Goal: Task Accomplishment & Management: Complete application form

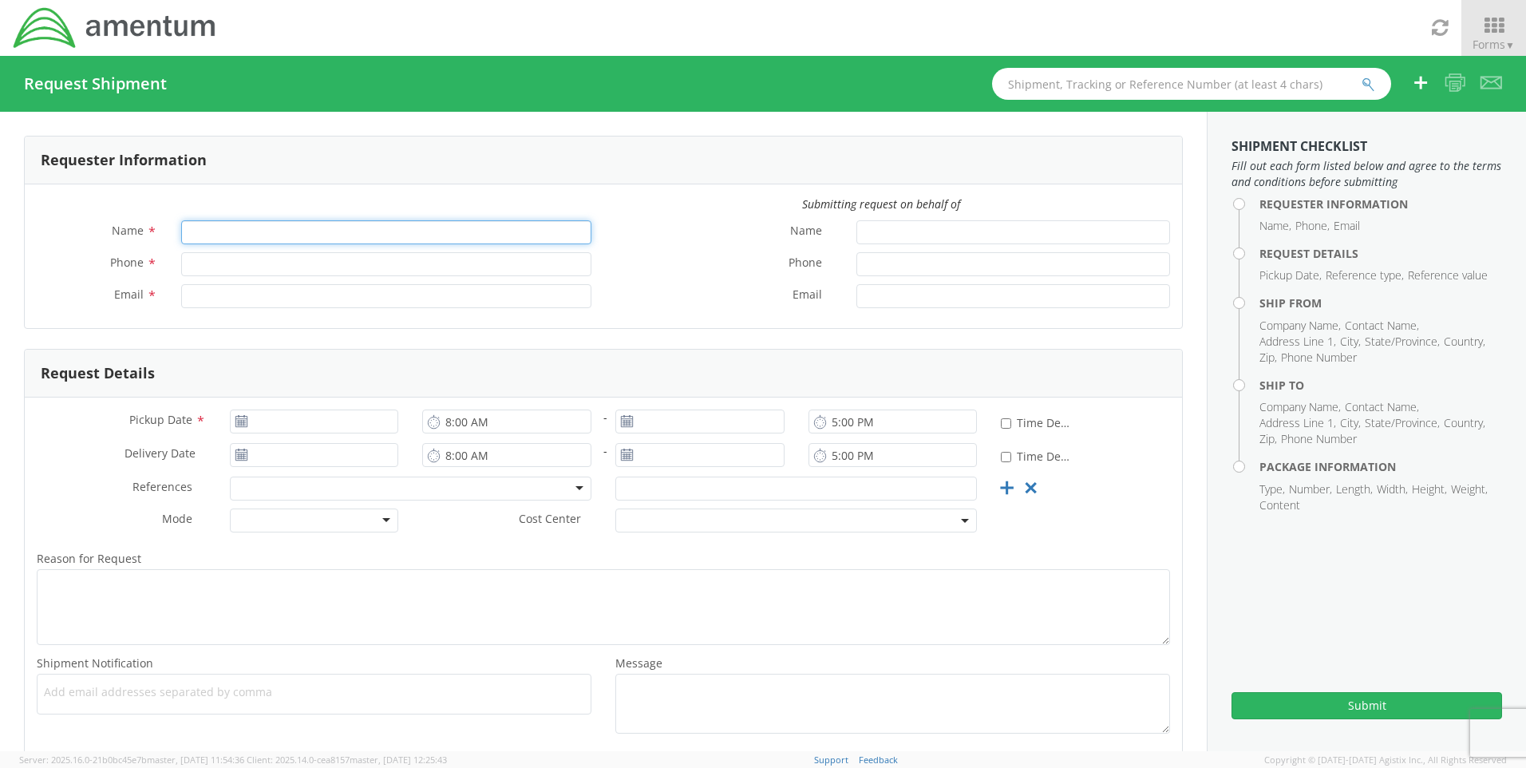
click at [300, 224] on input "Name *" at bounding box center [386, 232] width 410 height 24
type input "[PERSON_NAME]"
click at [283, 258] on input "Phone *" at bounding box center [386, 264] width 410 height 24
click at [242, 280] on div "Phone *" at bounding box center [314, 268] width 579 height 32
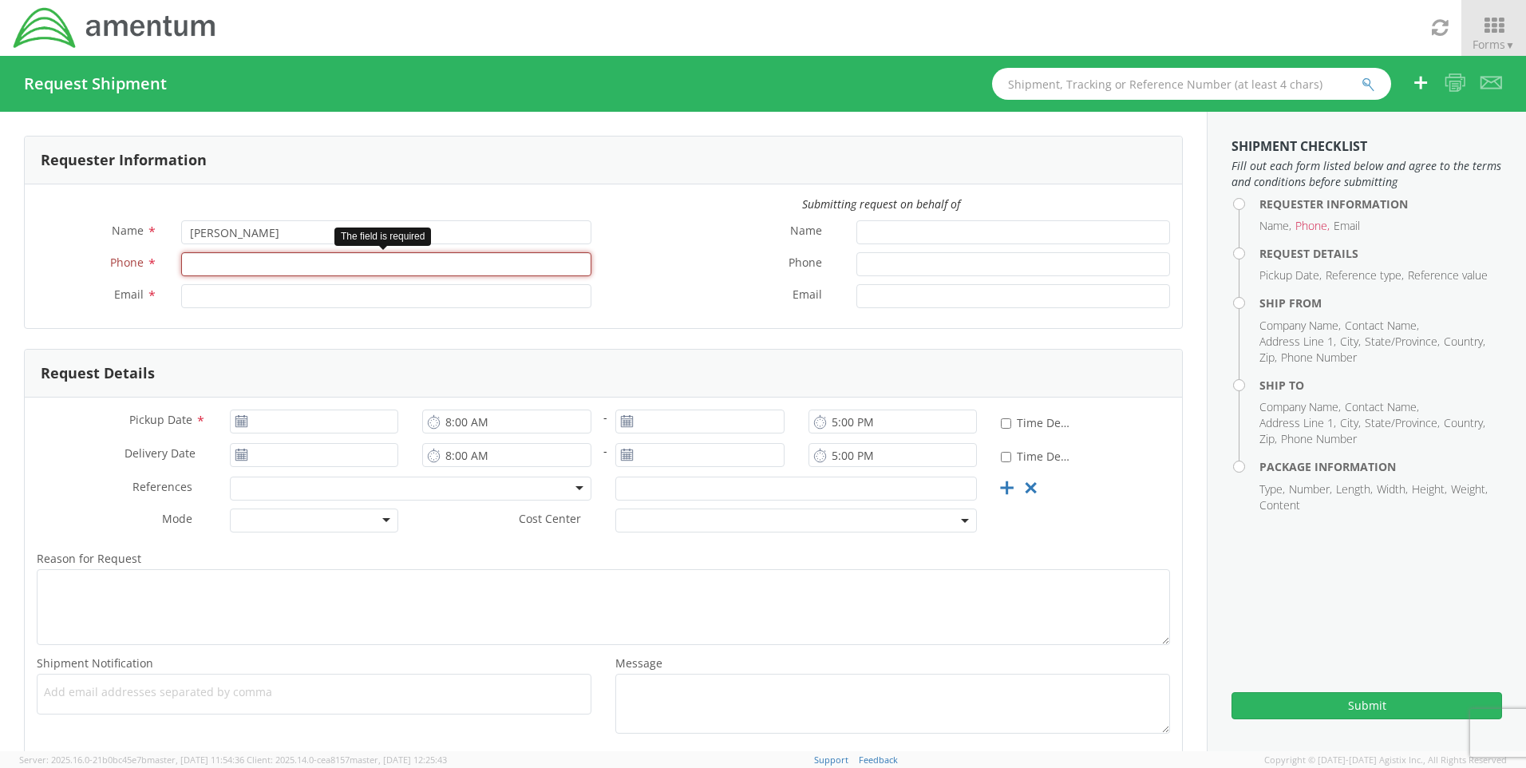
click at [242, 263] on input "Phone *" at bounding box center [386, 264] width 410 height 24
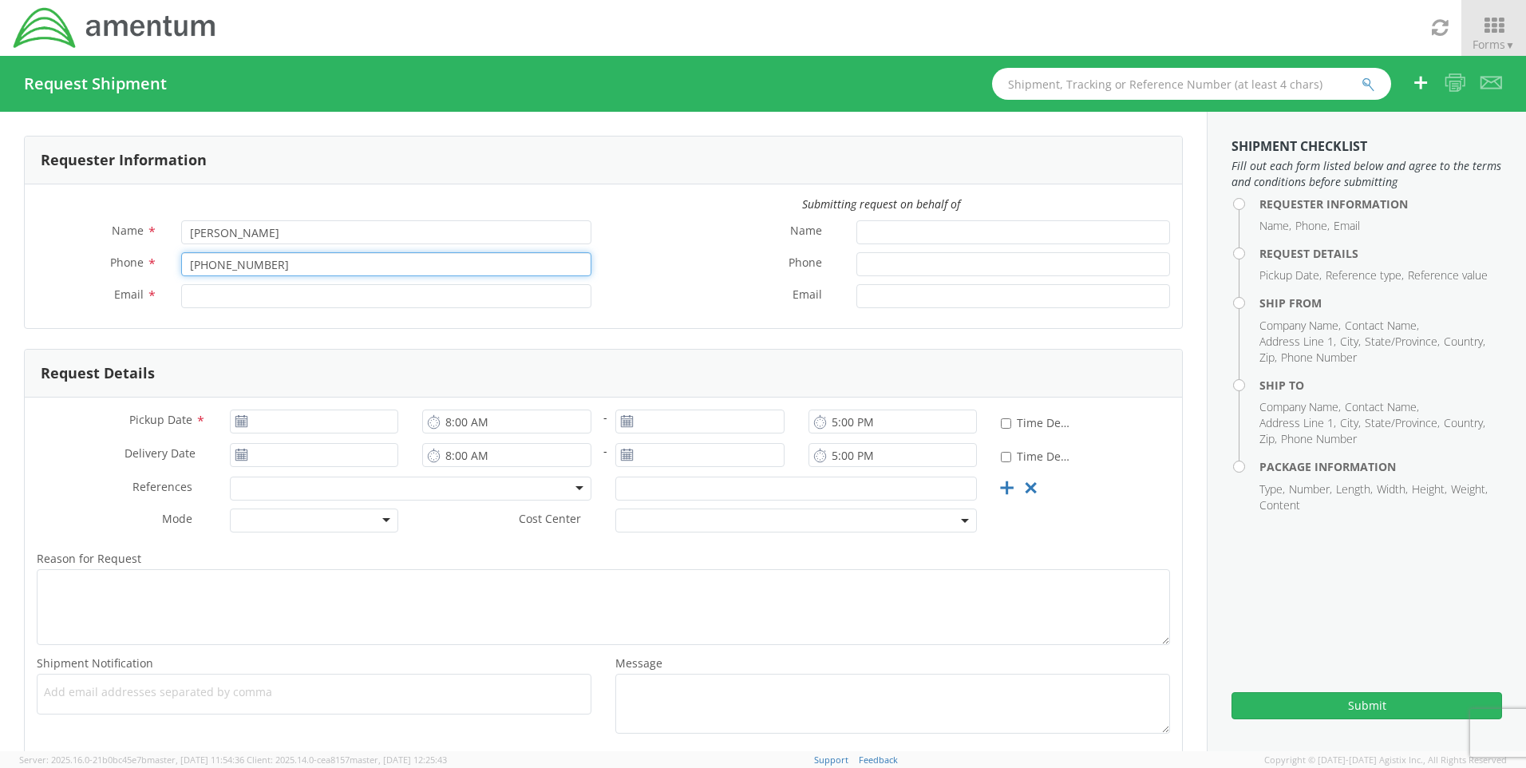
type input "[PHONE_NUMBER]"
click at [247, 311] on div "Email *" at bounding box center [314, 300] width 579 height 32
click at [252, 289] on input "Email *" at bounding box center [386, 296] width 410 height 24
type input "[PERSON_NAME][EMAIL_ADDRESS][PERSON_NAME][PERSON_NAME][DOMAIN_NAME]"
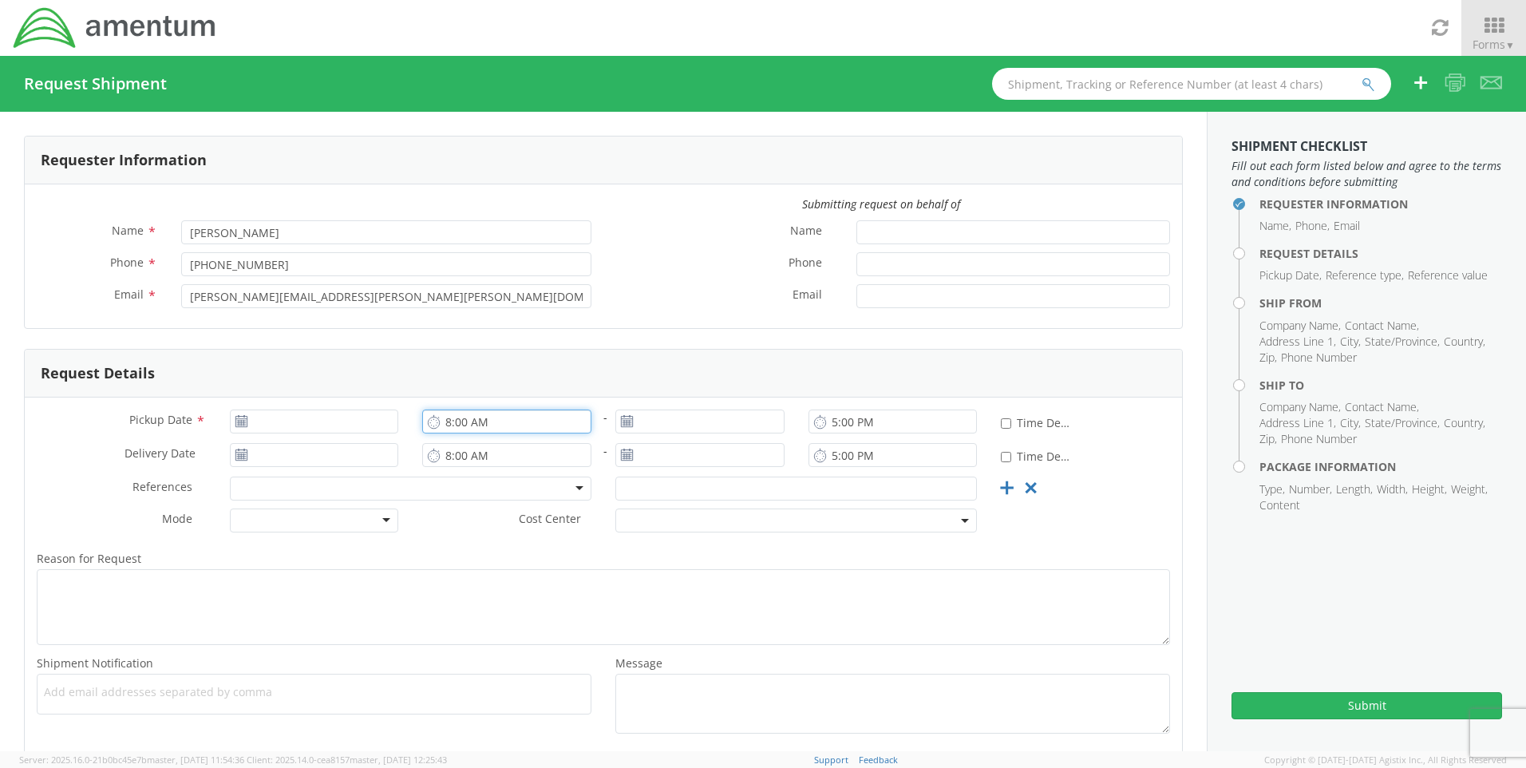
click at [429, 432] on input "8:00 AM" at bounding box center [506, 421] width 169 height 24
click at [429, 422] on icon at bounding box center [434, 421] width 14 height 15
click at [450, 418] on input "8:00 AM" at bounding box center [506, 421] width 169 height 24
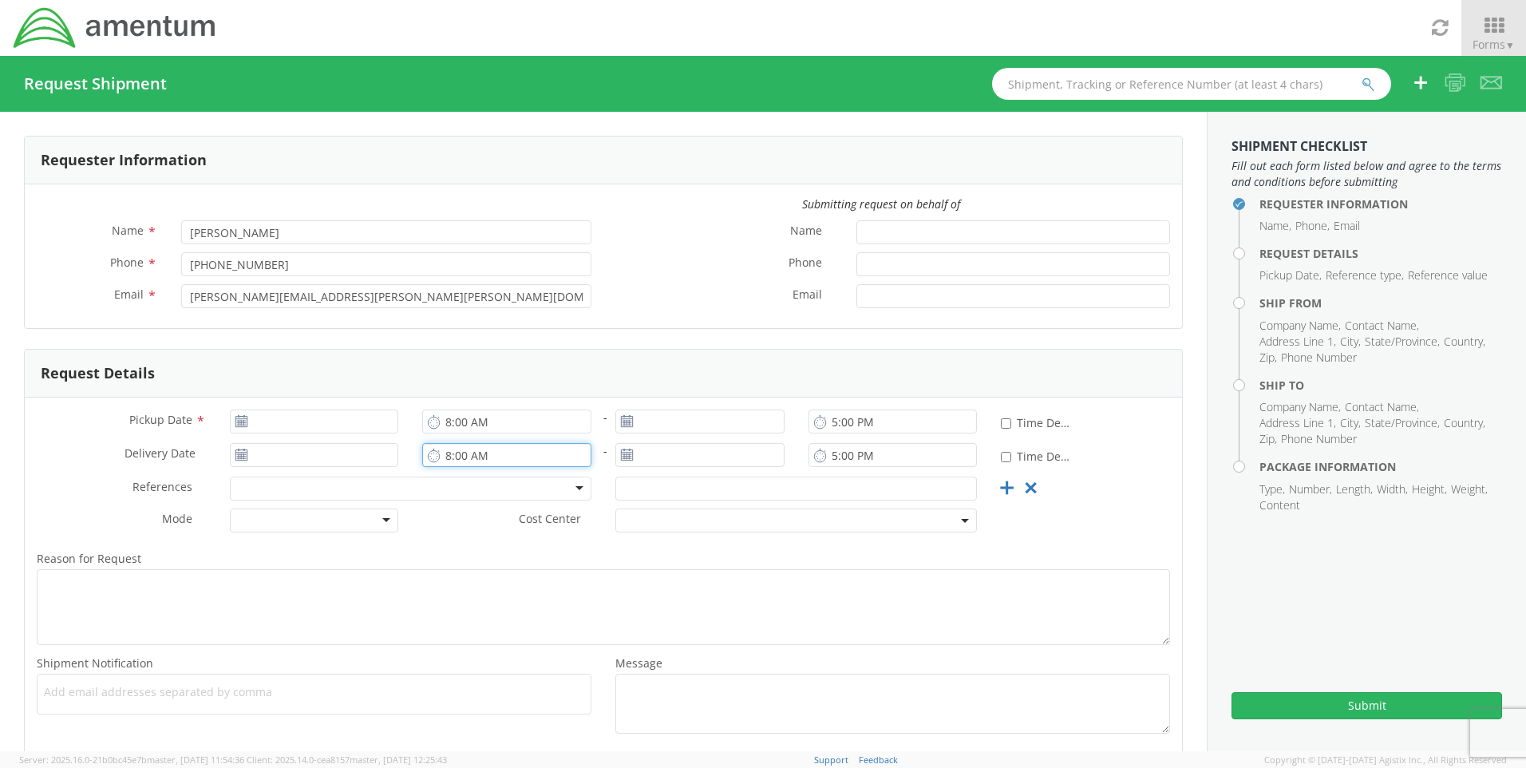
click at [448, 452] on input "8:00 AM" at bounding box center [506, 455] width 169 height 24
click at [552, 444] on input "4:00 AM" at bounding box center [506, 455] width 169 height 24
type input "4:00 PM"
drag, startPoint x: 486, startPoint y: 562, endPoint x: 481, endPoint y: 554, distance: 9.3
click at [487, 562] on label "Reason for Request *" at bounding box center [603, 558] width 1157 height 21
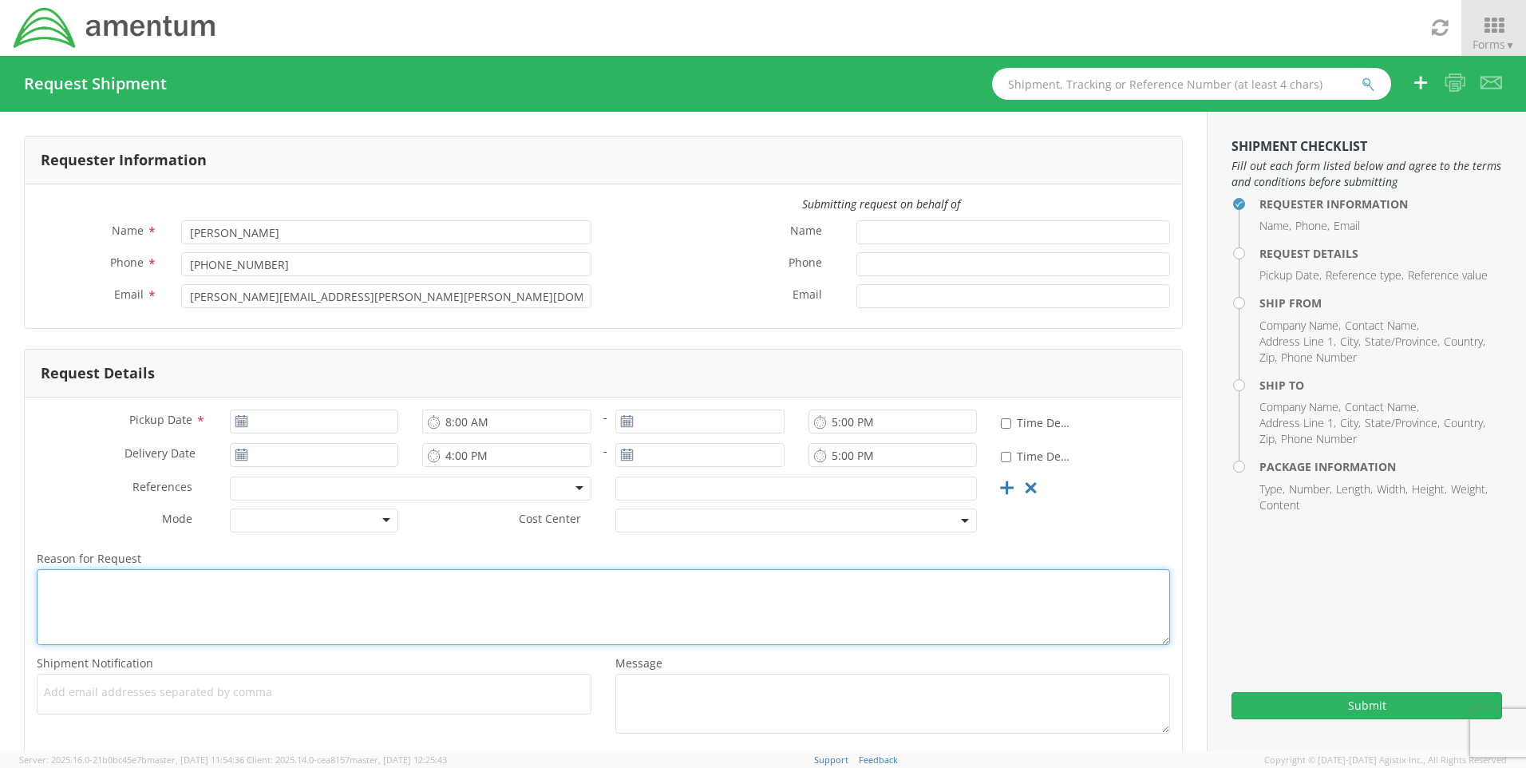
click at [487, 569] on textarea "Reason for Request *" at bounding box center [603, 607] width 1133 height 76
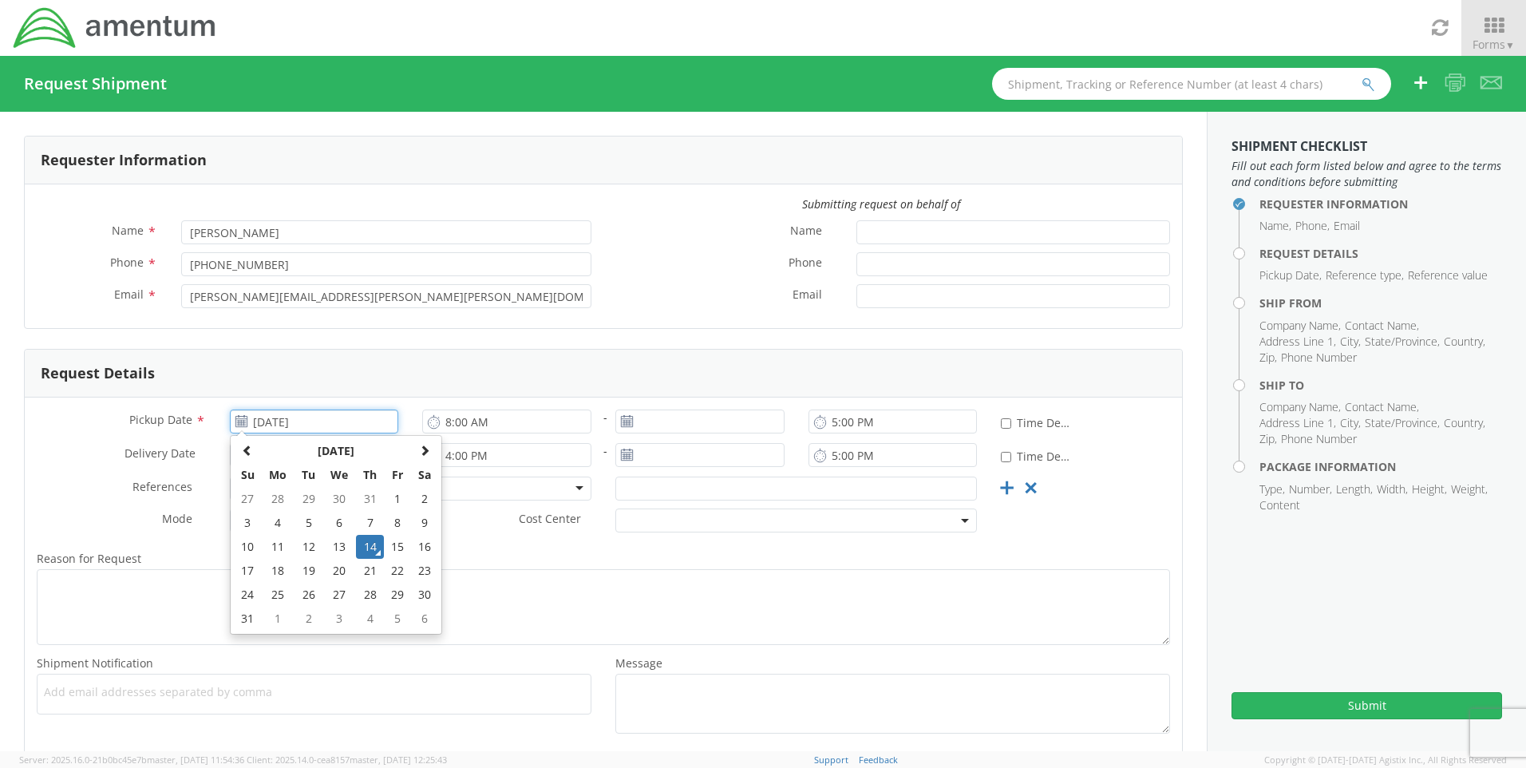
click at [322, 422] on input "[DATE]" at bounding box center [314, 421] width 169 height 24
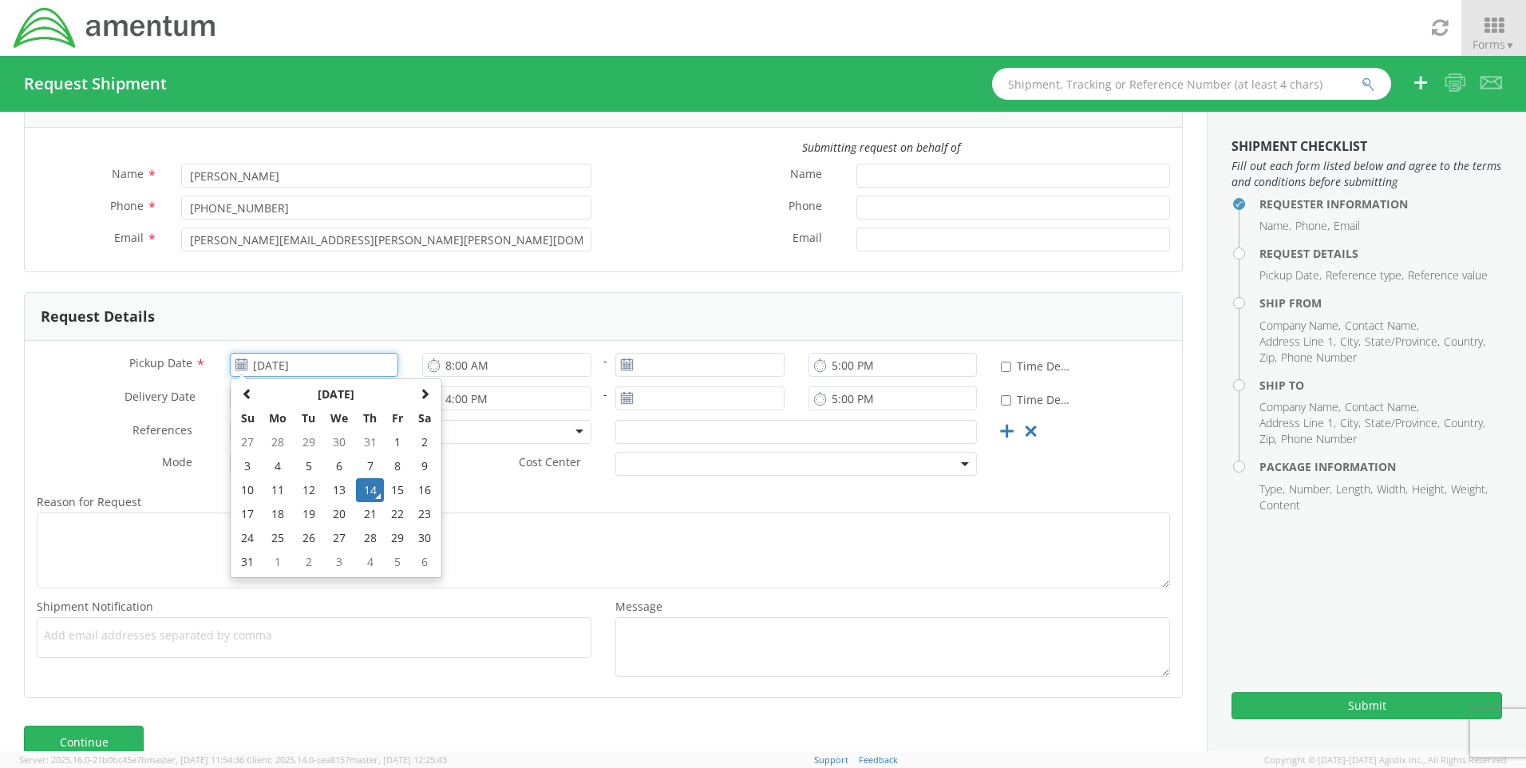
scroll to position [80, 0]
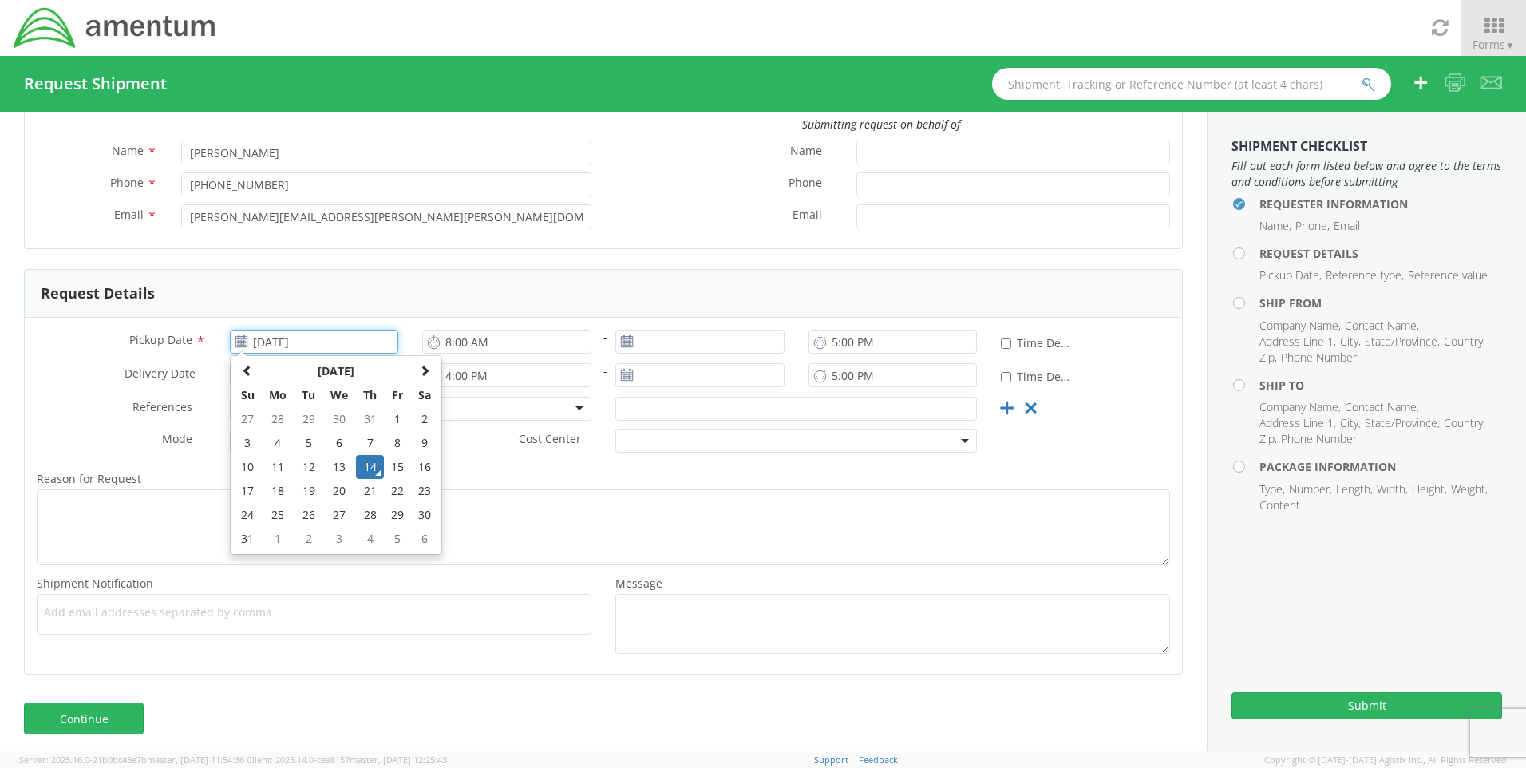
click at [338, 539] on td "3" at bounding box center [339, 539] width 34 height 24
type input "[DATE]"
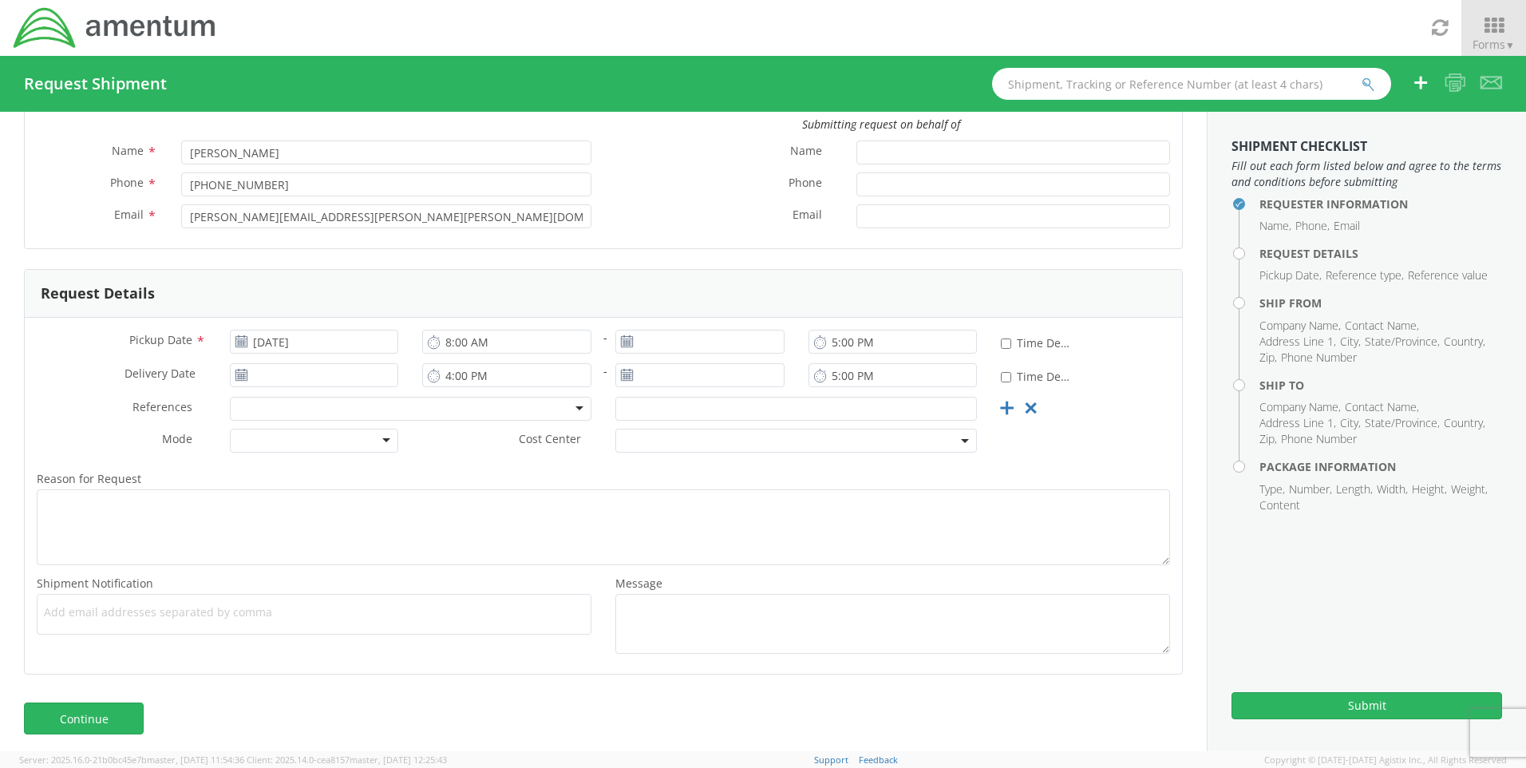
click at [239, 377] on icon at bounding box center [242, 375] width 14 height 13
click at [231, 367] on input "[DATE]" at bounding box center [314, 375] width 169 height 24
click at [240, 375] on icon at bounding box center [242, 375] width 14 height 13
click at [235, 376] on icon at bounding box center [242, 375] width 14 height 13
drag, startPoint x: 235, startPoint y: 376, endPoint x: 244, endPoint y: 369, distance: 11.5
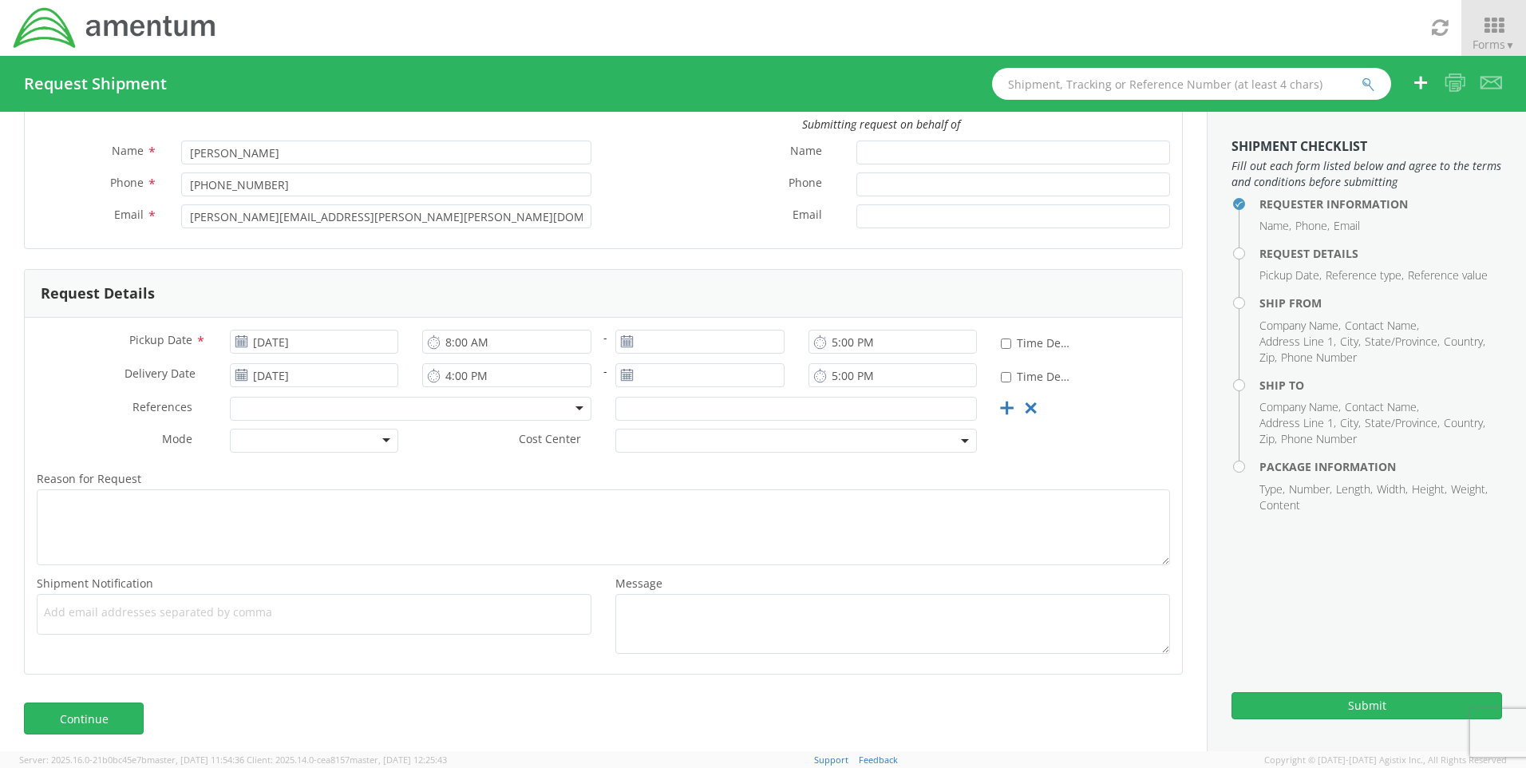
click at [244, 369] on icon at bounding box center [242, 375] width 14 height 13
drag, startPoint x: 244, startPoint y: 369, endPoint x: 247, endPoint y: 385, distance: 16.1
click at [244, 371] on icon at bounding box center [242, 375] width 14 height 13
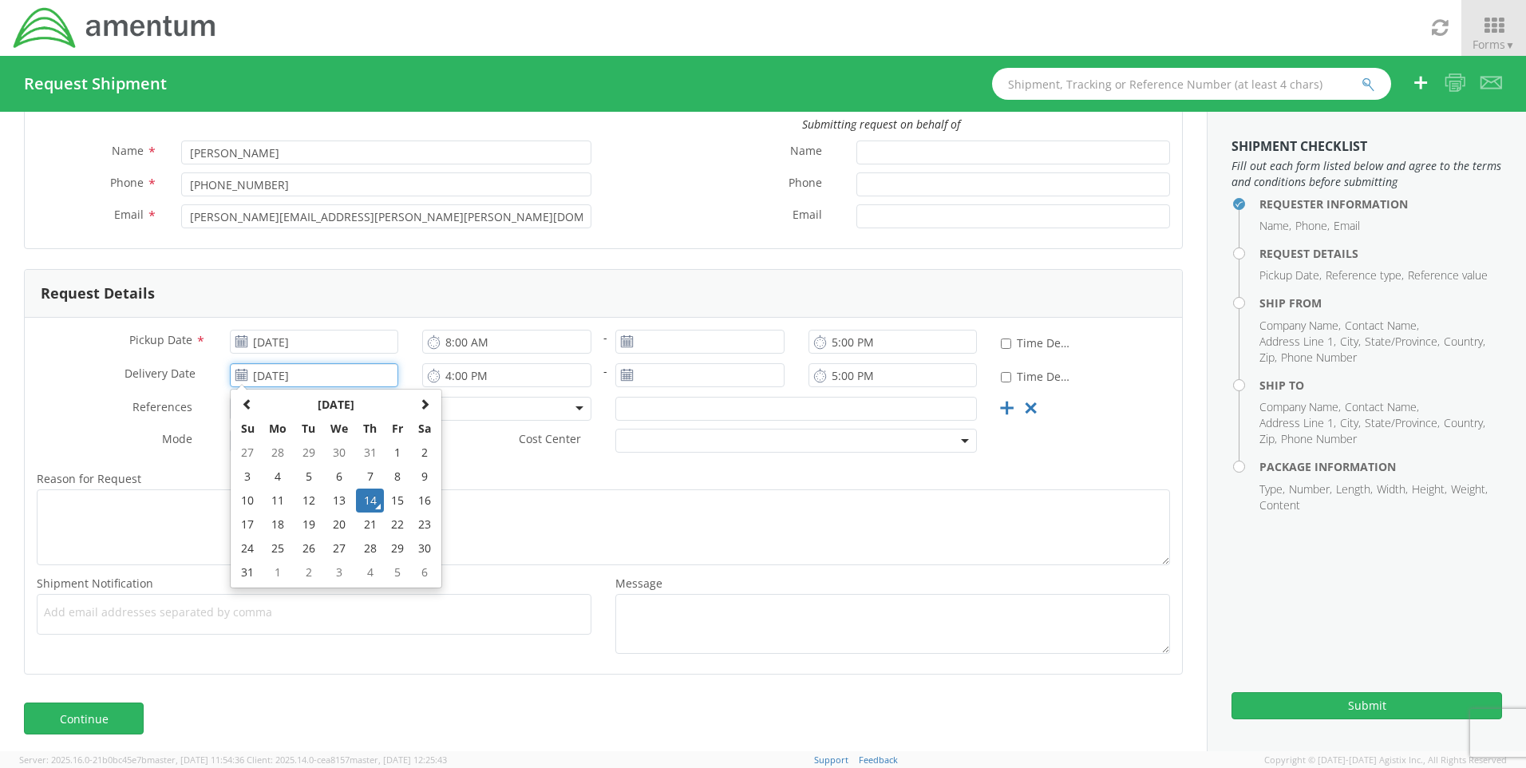
drag, startPoint x: 247, startPoint y: 385, endPoint x: 262, endPoint y: 386, distance: 15.2
click at [254, 386] on input "[DATE]" at bounding box center [314, 375] width 169 height 24
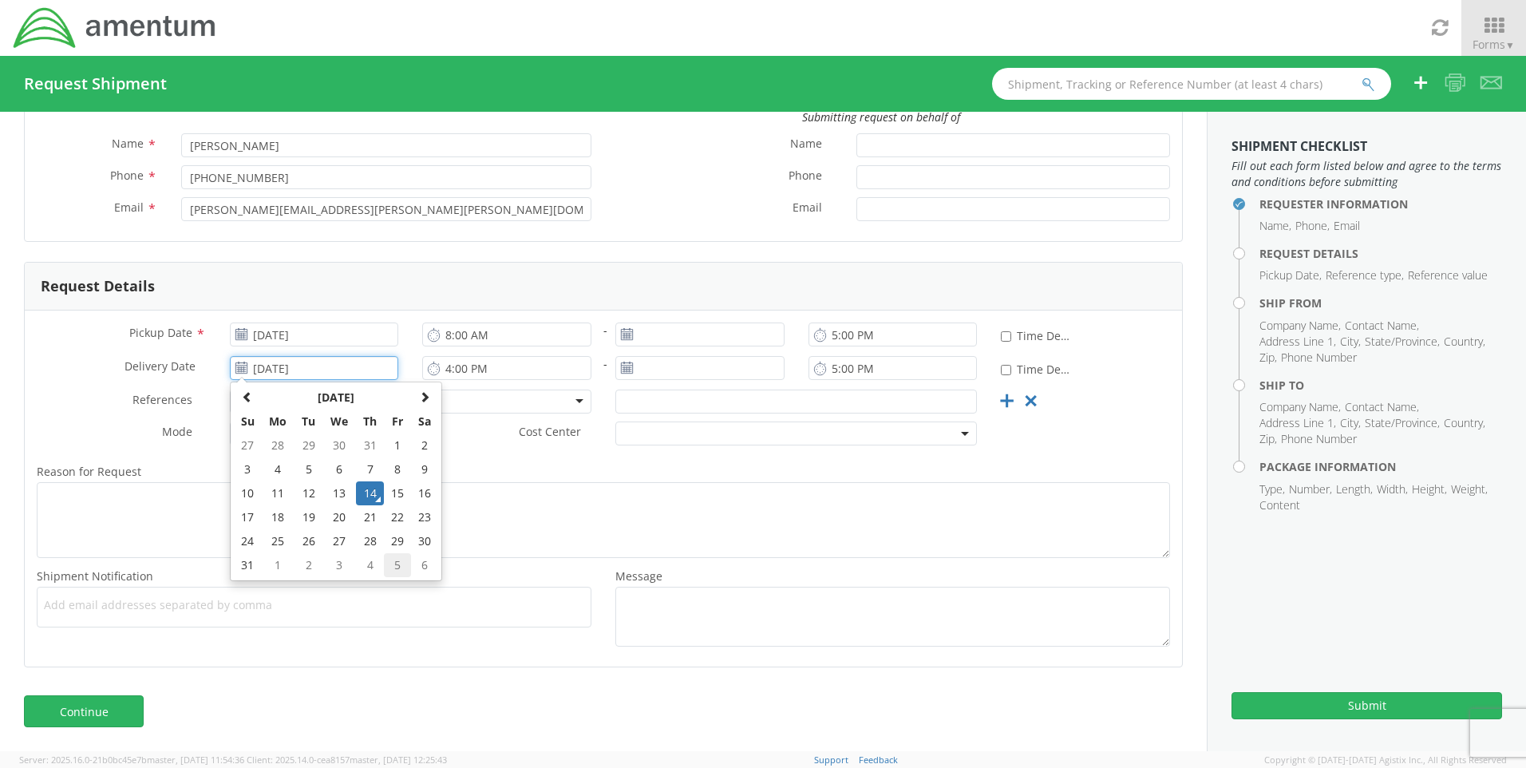
click at [393, 563] on td "5" at bounding box center [397, 565] width 27 height 24
type input "[DATE]"
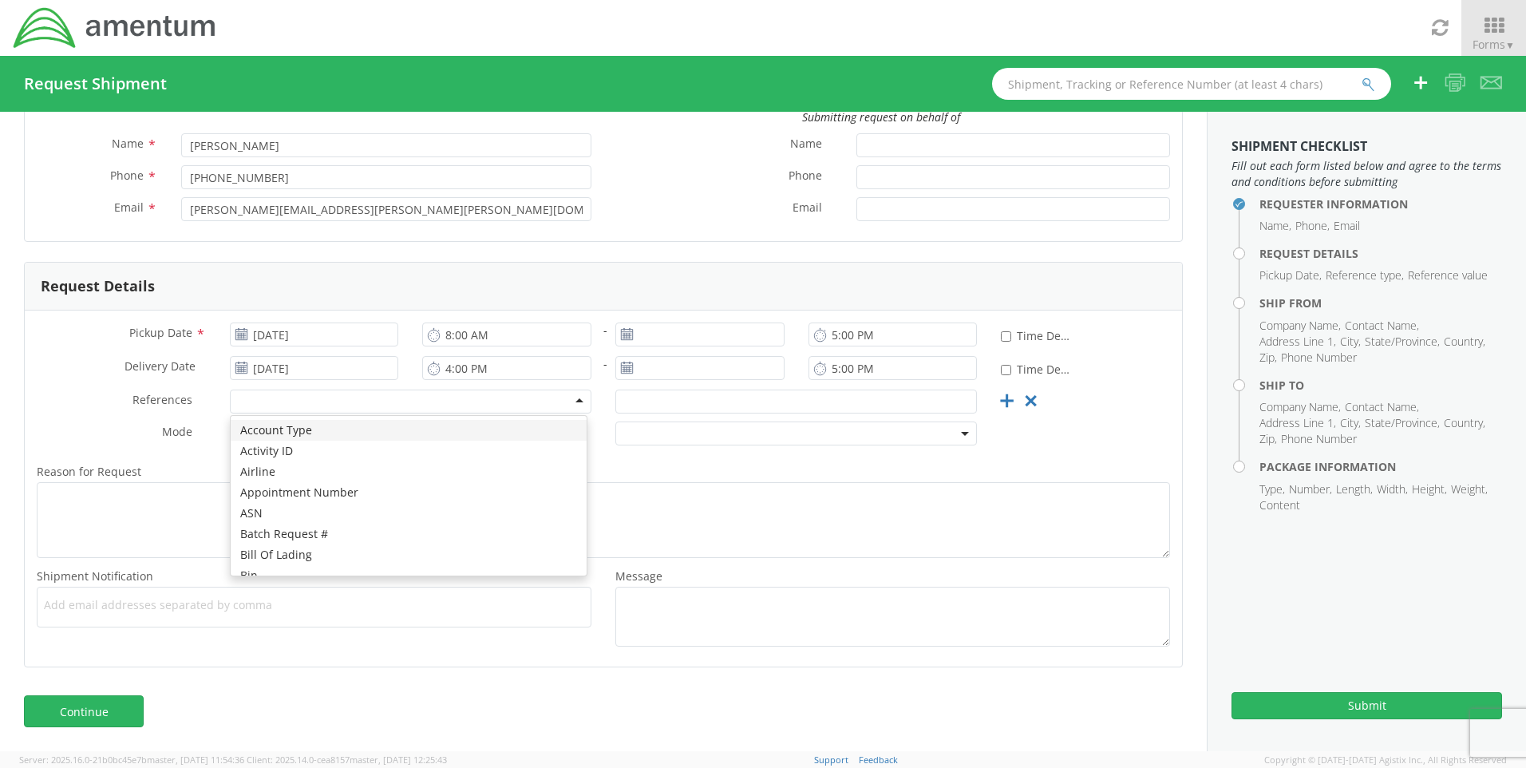
click at [561, 404] on div at bounding box center [410, 401] width 361 height 24
type input "po"
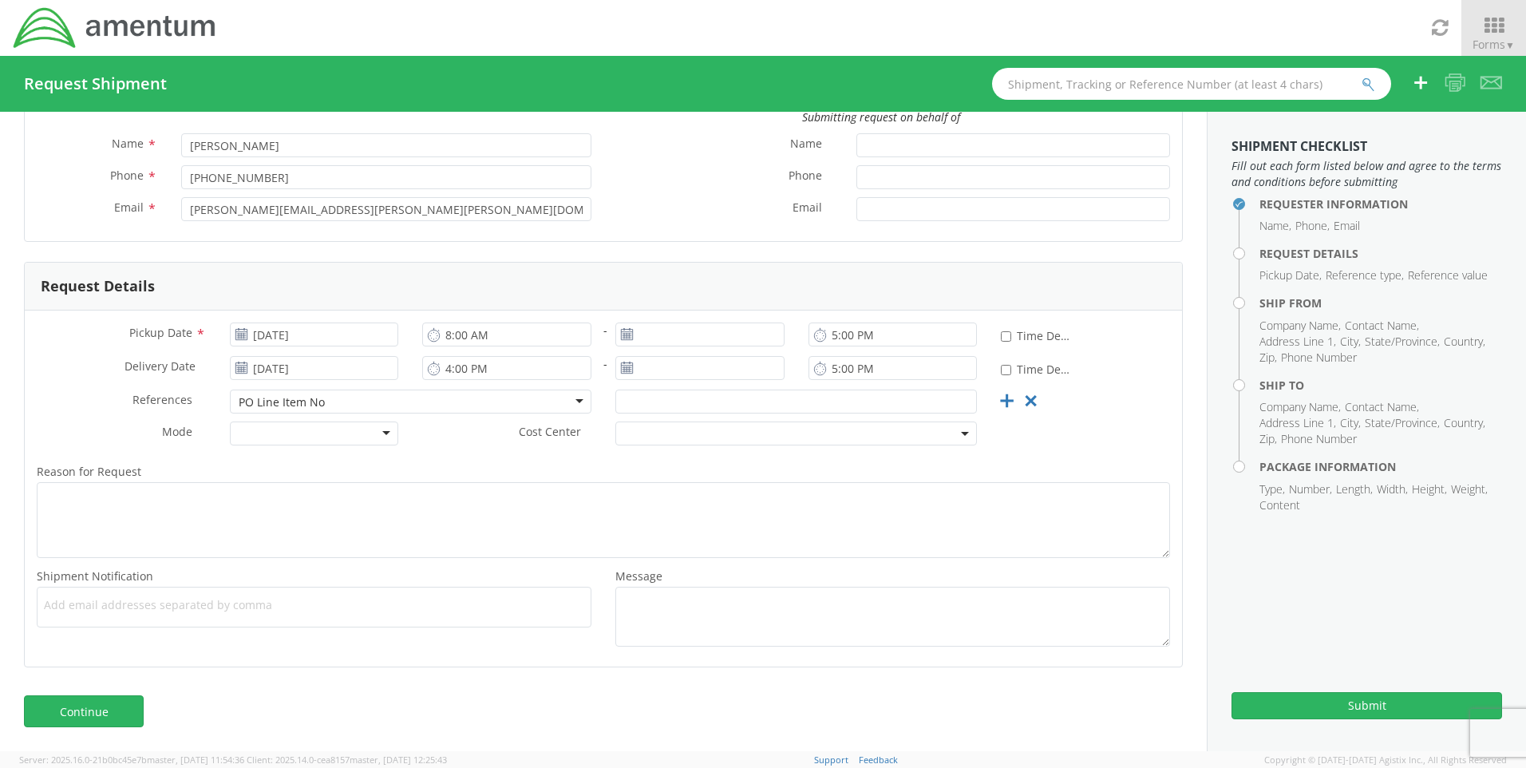
scroll to position [0, 0]
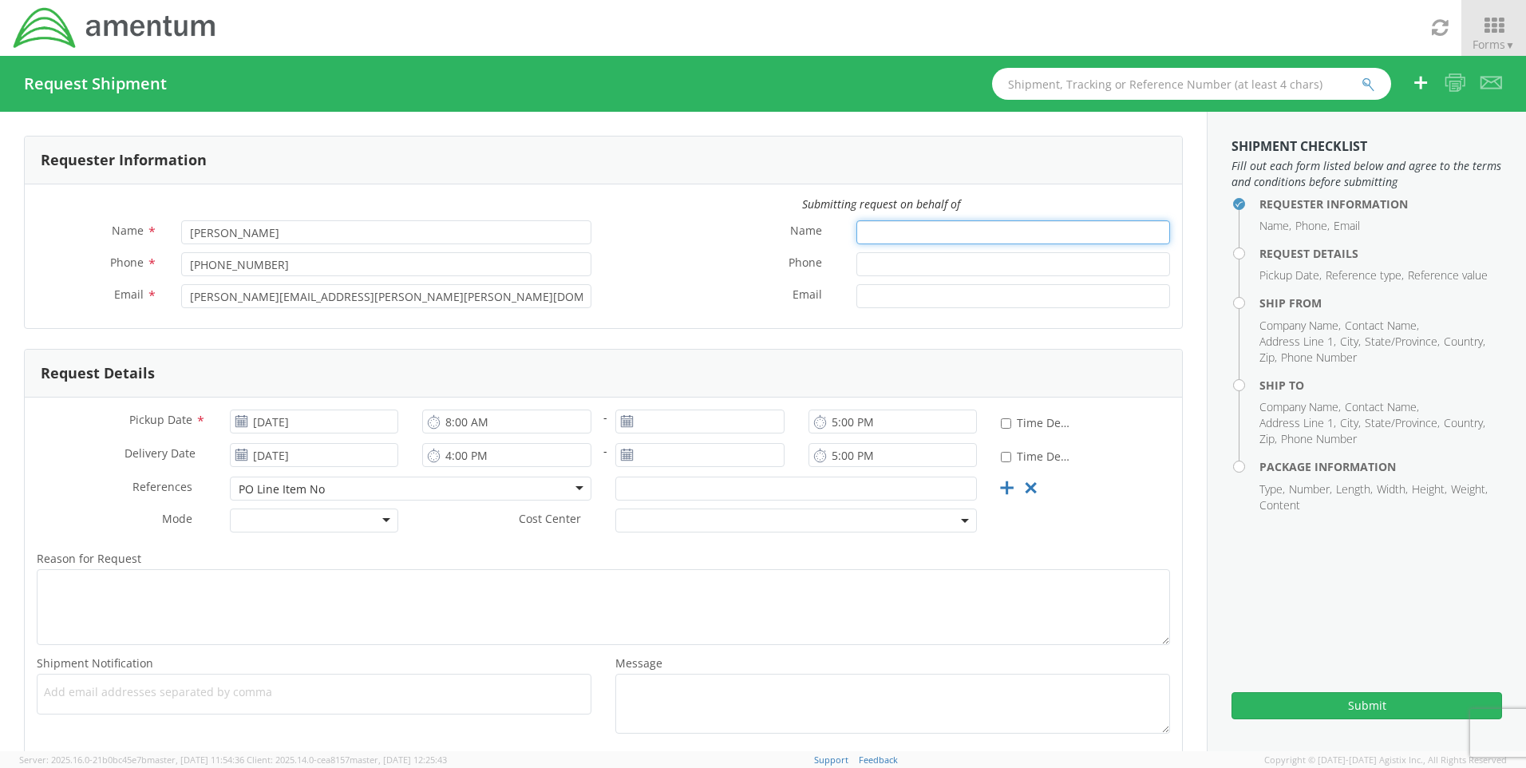
click at [858, 240] on input "Name *" at bounding box center [1013, 232] width 314 height 24
click at [899, 242] on input "Name *" at bounding box center [1013, 232] width 314 height 24
type input "p"
type input "[PERSON_NAME]"
type input "[PERSON_NAME][EMAIL_ADDRESS][PERSON_NAME][DOMAIN_NAME]"
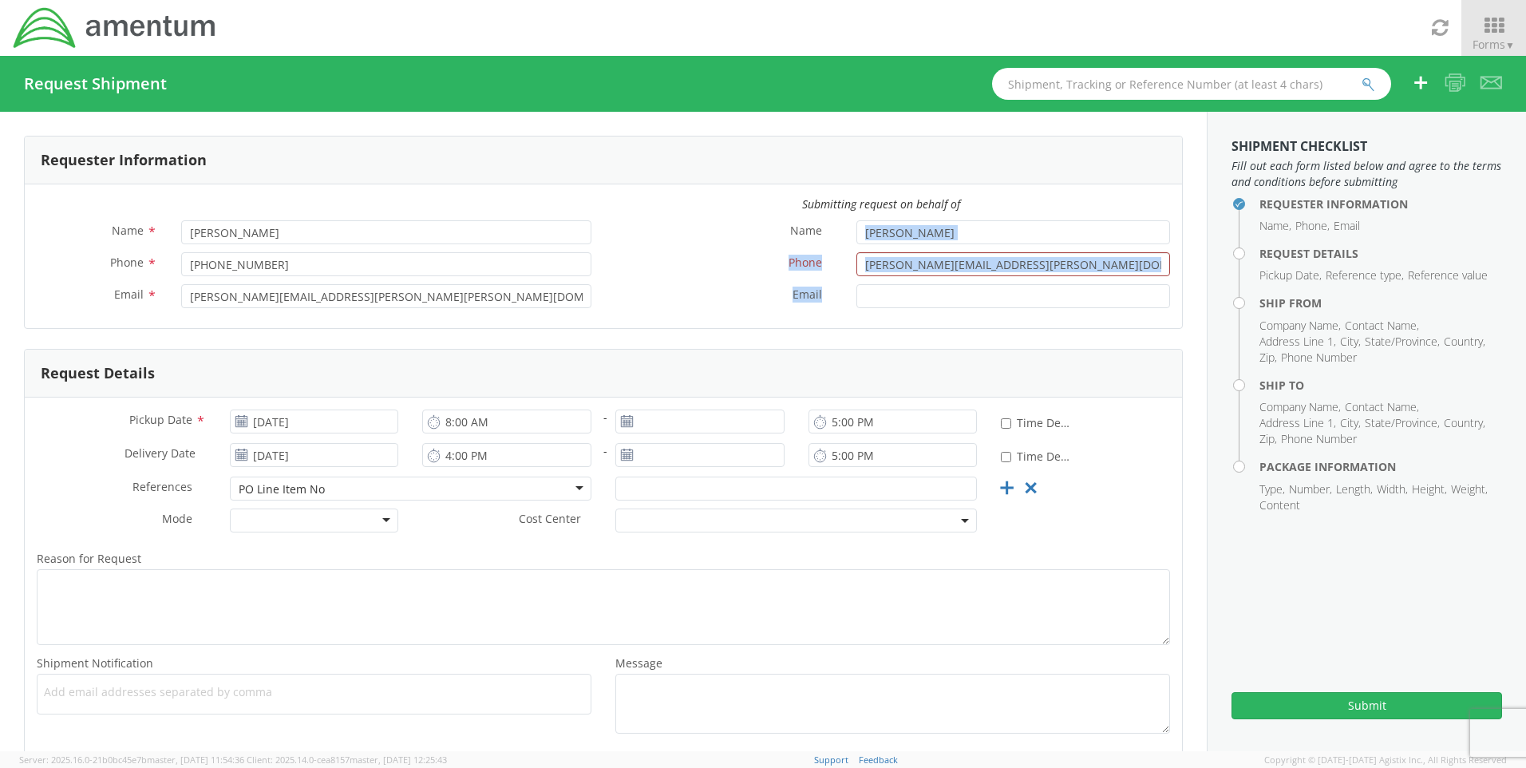
drag, startPoint x: 1075, startPoint y: 250, endPoint x: 1006, endPoint y: 286, distance: 77.5
click at [992, 290] on div "Name * [PERSON_NAME] Phone * [PERSON_NAME][EMAIL_ADDRESS][PERSON_NAME][DOMAIN_N…" at bounding box center [892, 268] width 579 height 96
click at [1057, 266] on input "[PERSON_NAME][EMAIL_ADDRESS][PERSON_NAME][DOMAIN_NAME]" at bounding box center [1013, 264] width 314 height 24
drag, startPoint x: 1057, startPoint y: 266, endPoint x: 783, endPoint y: 259, distance: 273.8
click at [783, 259] on div "Phone * [PERSON_NAME][EMAIL_ADDRESS][PERSON_NAME][DOMAIN_NAME] Invalid phone nu…" at bounding box center [892, 264] width 579 height 24
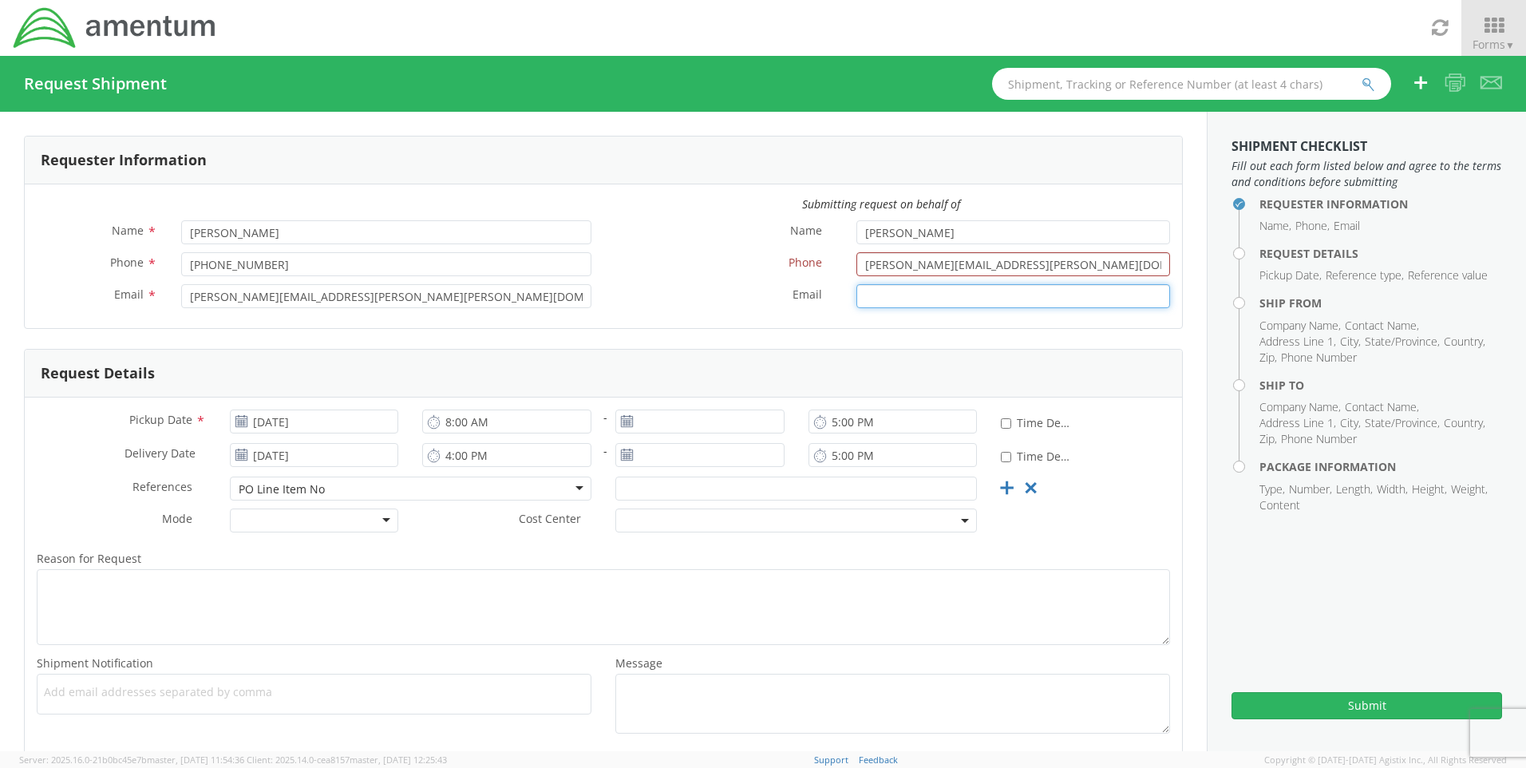
click at [892, 303] on input "Email *" at bounding box center [1013, 296] width 314 height 24
paste input "[PERSON_NAME][EMAIL_ADDRESS][PERSON_NAME][DOMAIN_NAME]"
type input "[PERSON_NAME][EMAIL_ADDRESS][PERSON_NAME][DOMAIN_NAME]"
drag, startPoint x: 1057, startPoint y: 265, endPoint x: 745, endPoint y: 263, distance: 312.0
click at [745, 263] on div "Phone * [PERSON_NAME][EMAIL_ADDRESS][PERSON_NAME][DOMAIN_NAME]" at bounding box center [892, 264] width 579 height 24
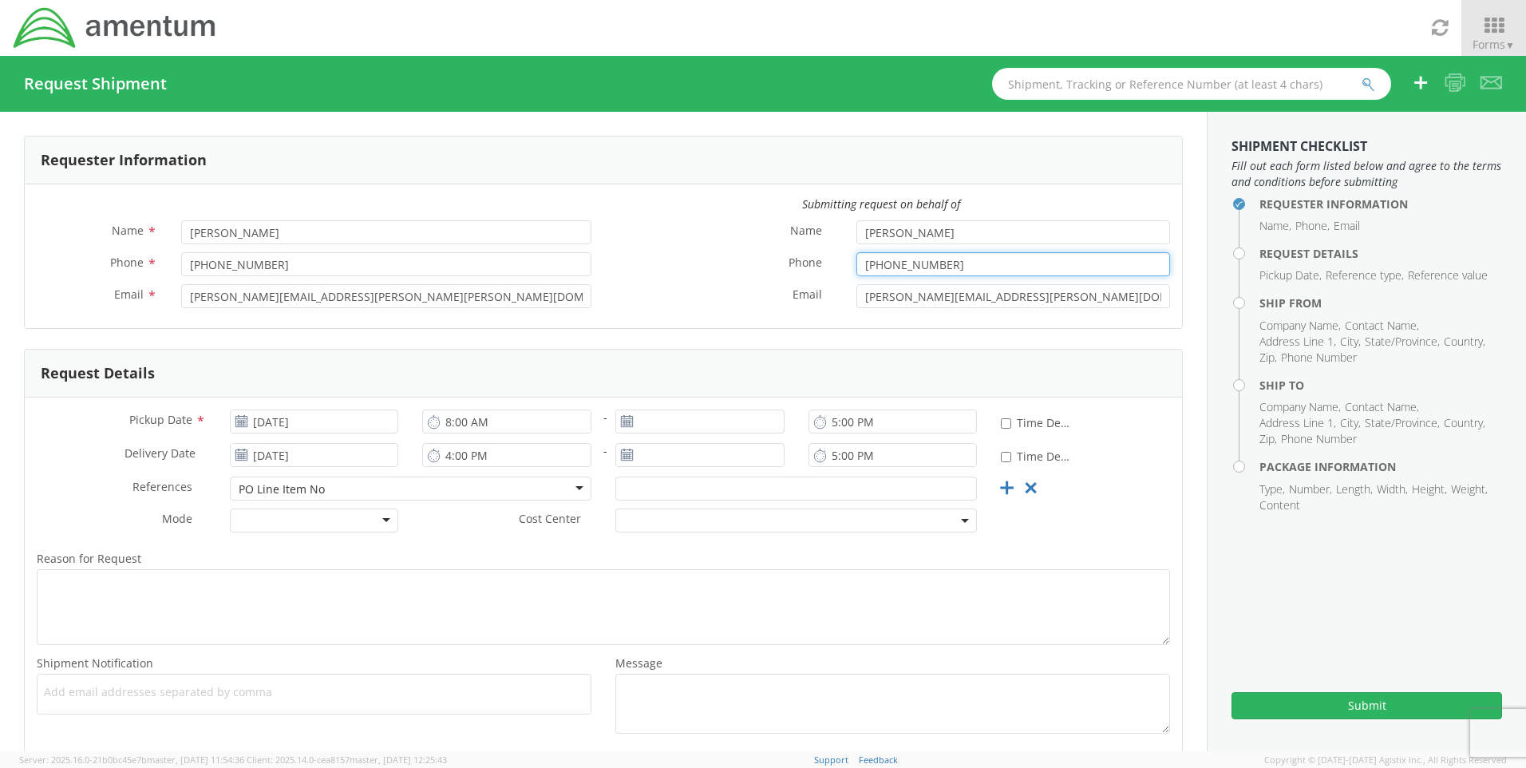
type input "[PHONE_NUMBER]"
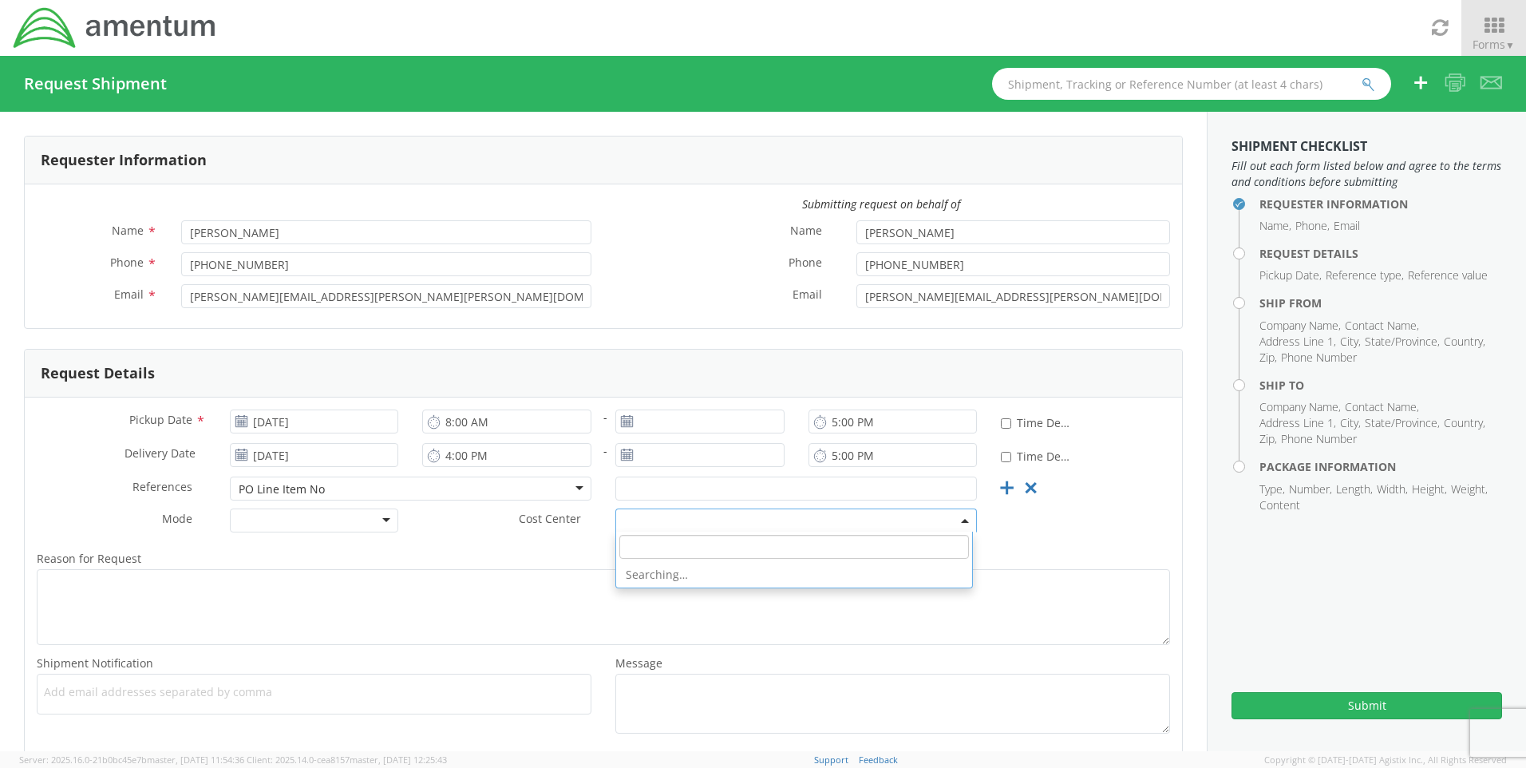
click at [942, 527] on agx-select2 "Searching…" at bounding box center [795, 519] width 361 height 15
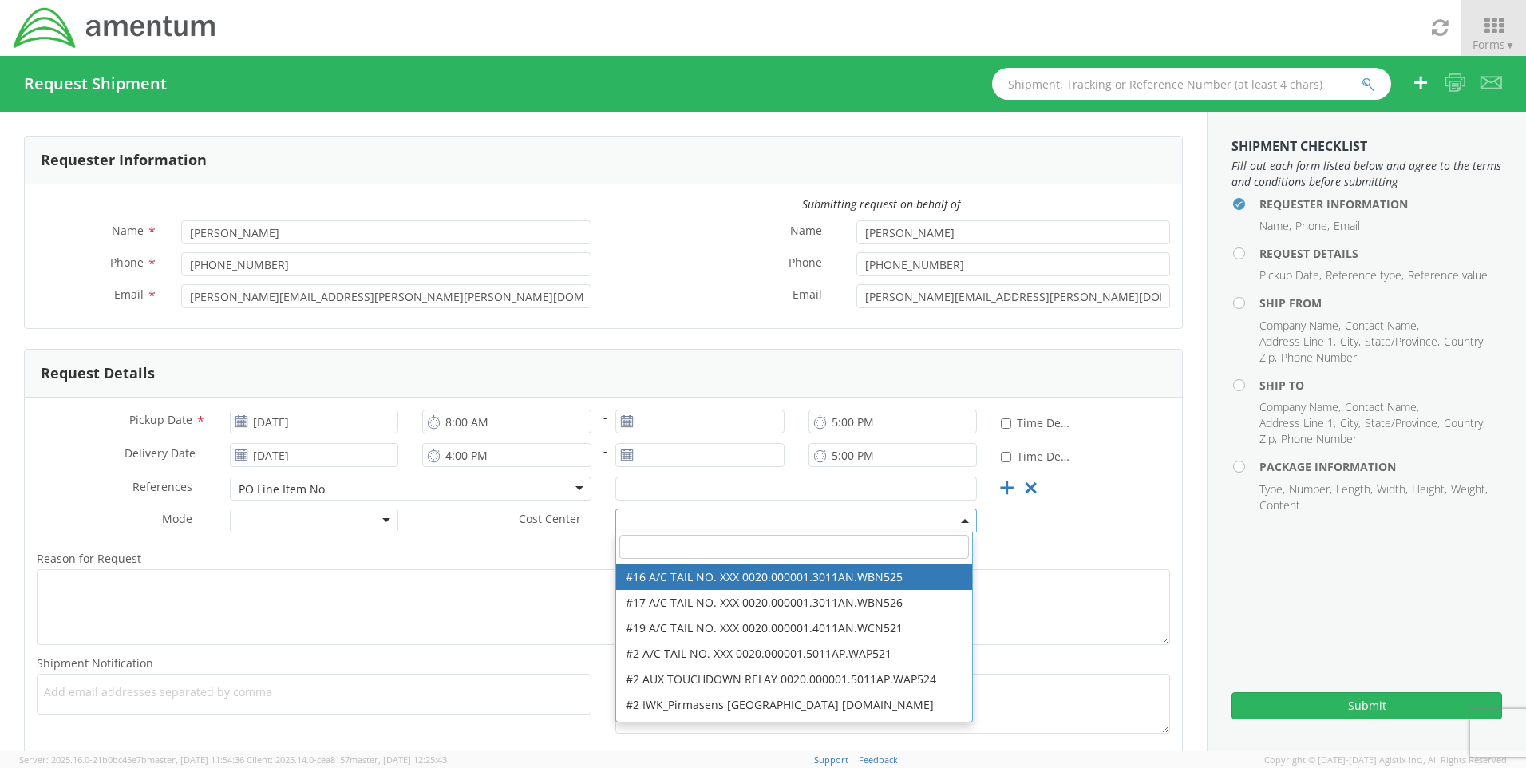
scroll to position [638, 0]
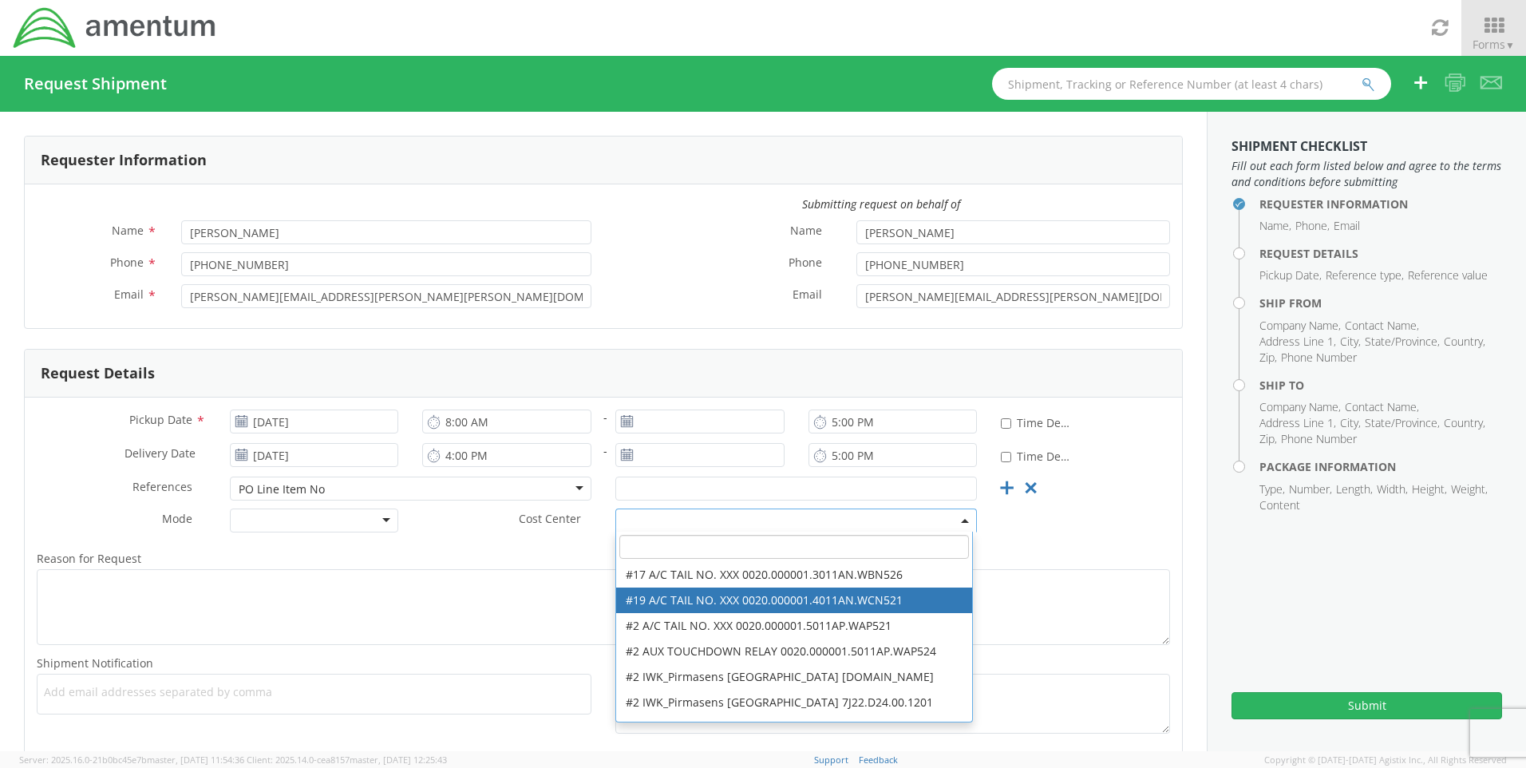
click at [355, 485] on div "PO Line Item No" at bounding box center [410, 488] width 361 height 24
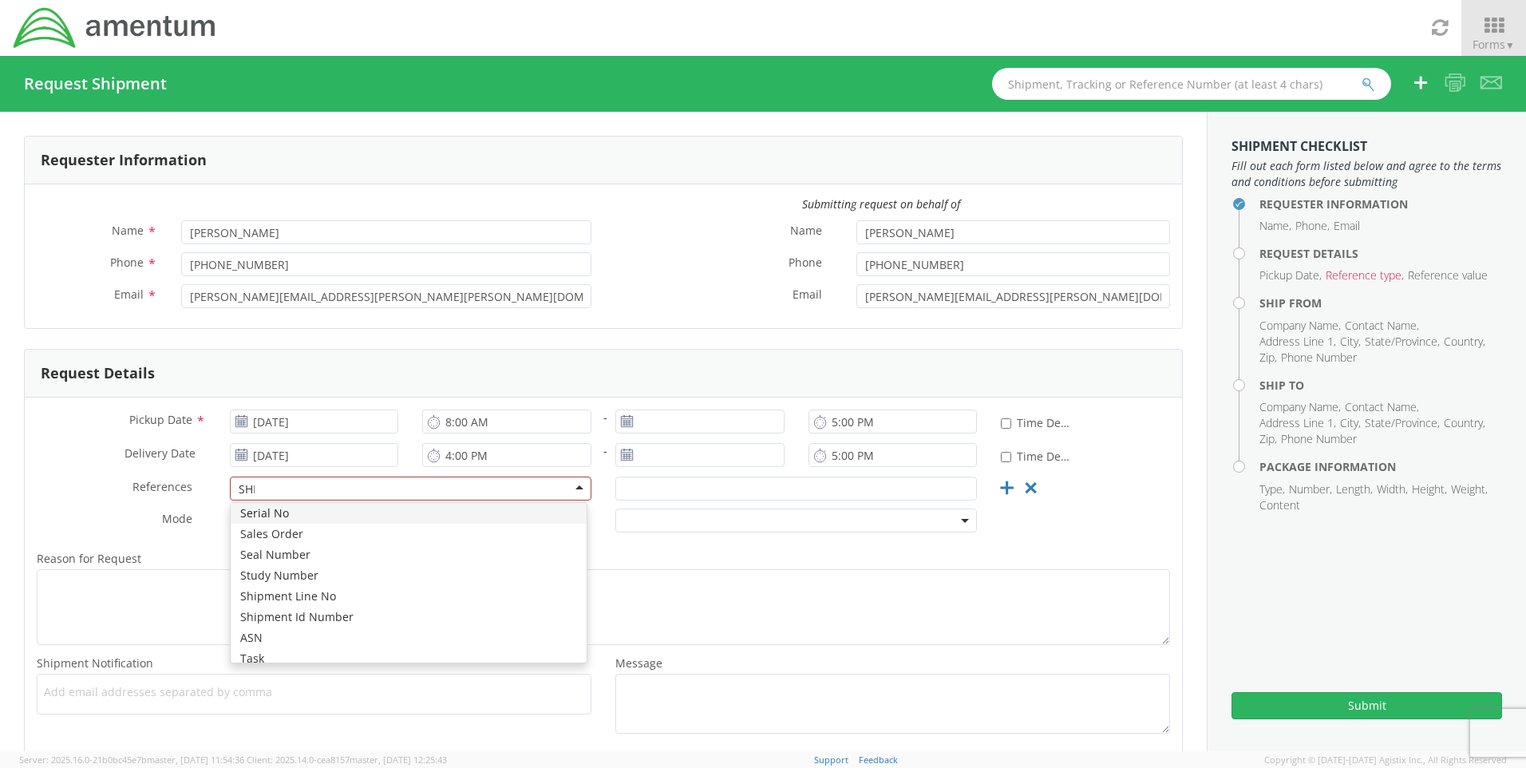
scroll to position [0, 0]
type input "SHIP"
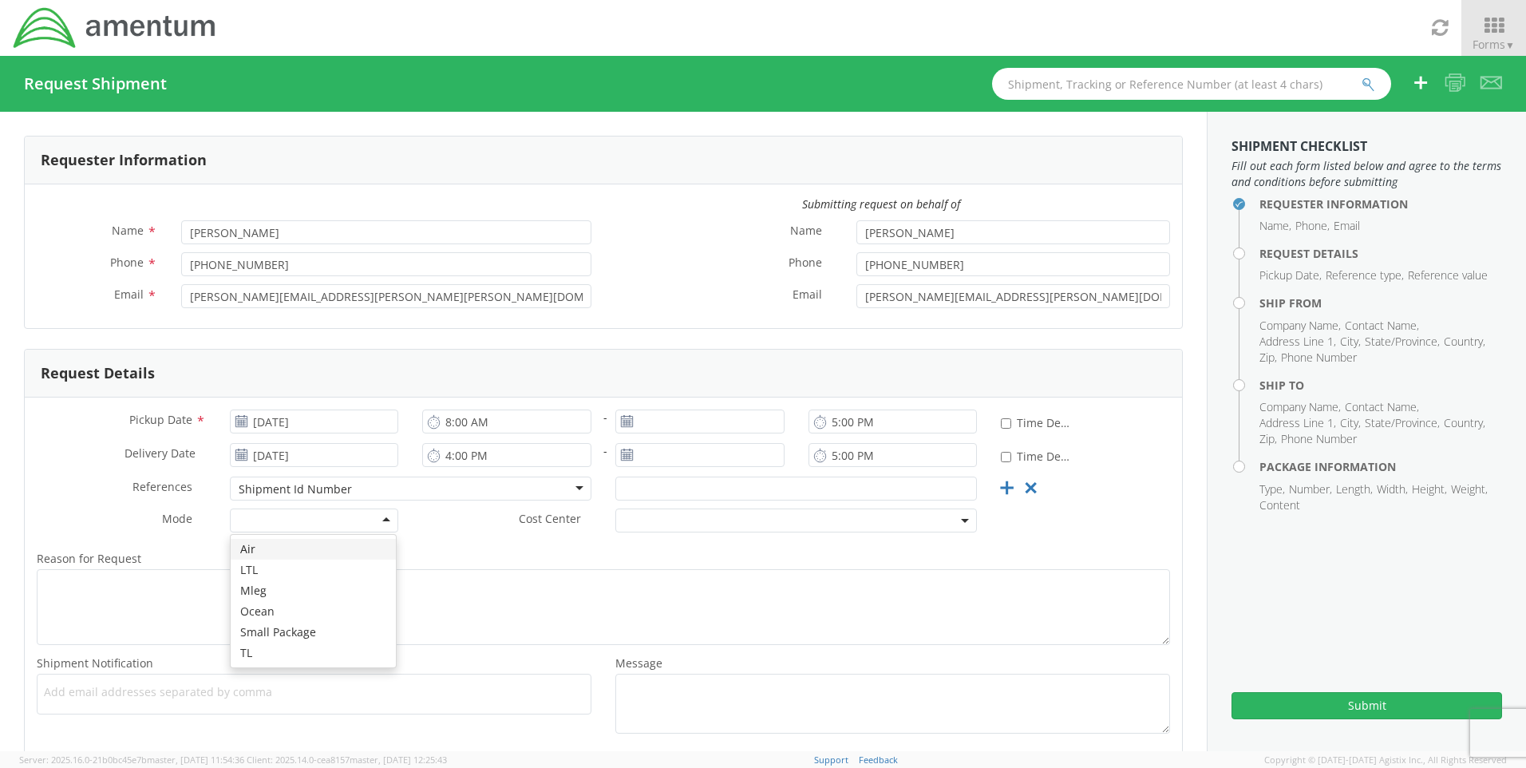
click at [373, 527] on div at bounding box center [314, 520] width 169 height 24
click at [800, 504] on div at bounding box center [795, 492] width 385 height 32
click at [803, 485] on input "text" at bounding box center [795, 488] width 361 height 24
paste input "DLAN020150"
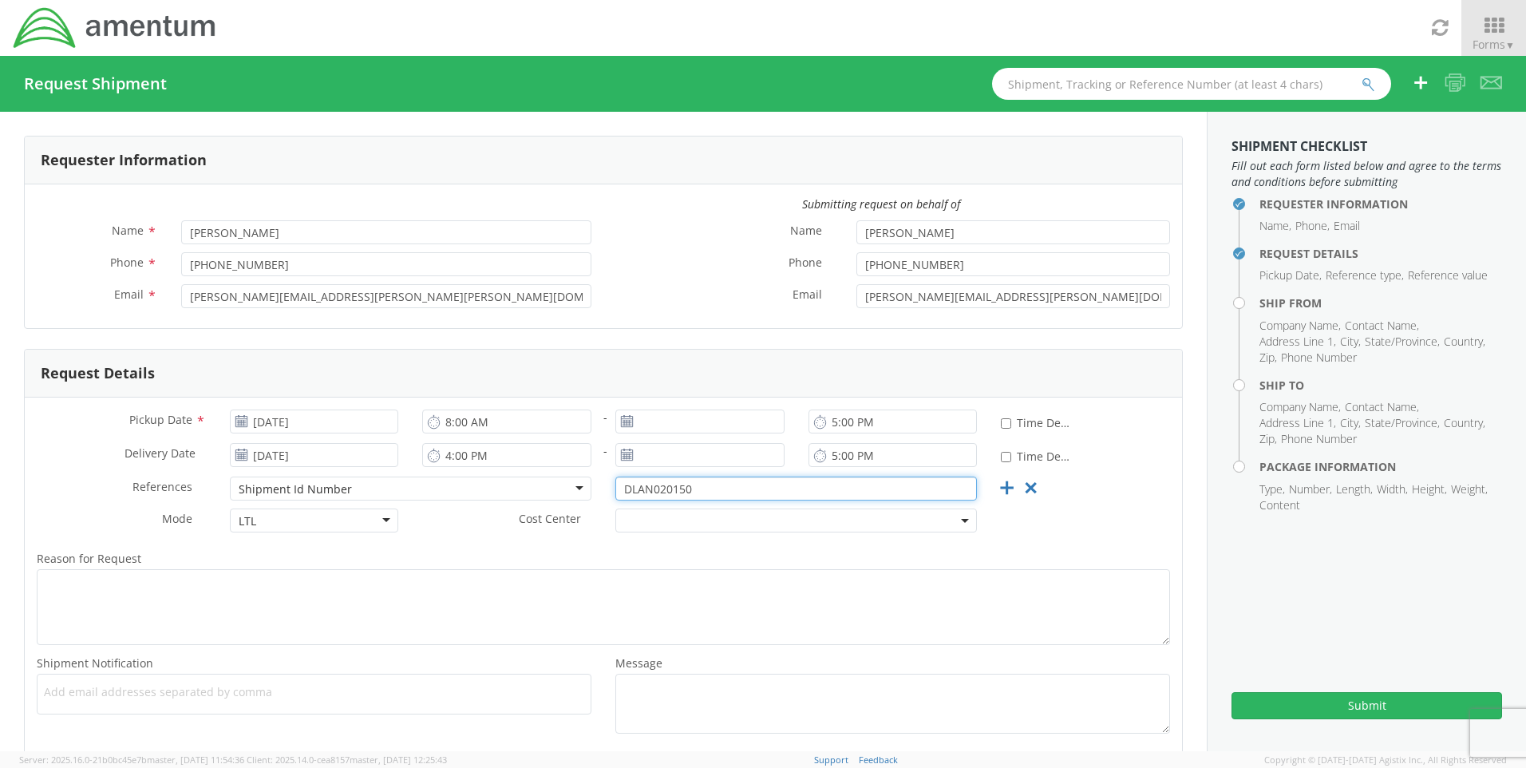
scroll to position [80, 0]
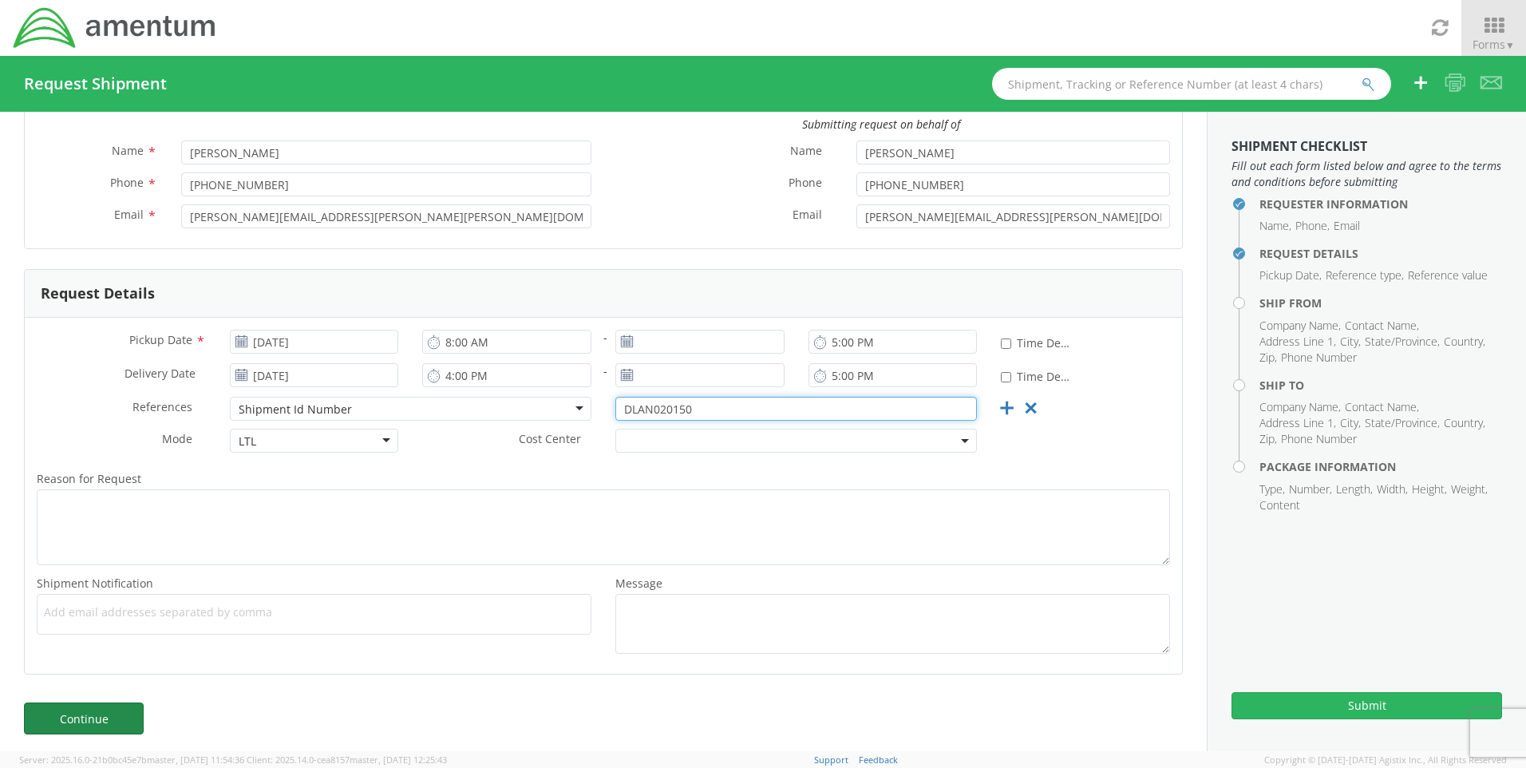
type input "DLAN020150"
click at [114, 709] on link "Continue" at bounding box center [84, 718] width 120 height 32
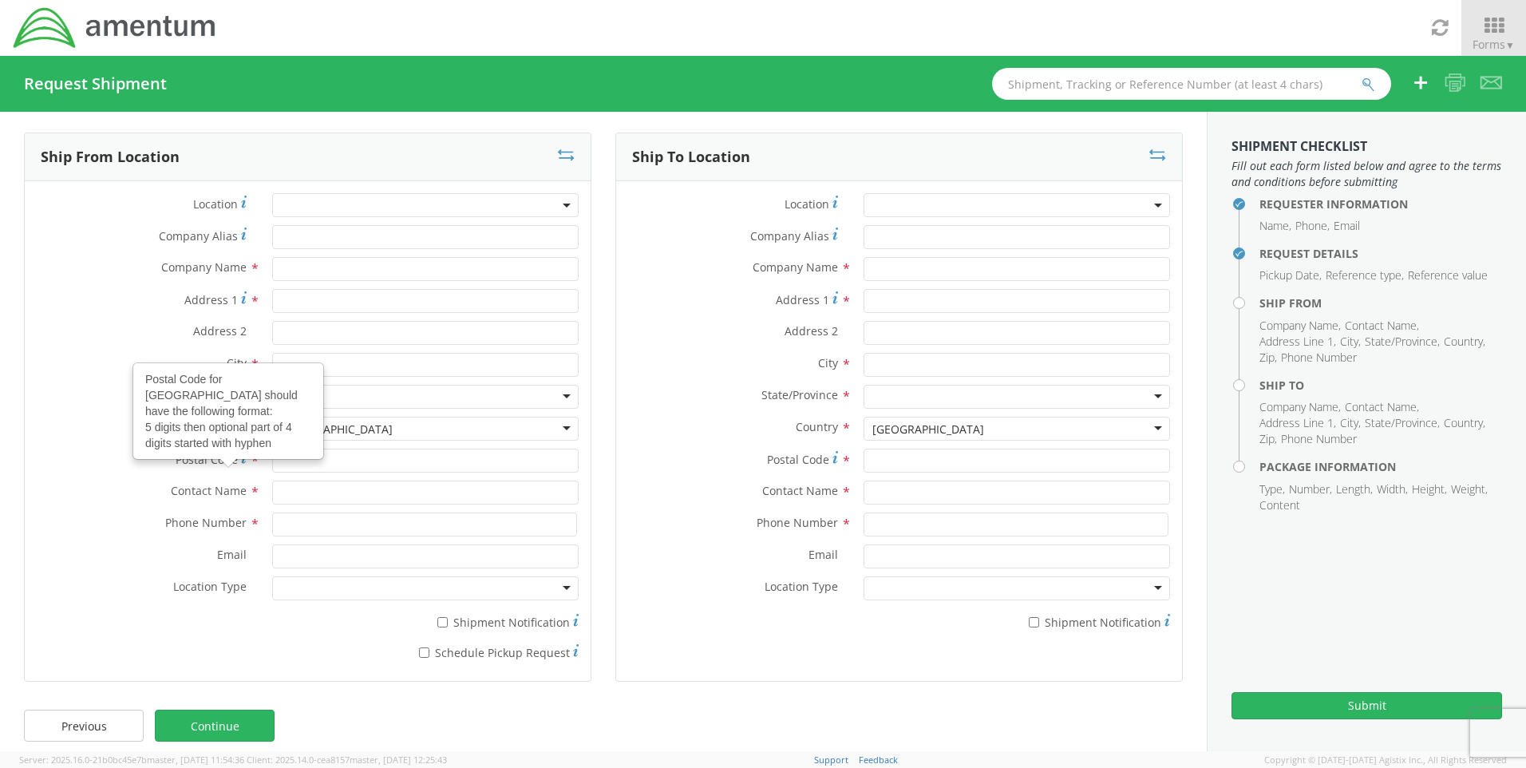
scroll to position [0, 0]
click at [321, 213] on span at bounding box center [425, 208] width 306 height 24
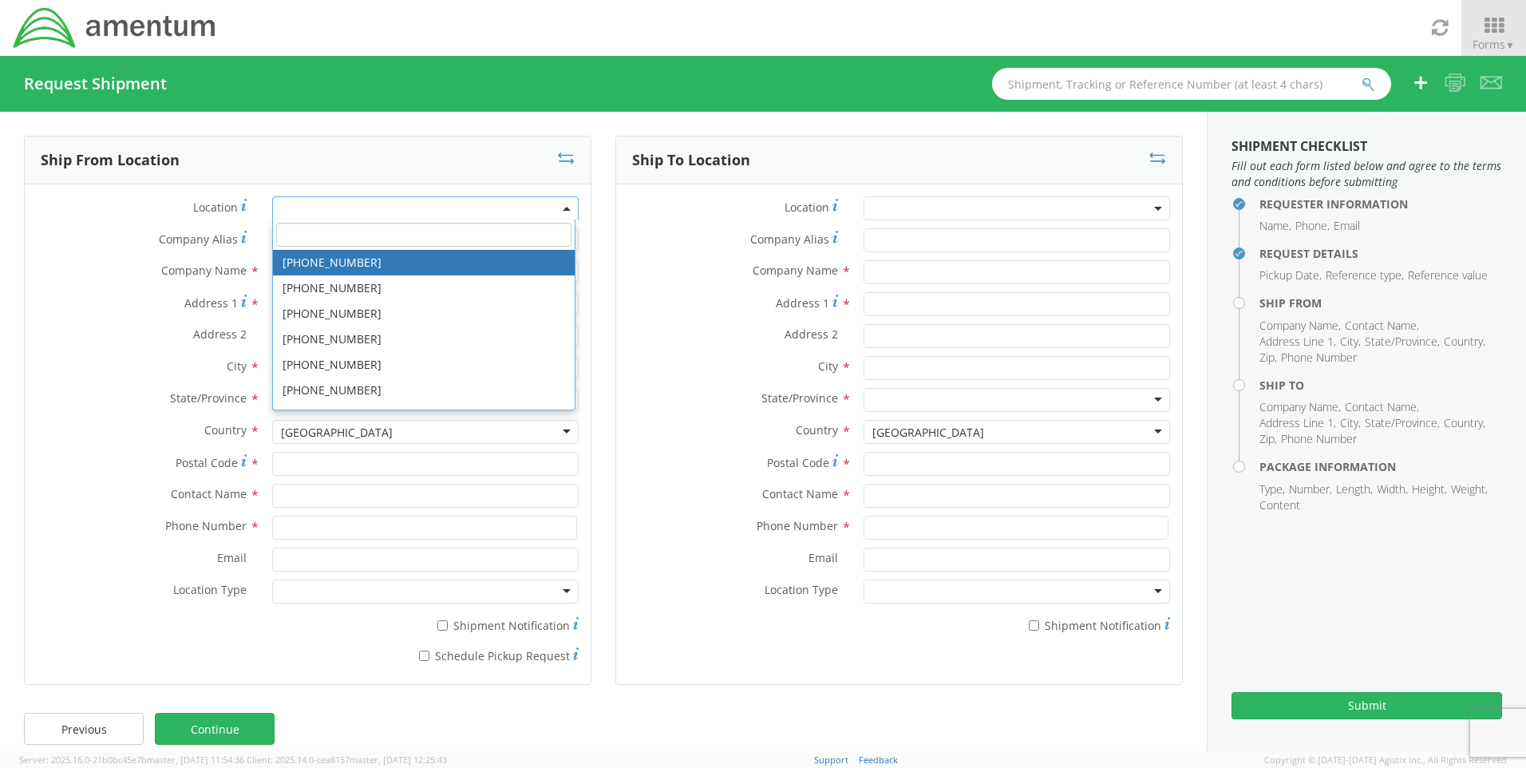
click at [324, 207] on span at bounding box center [425, 208] width 306 height 24
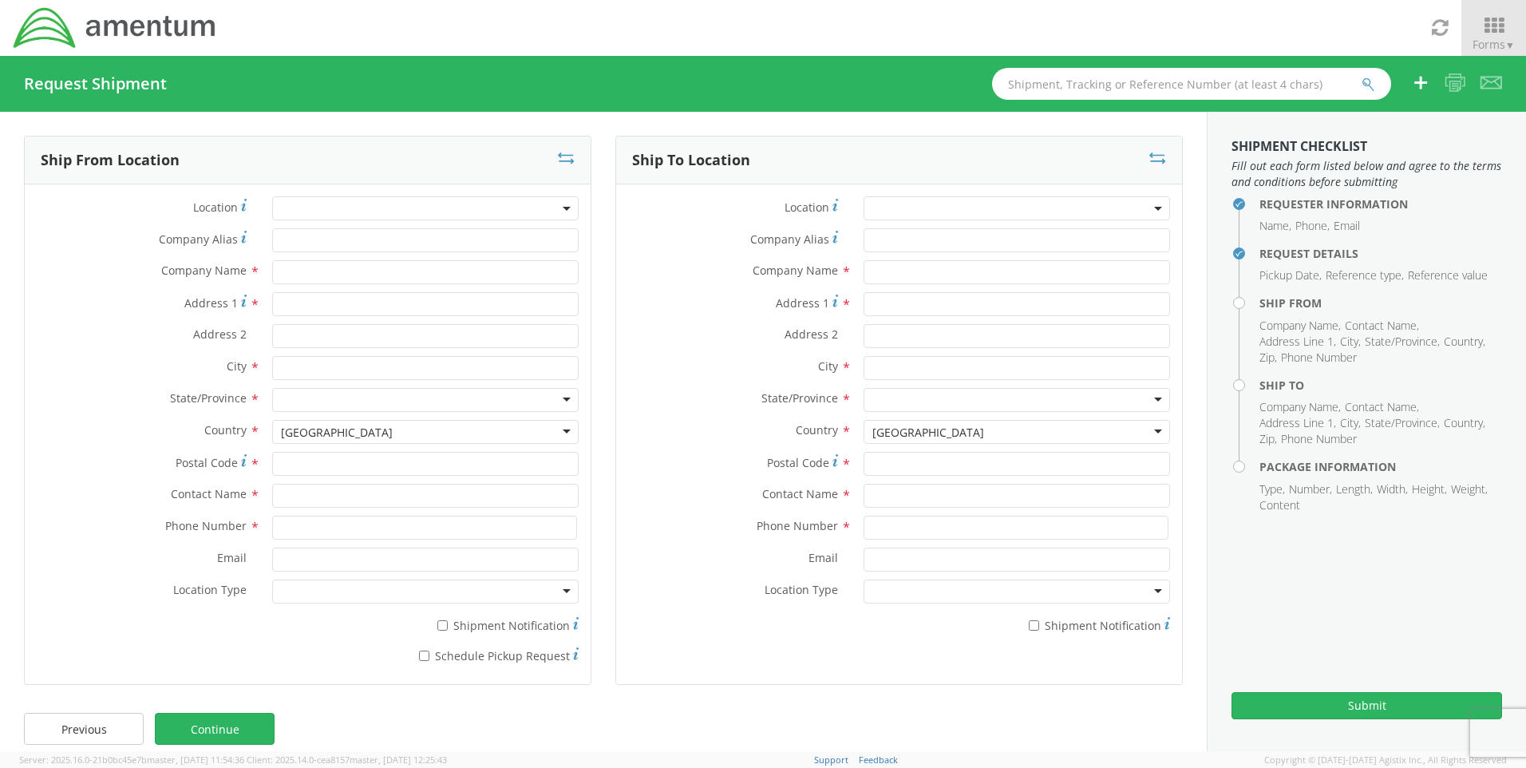
click at [327, 196] on div "Location * Company Alias * Company Name * Address 1 * Address 2 * City * State/…" at bounding box center [308, 434] width 566 height 500
click at [329, 202] on span at bounding box center [425, 208] width 306 height 24
click at [396, 208] on span at bounding box center [425, 208] width 306 height 24
click at [393, 215] on span at bounding box center [425, 208] width 306 height 24
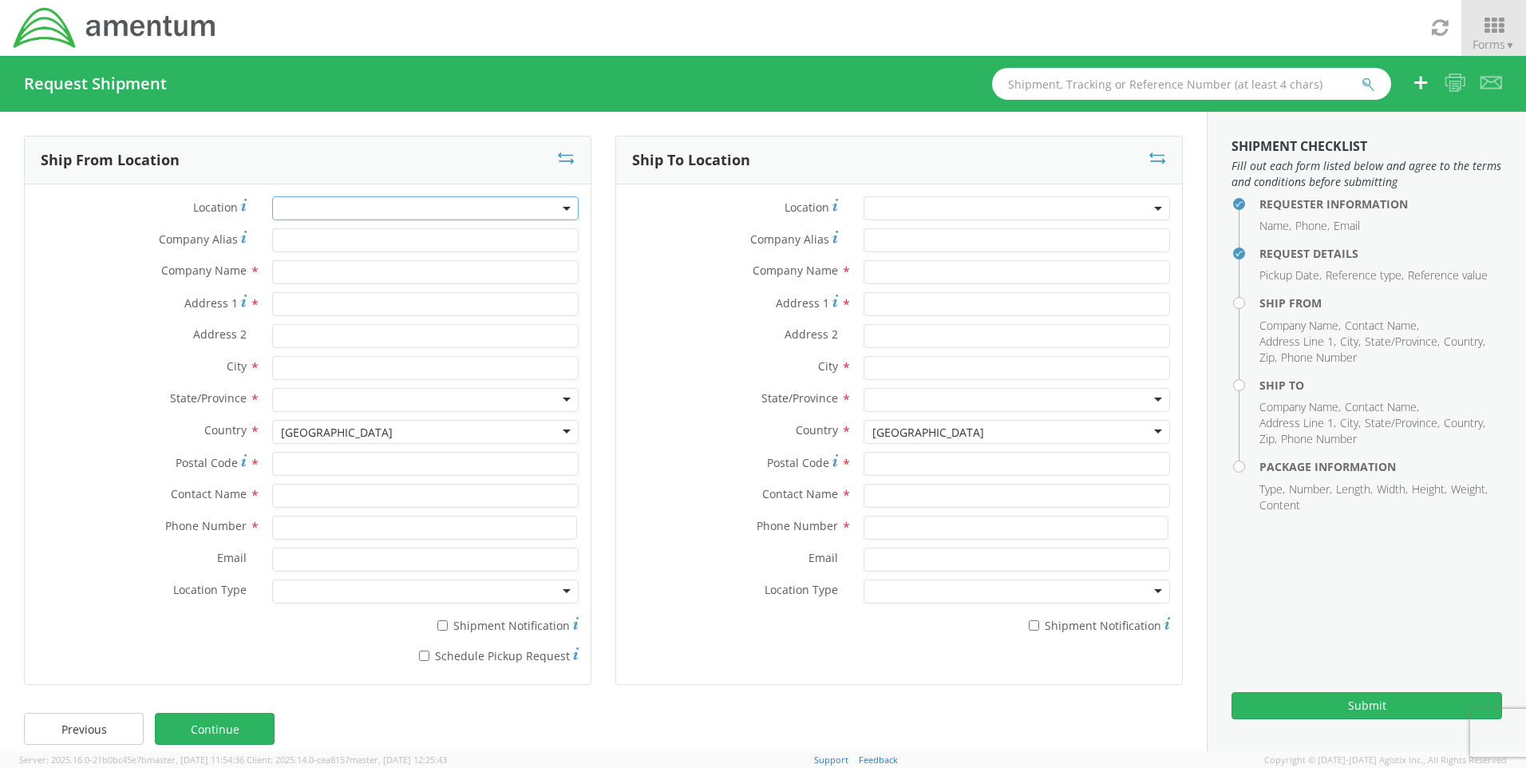
click at [305, 215] on span at bounding box center [425, 208] width 306 height 24
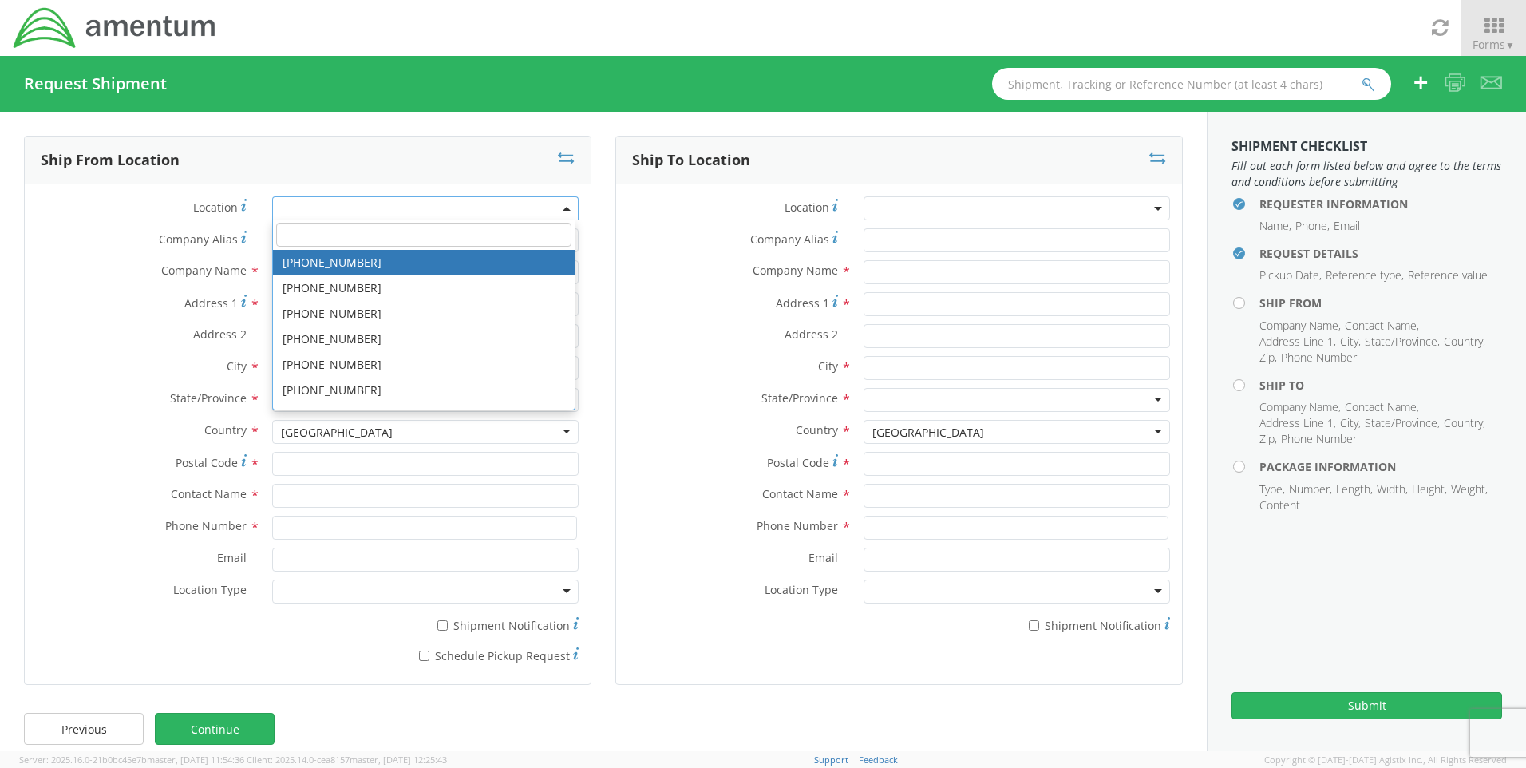
click at [109, 218] on div "Location * [PHONE_NUMBER] [PHONE_NUMBER] [PHONE_NUMBER] [PHONE_NUMBER] [PHONE_N…" at bounding box center [308, 208] width 566 height 24
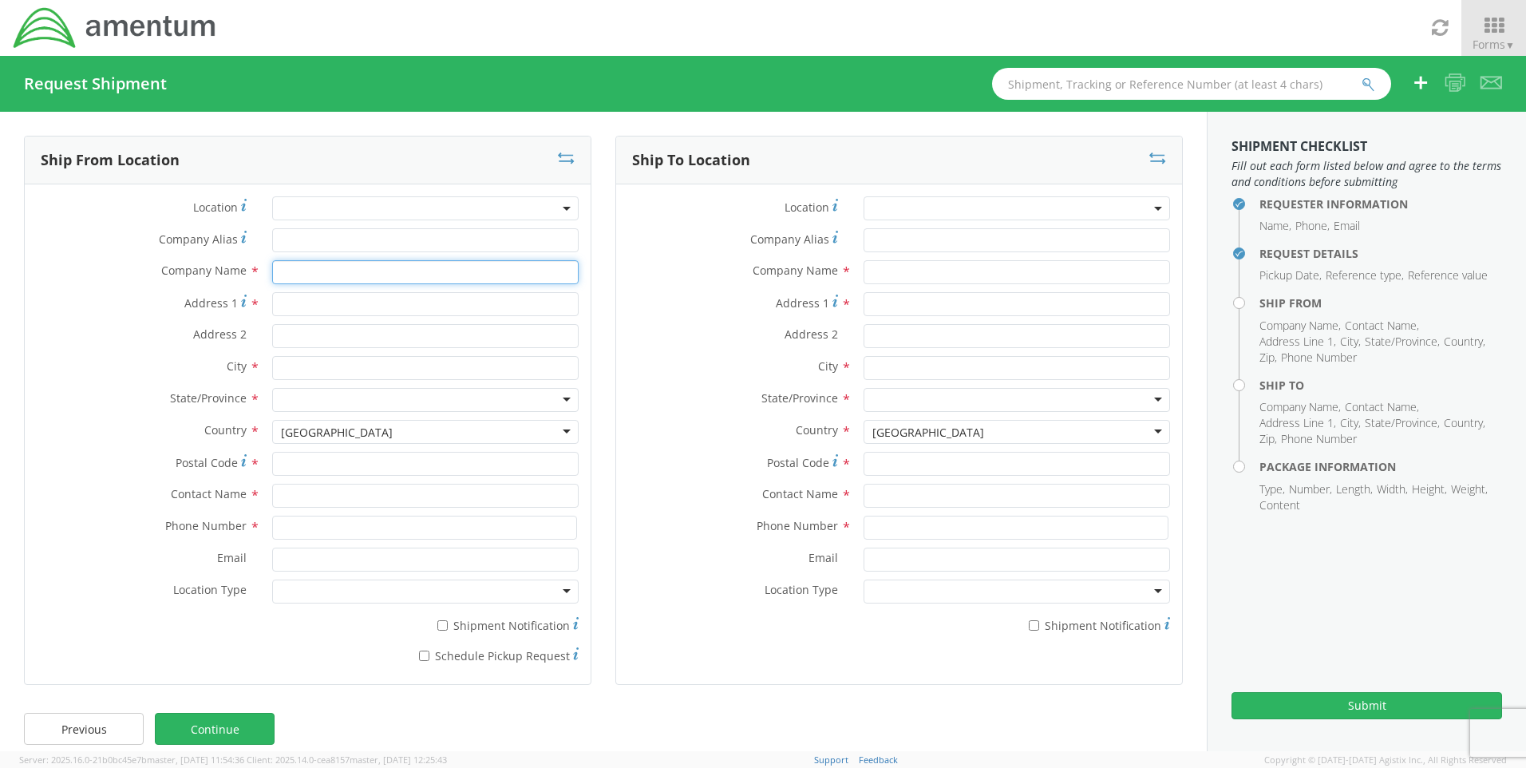
click at [286, 282] on input "text" at bounding box center [425, 272] width 306 height 24
type input "MCGEAN ROHCO INC"
click at [416, 320] on div "Address 1 *" at bounding box center [308, 308] width 566 height 32
click at [414, 310] on input "Address 1 *" at bounding box center [425, 304] width 306 height 24
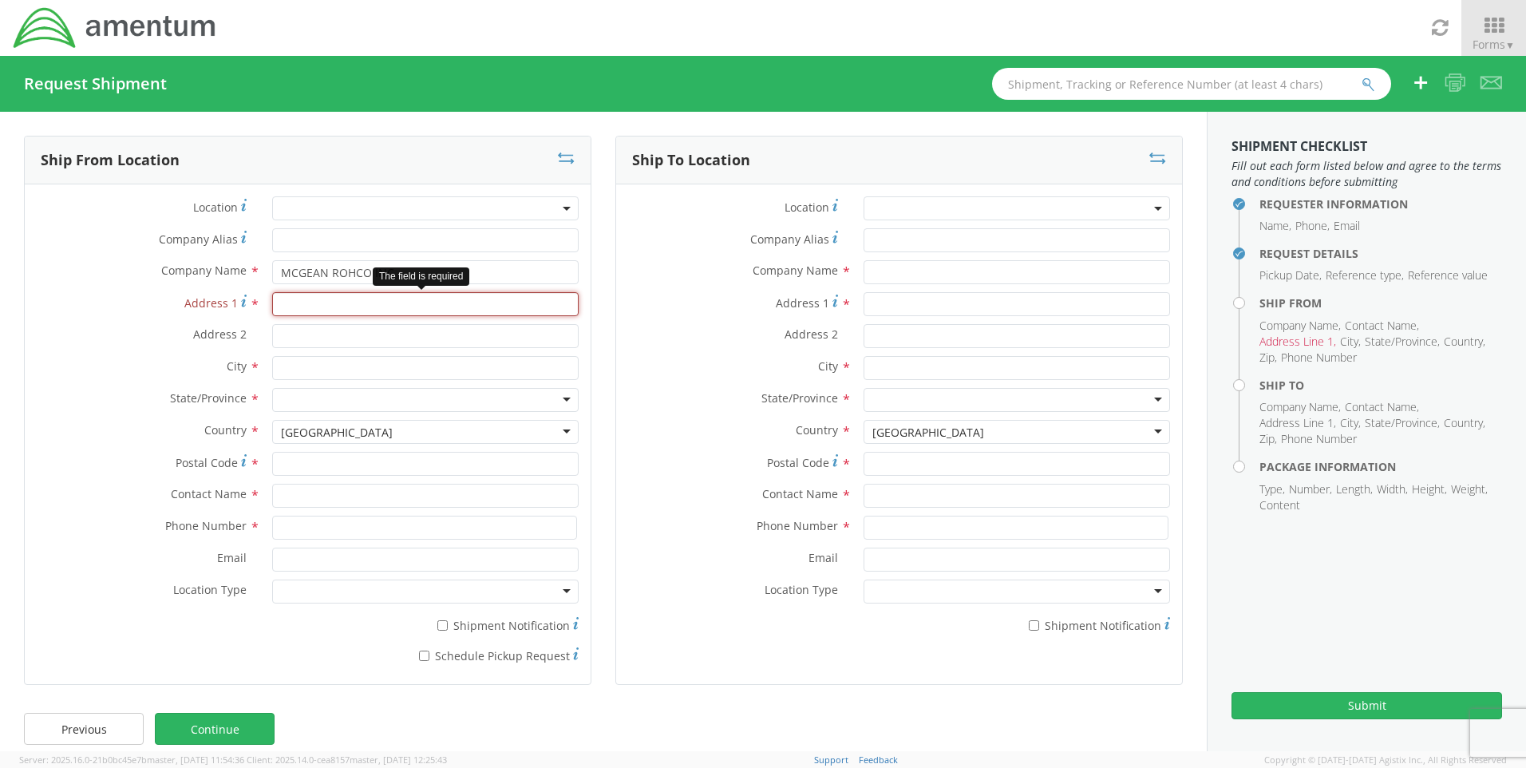
click at [284, 311] on input "Address 1 *" at bounding box center [425, 304] width 306 height 24
type input "[STREET_ADDRESS]"
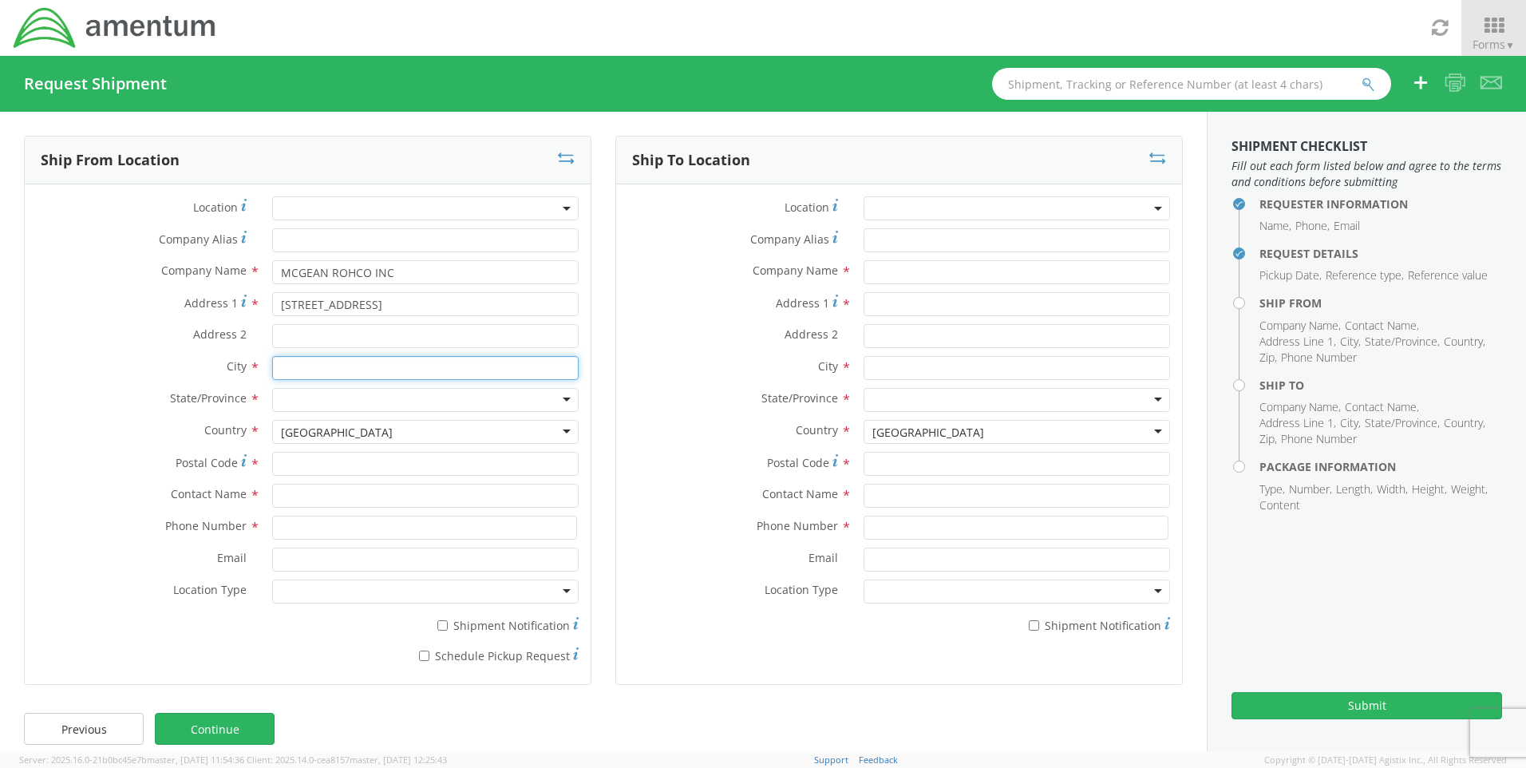
click at [322, 365] on input "text" at bounding box center [425, 368] width 306 height 24
type input "LIVONIA"
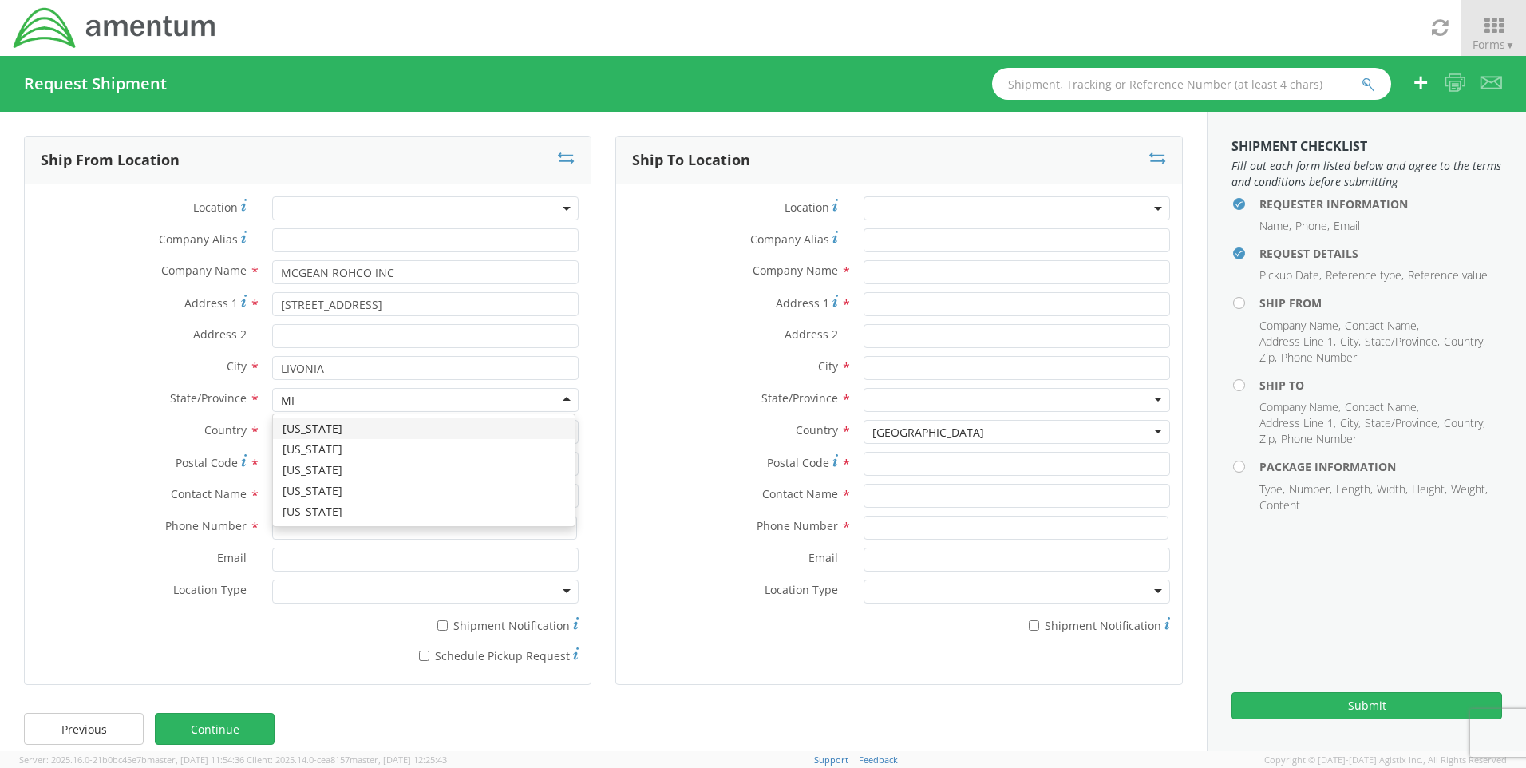
type input "MI"
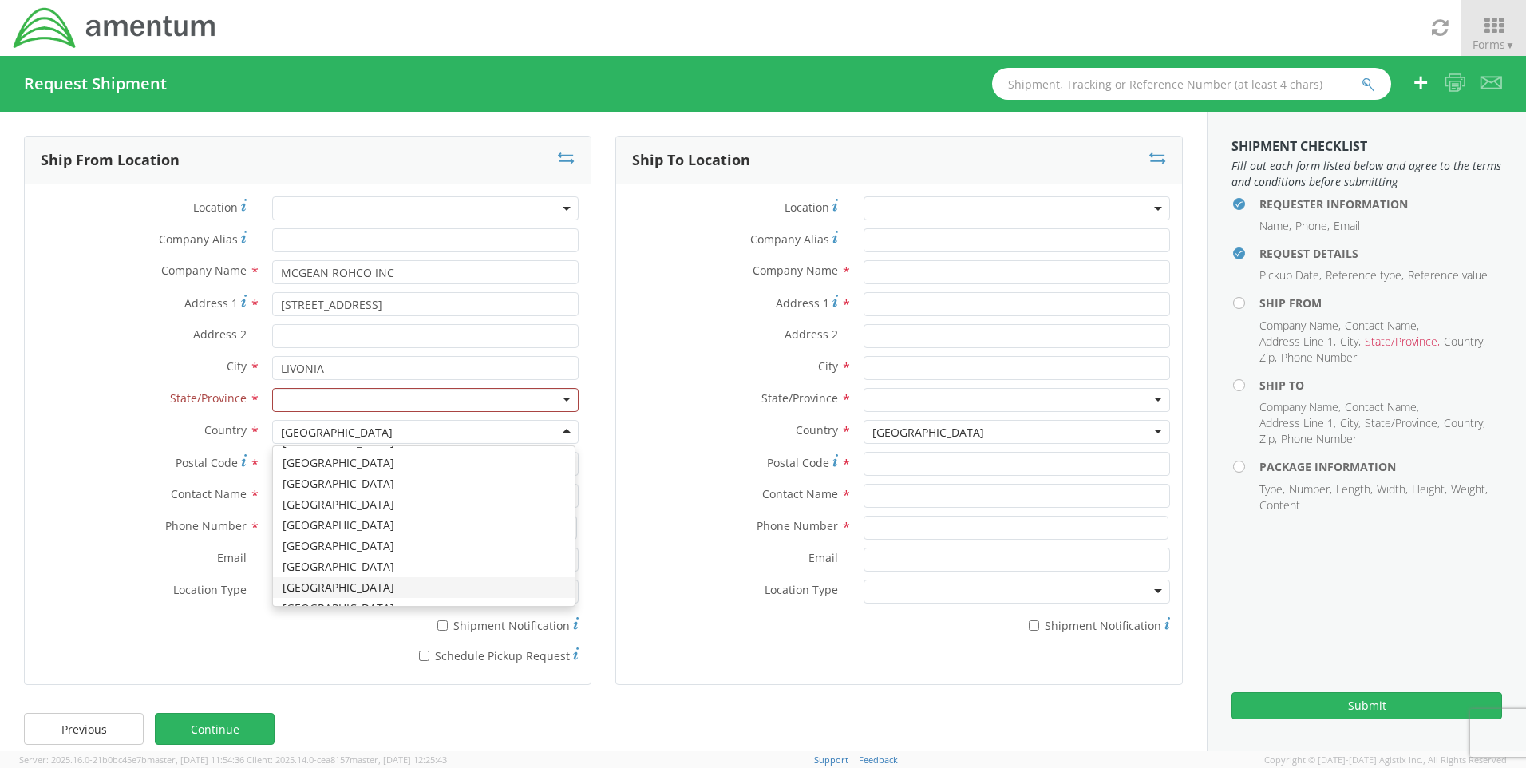
click at [400, 398] on div at bounding box center [425, 400] width 306 height 24
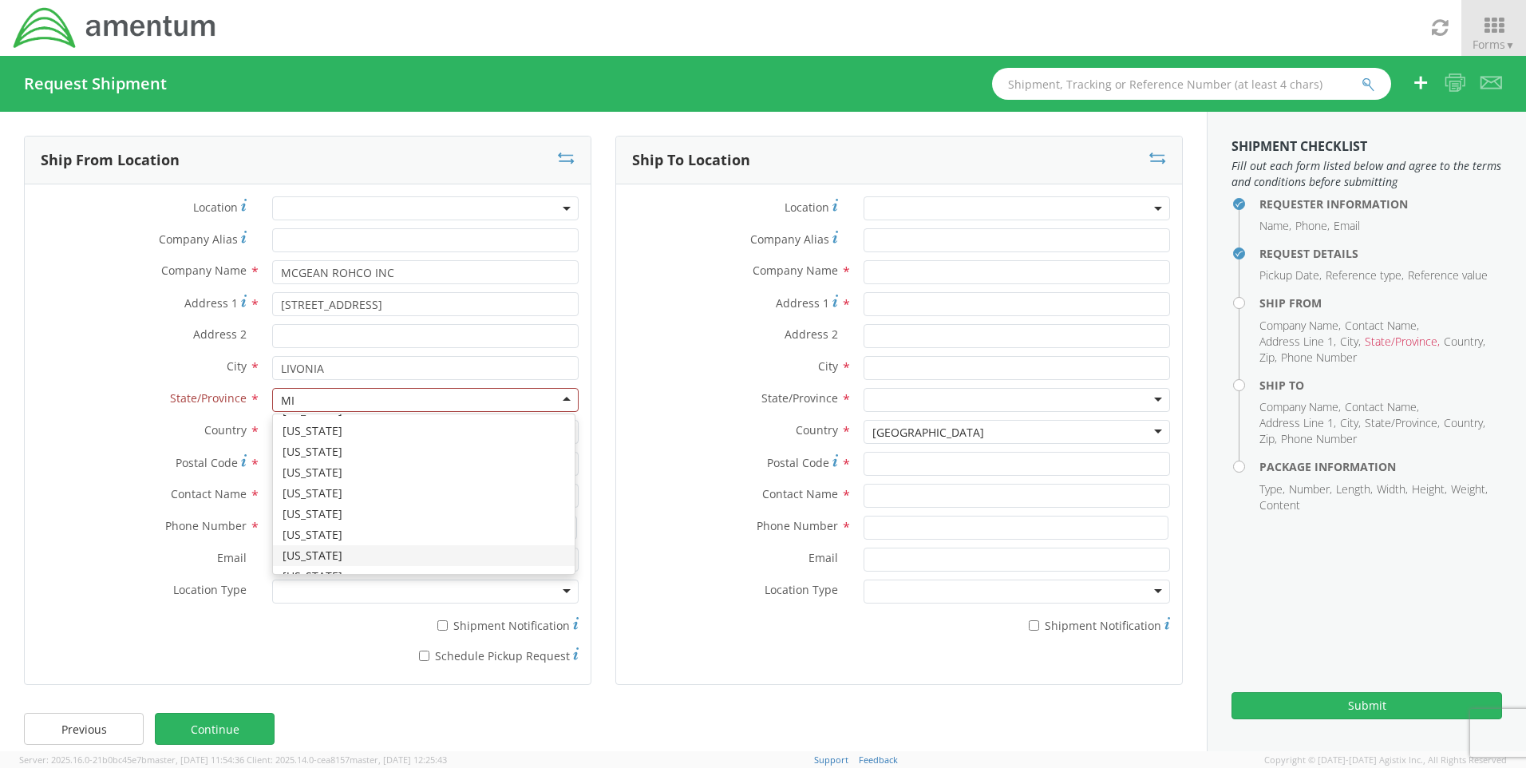
type input "MIC"
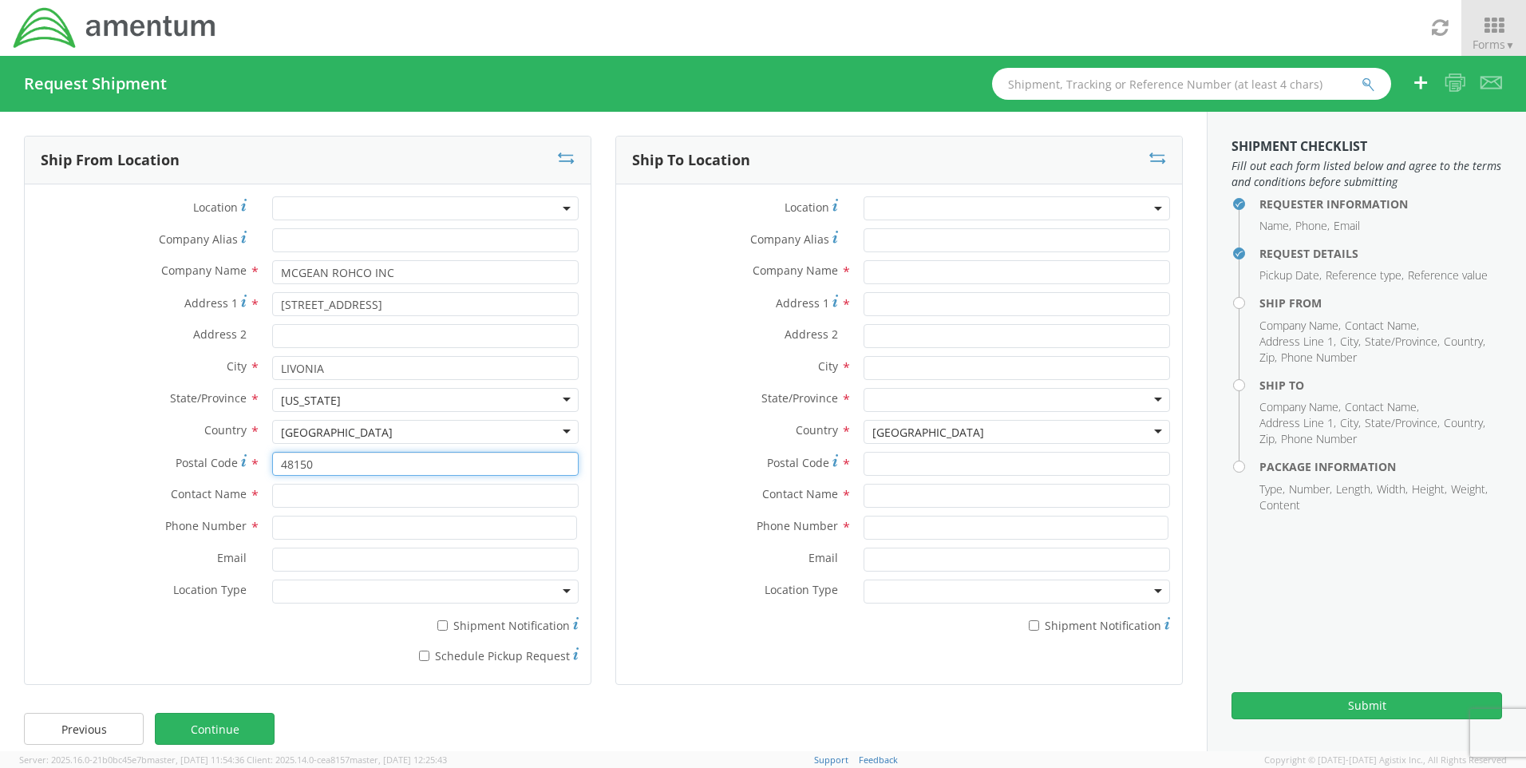
type input "48150"
type input "[PERSON_NAME]"
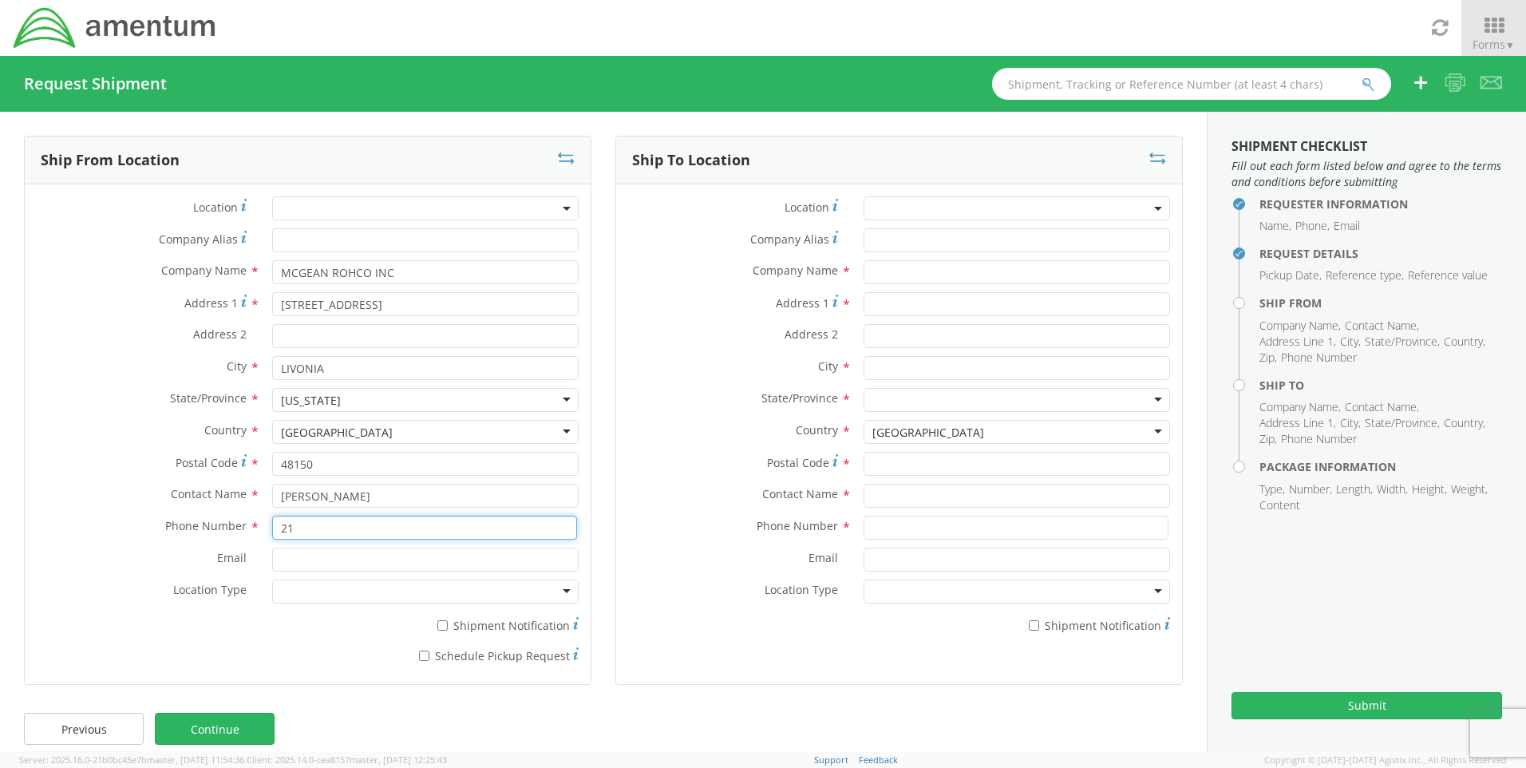
type input "2"
type input "[PHONE_NUMBER]"
type input "[PERSON_NAME][EMAIL_ADDRESS][PERSON_NAME][PERSON_NAME][DOMAIN_NAME]"
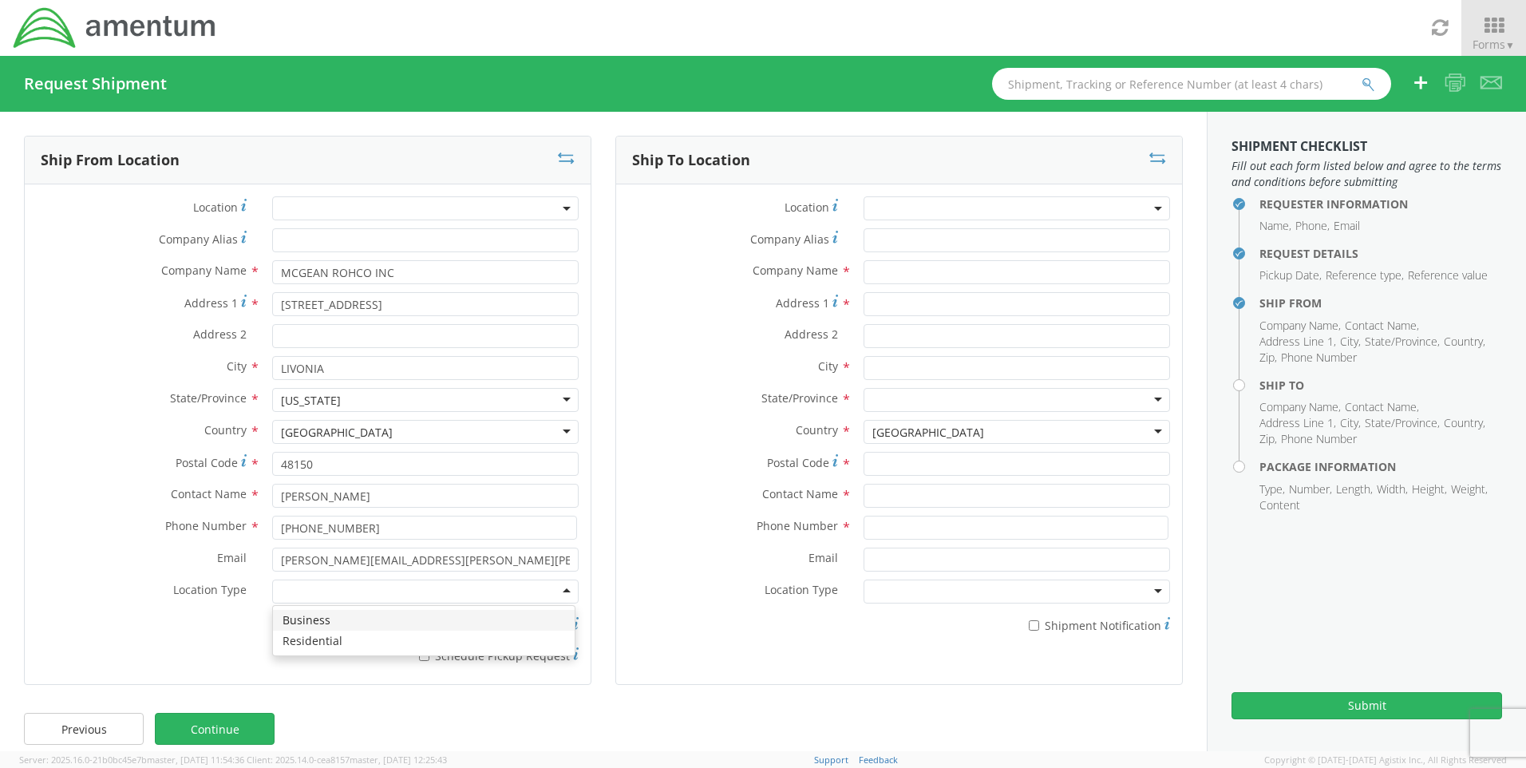
click at [559, 585] on div at bounding box center [425, 591] width 306 height 24
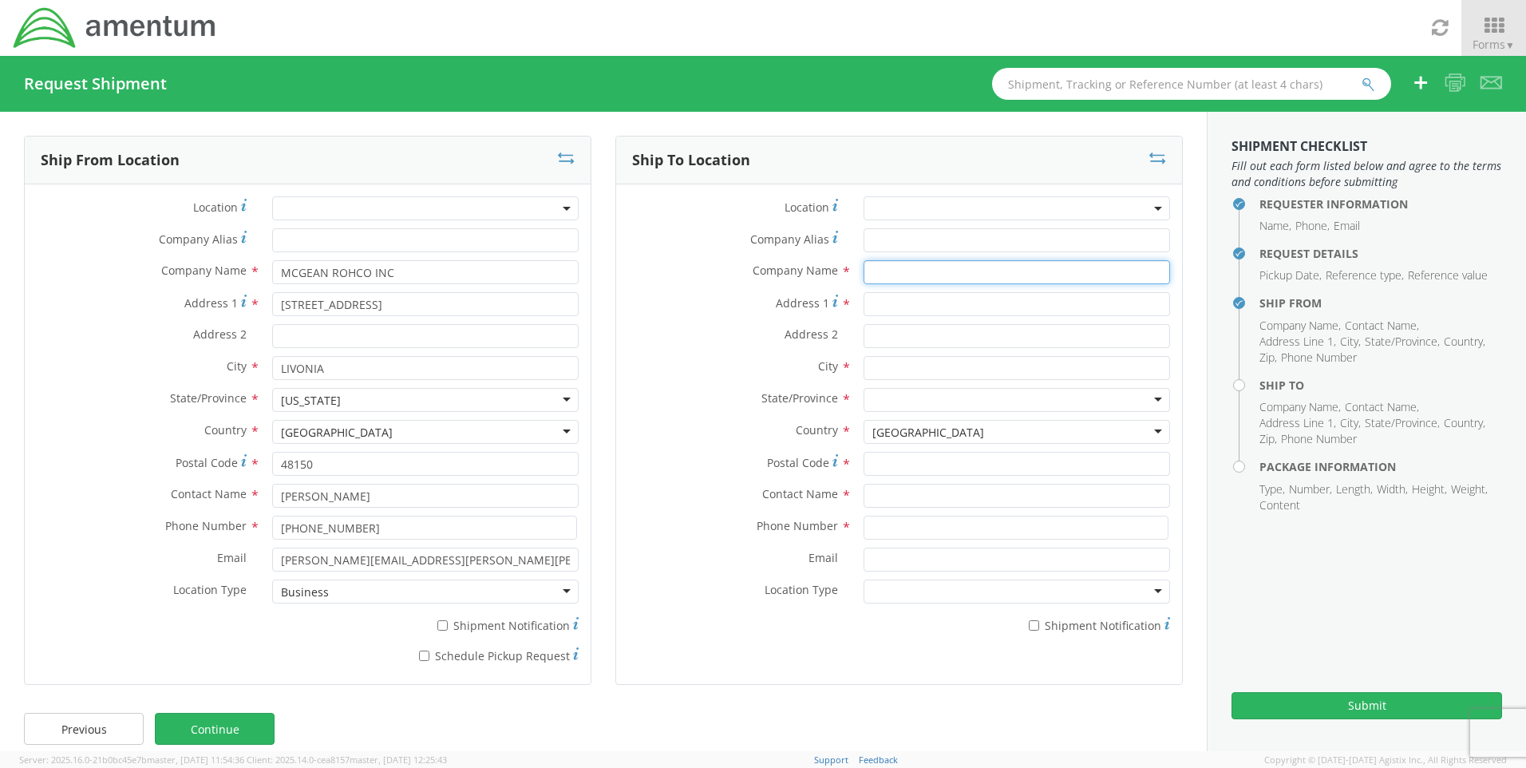
click at [906, 277] on input "text" at bounding box center [1016, 272] width 306 height 24
click at [882, 274] on input "text" at bounding box center [1016, 272] width 306 height 24
click at [942, 215] on span at bounding box center [1016, 208] width 306 height 24
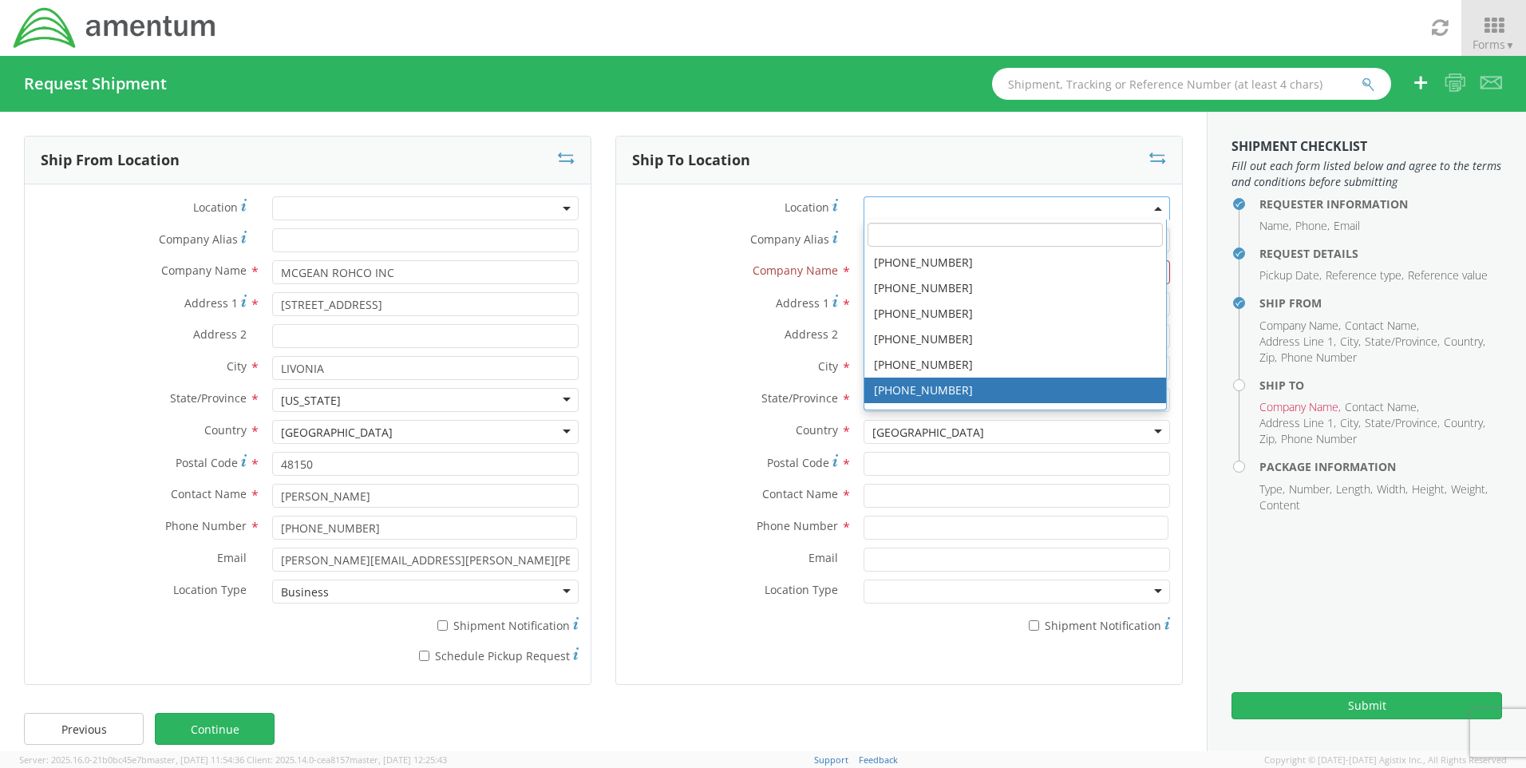
drag, startPoint x: 677, startPoint y: 304, endPoint x: 690, endPoint y: 297, distance: 15.3
click at [677, 304] on label "Address 1 *" at bounding box center [733, 303] width 235 height 22
click at [863, 304] on input "Address 1 *" at bounding box center [1016, 304] width 306 height 24
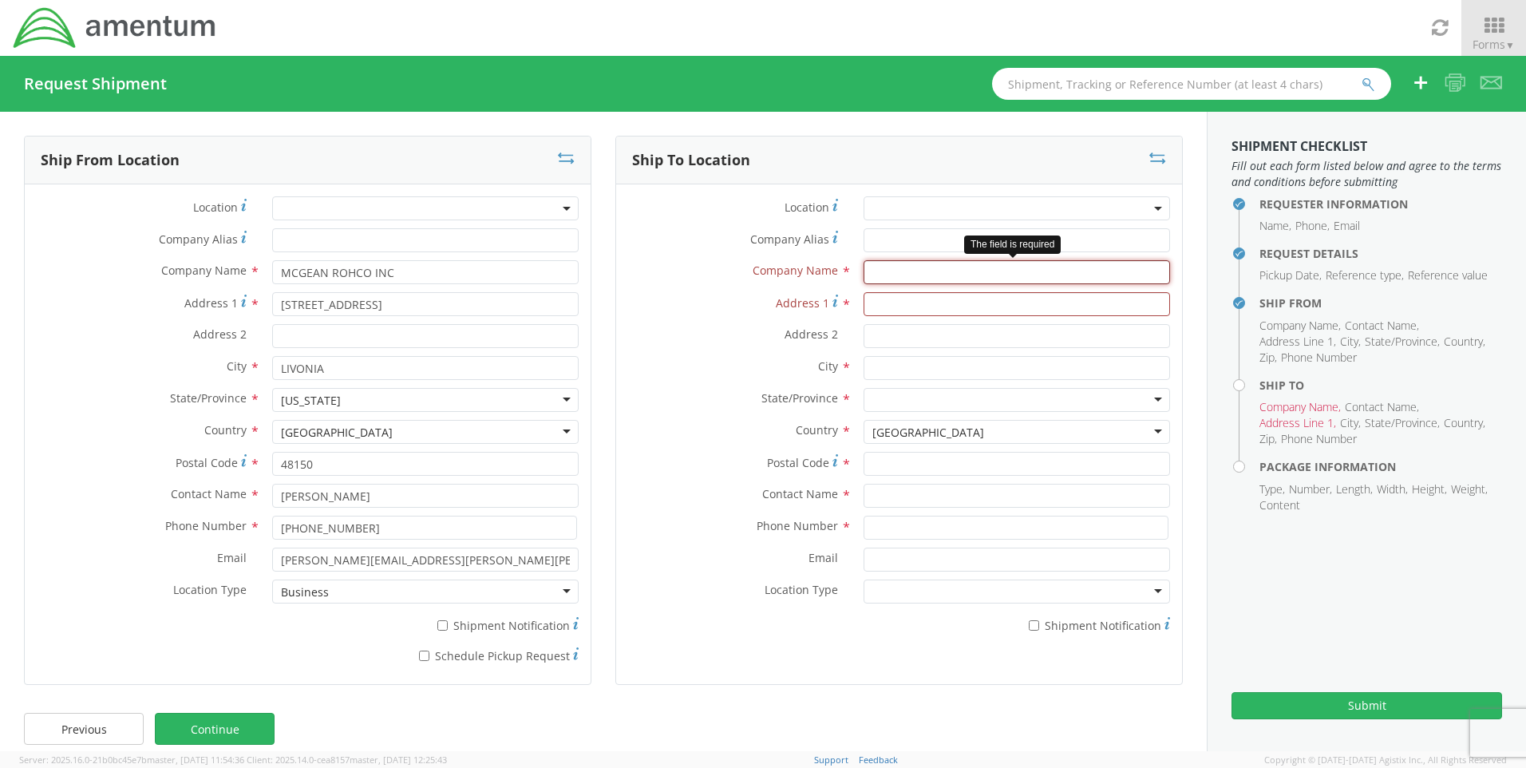
click at [907, 271] on input "text" at bounding box center [1016, 272] width 306 height 24
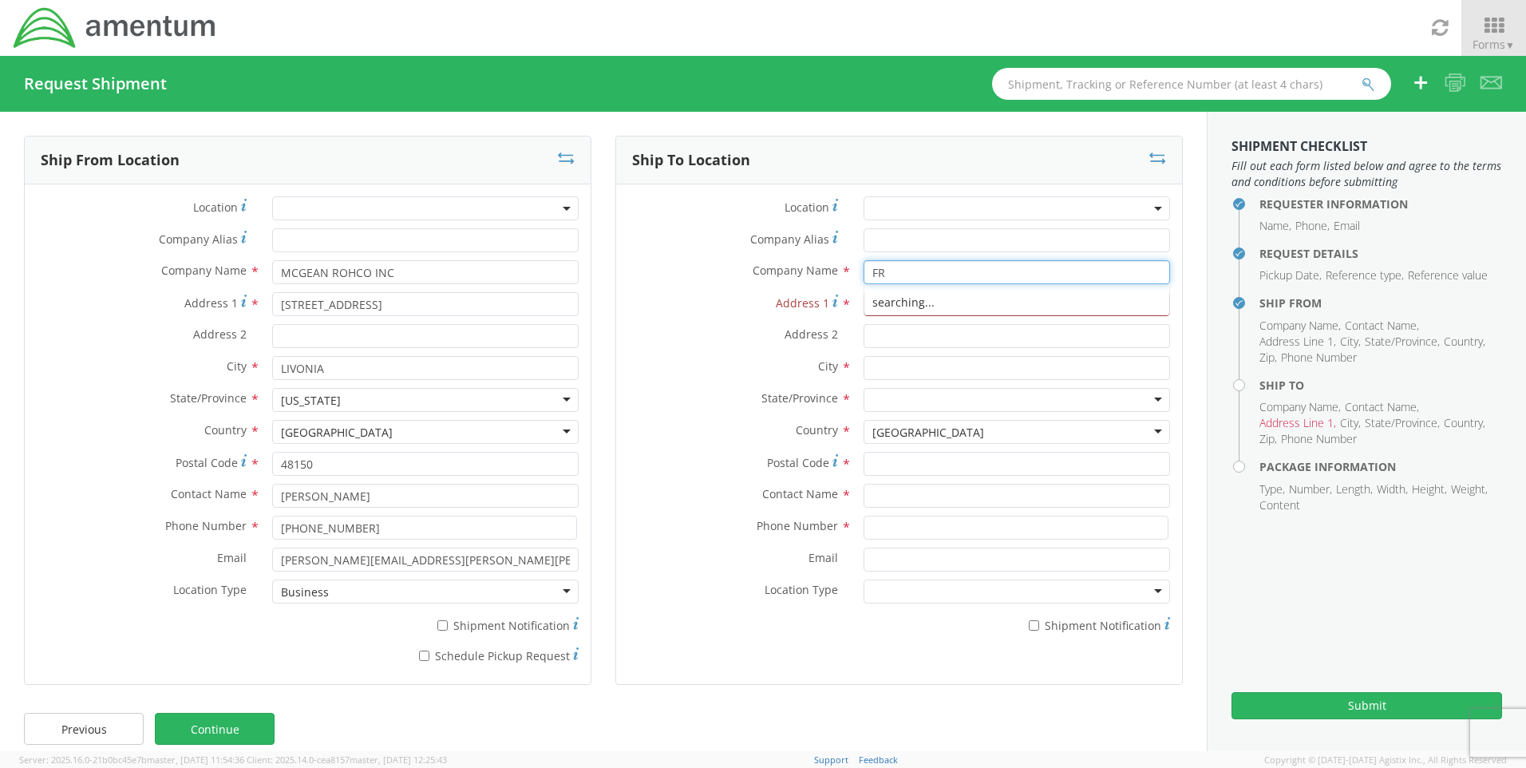
type input "F"
type input "D"
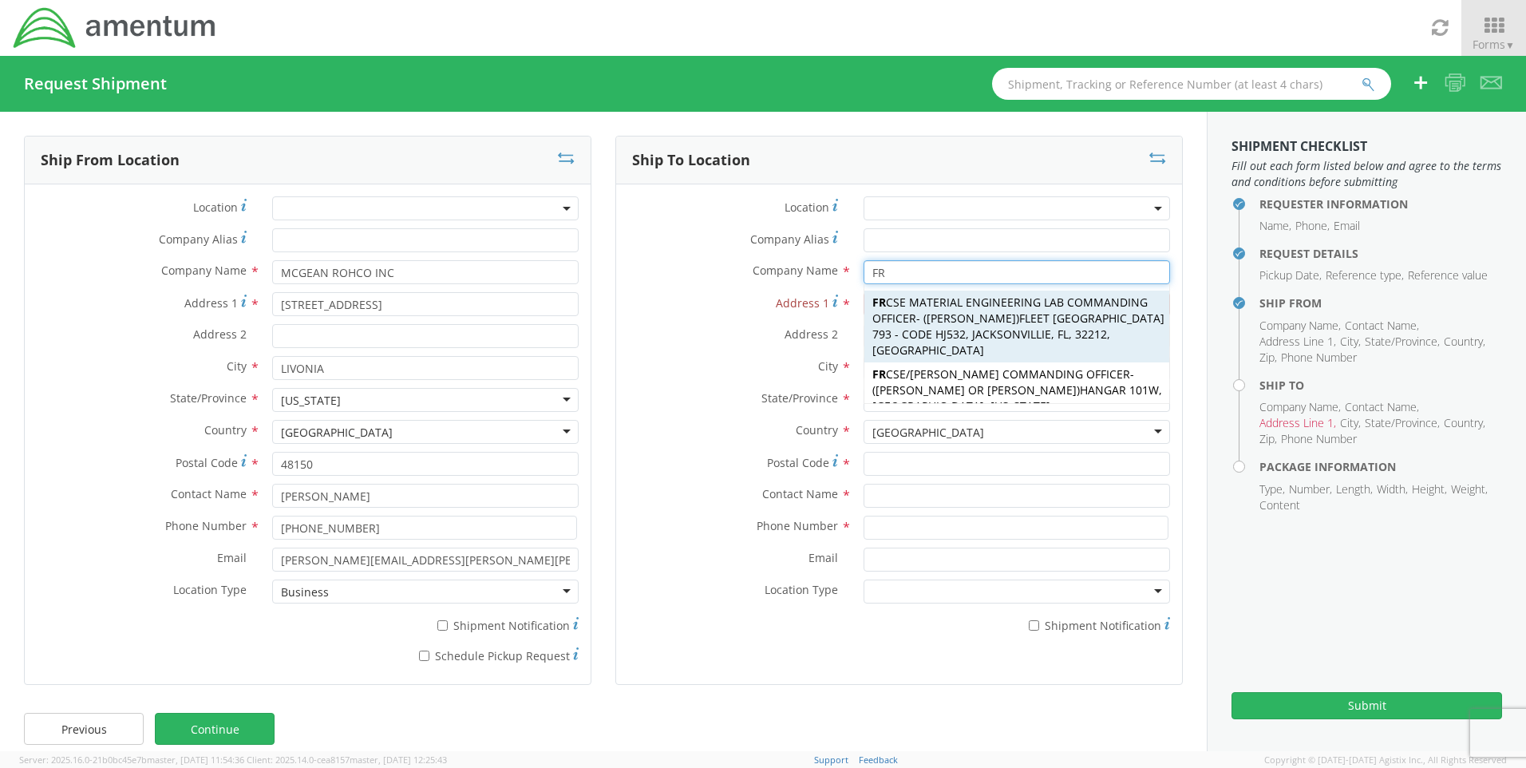
type input "F"
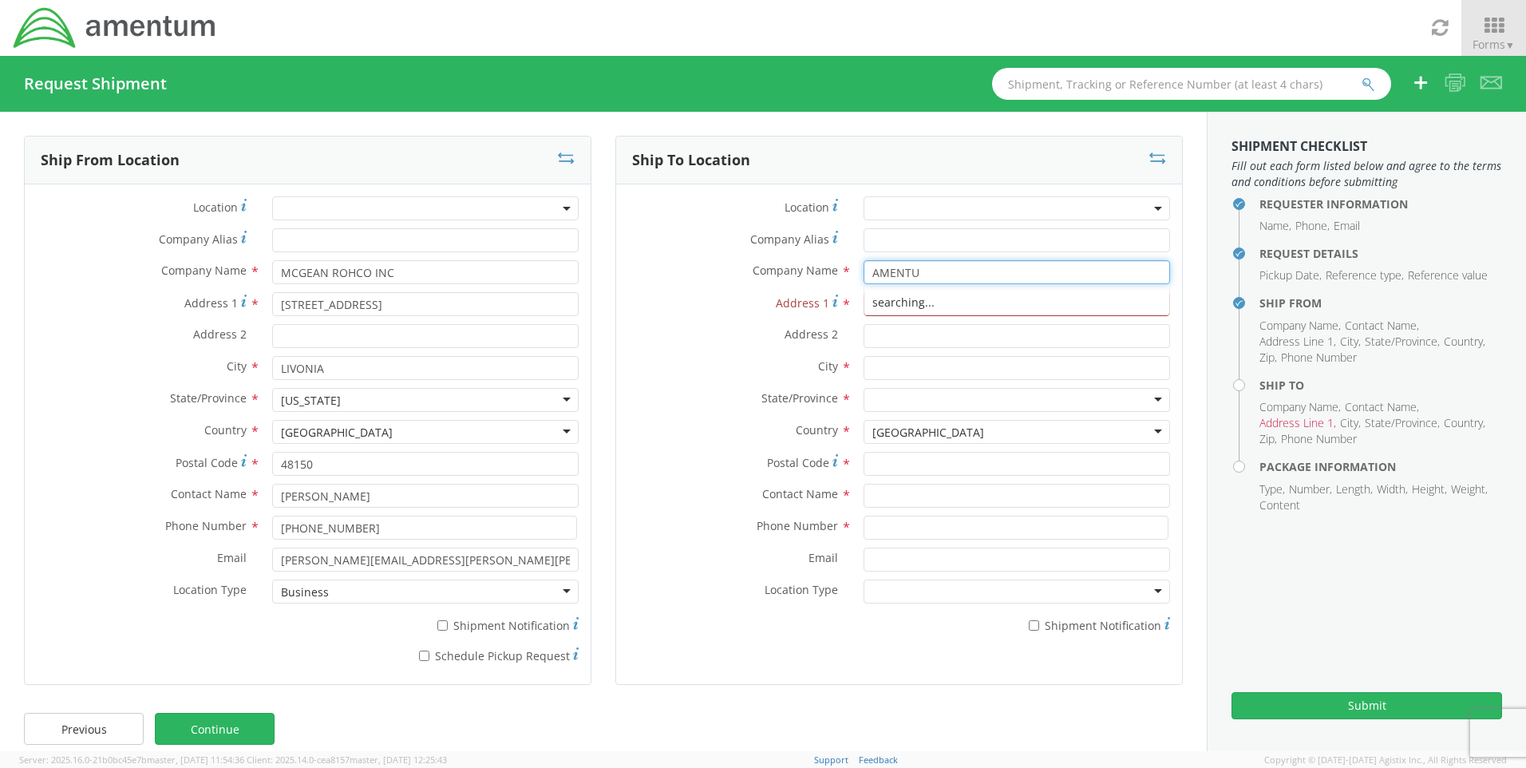
type input "AMENTUM"
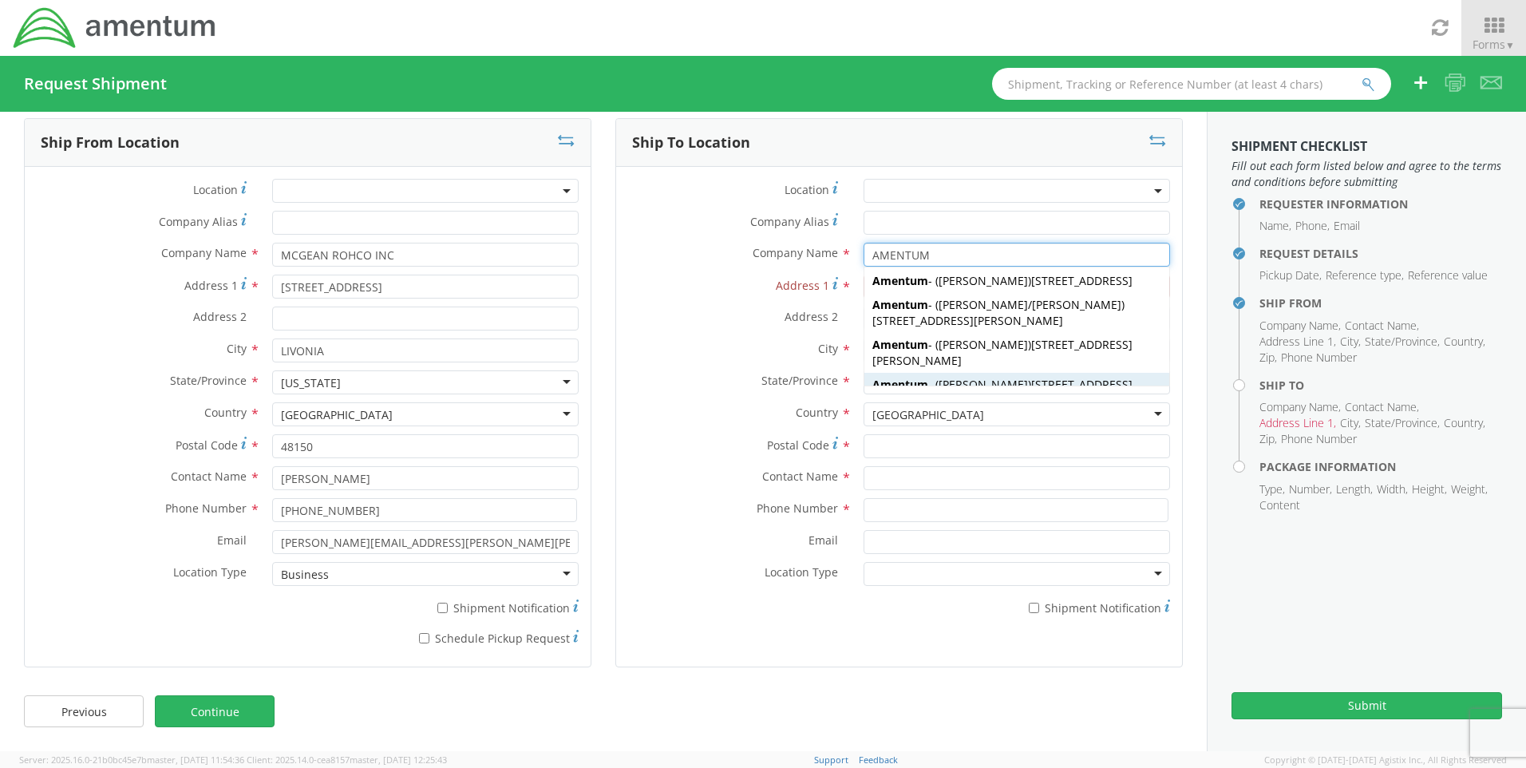
scroll to position [638, 0]
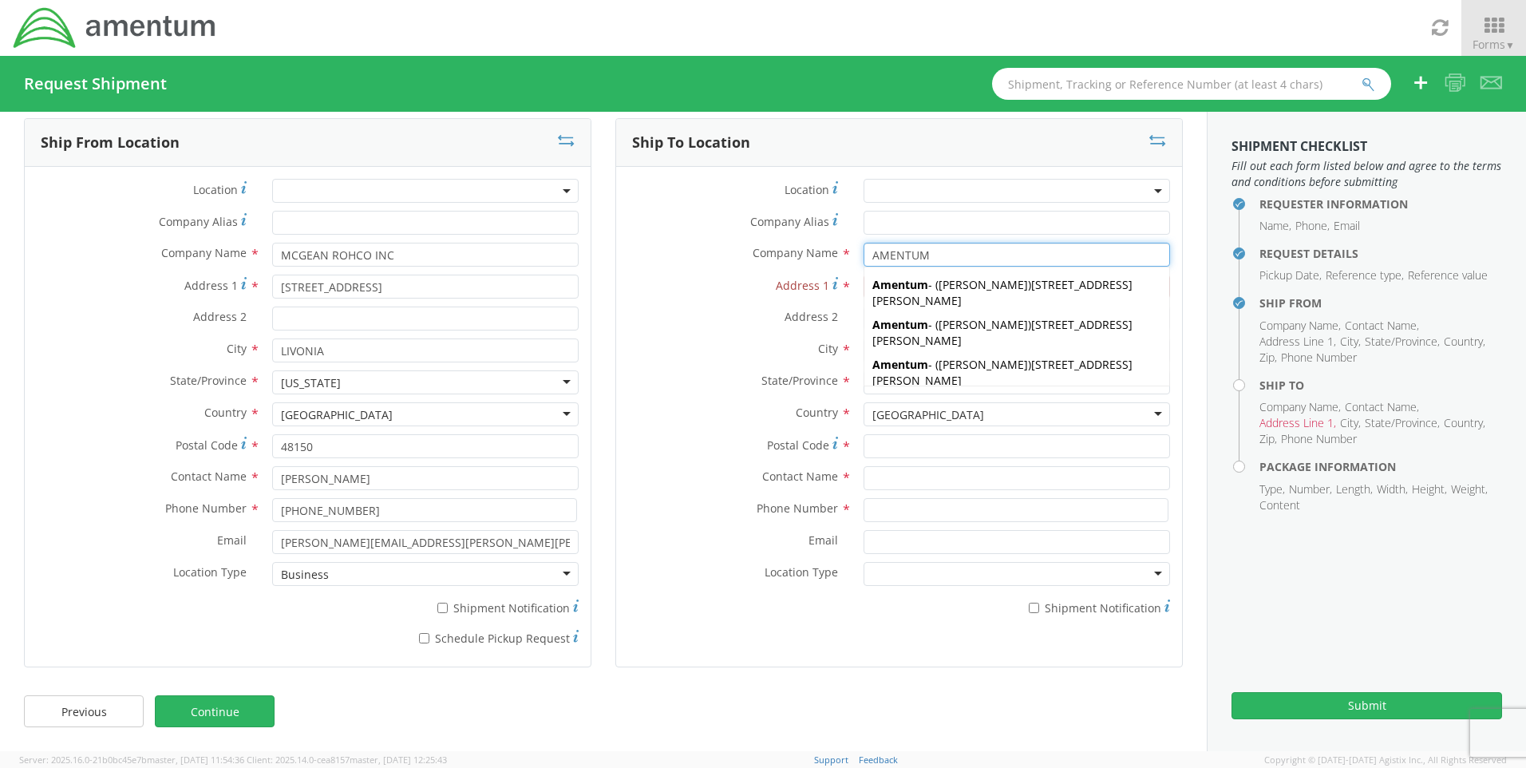
click at [952, 255] on input "AMENTUM" at bounding box center [1016, 255] width 306 height 24
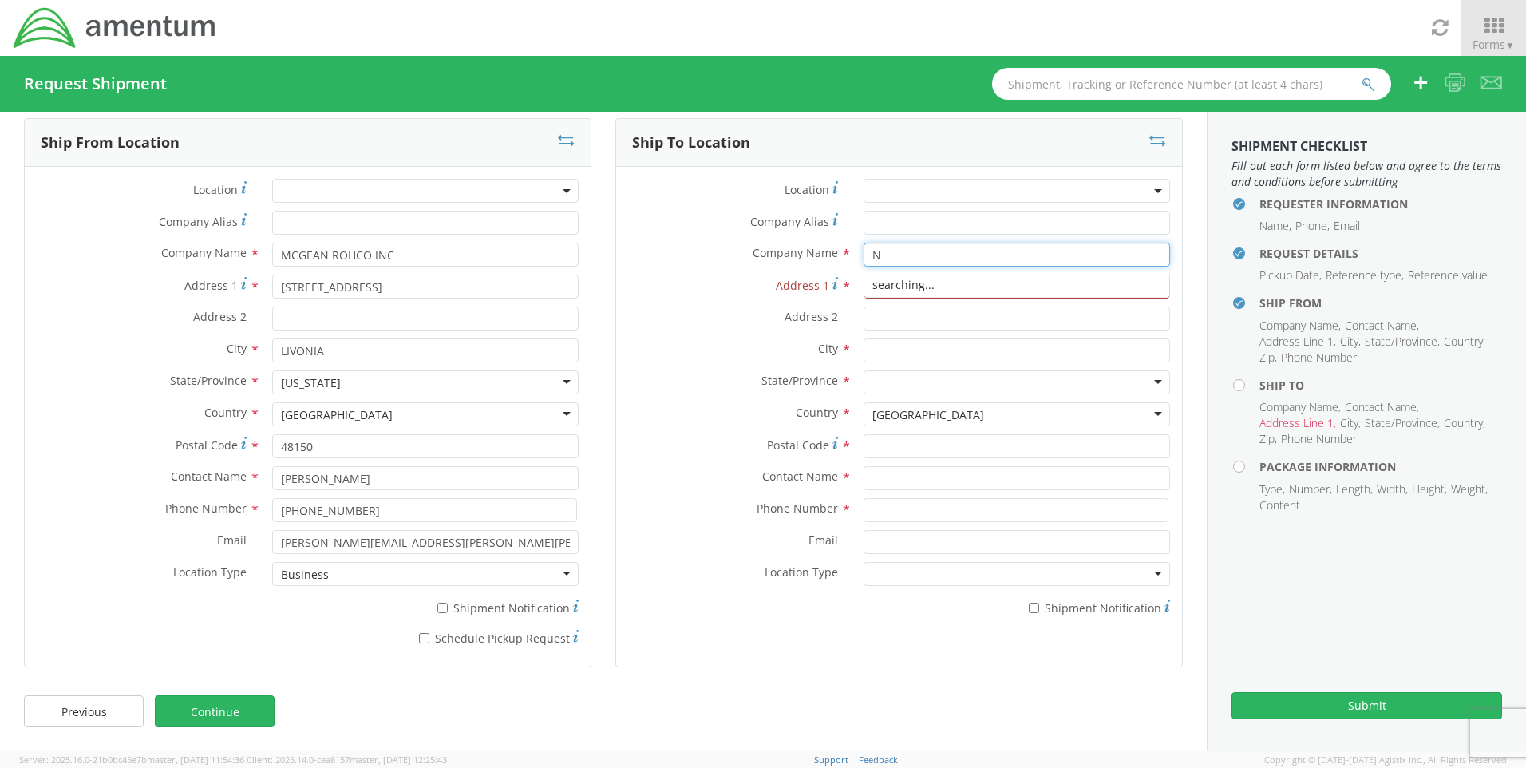
scroll to position [0, 0]
type input "N"
type input "F"
type input "AMENTUM"
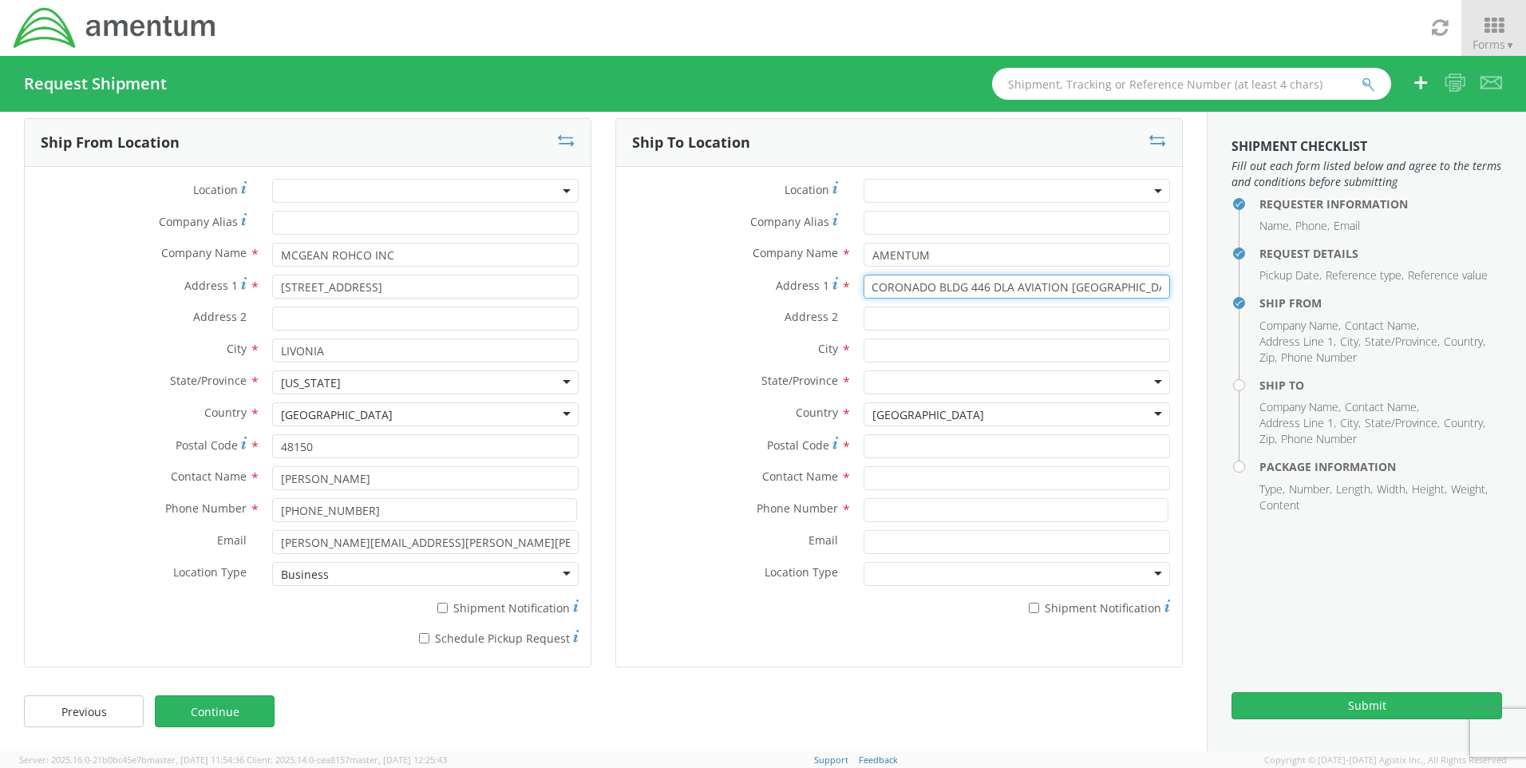
scroll to position [0, 36]
type input "NAS CORONADO BLDG 446 DLA AVIATION [GEOGRAPHIC_DATA]"
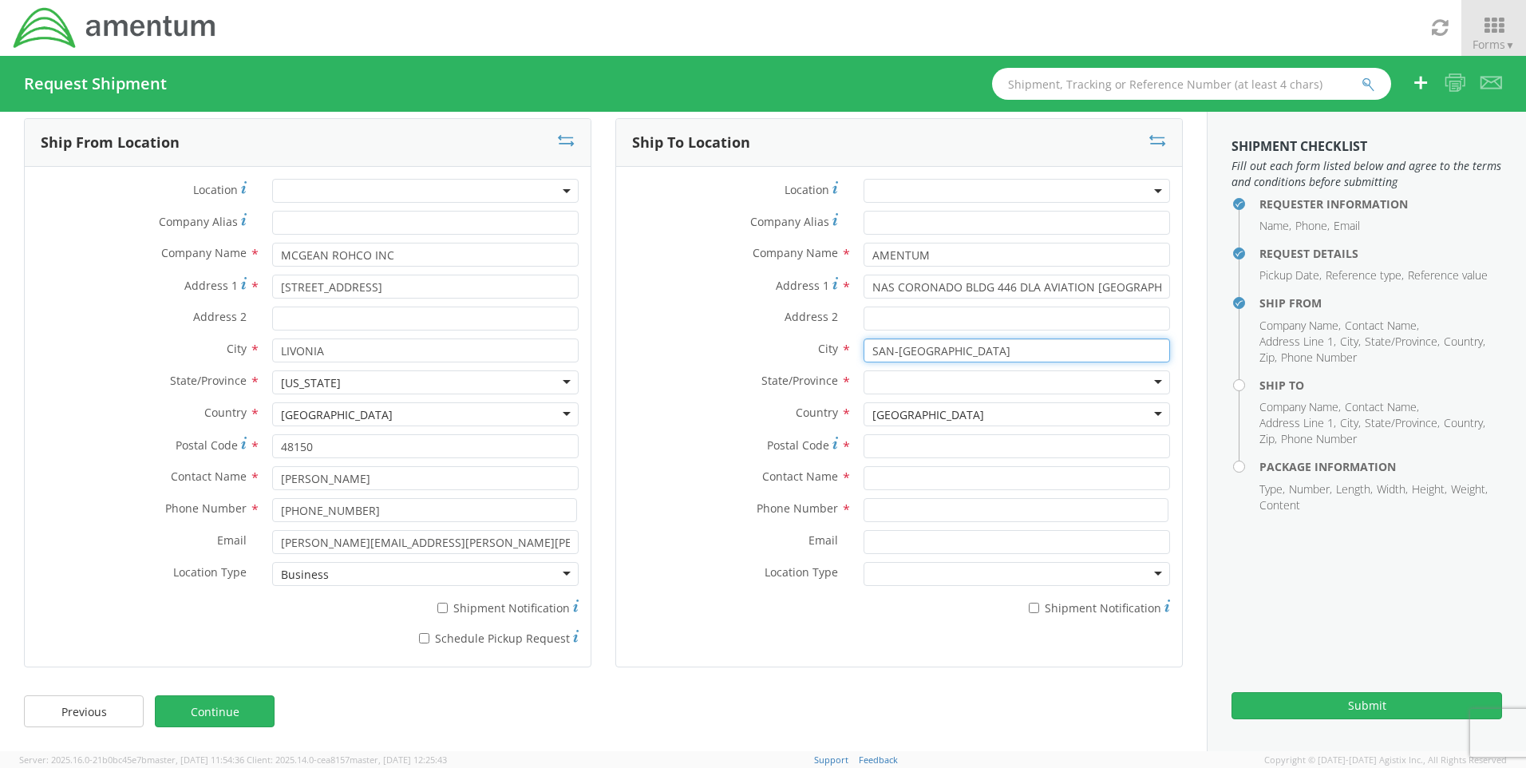
type input "SAN-[GEOGRAPHIC_DATA]"
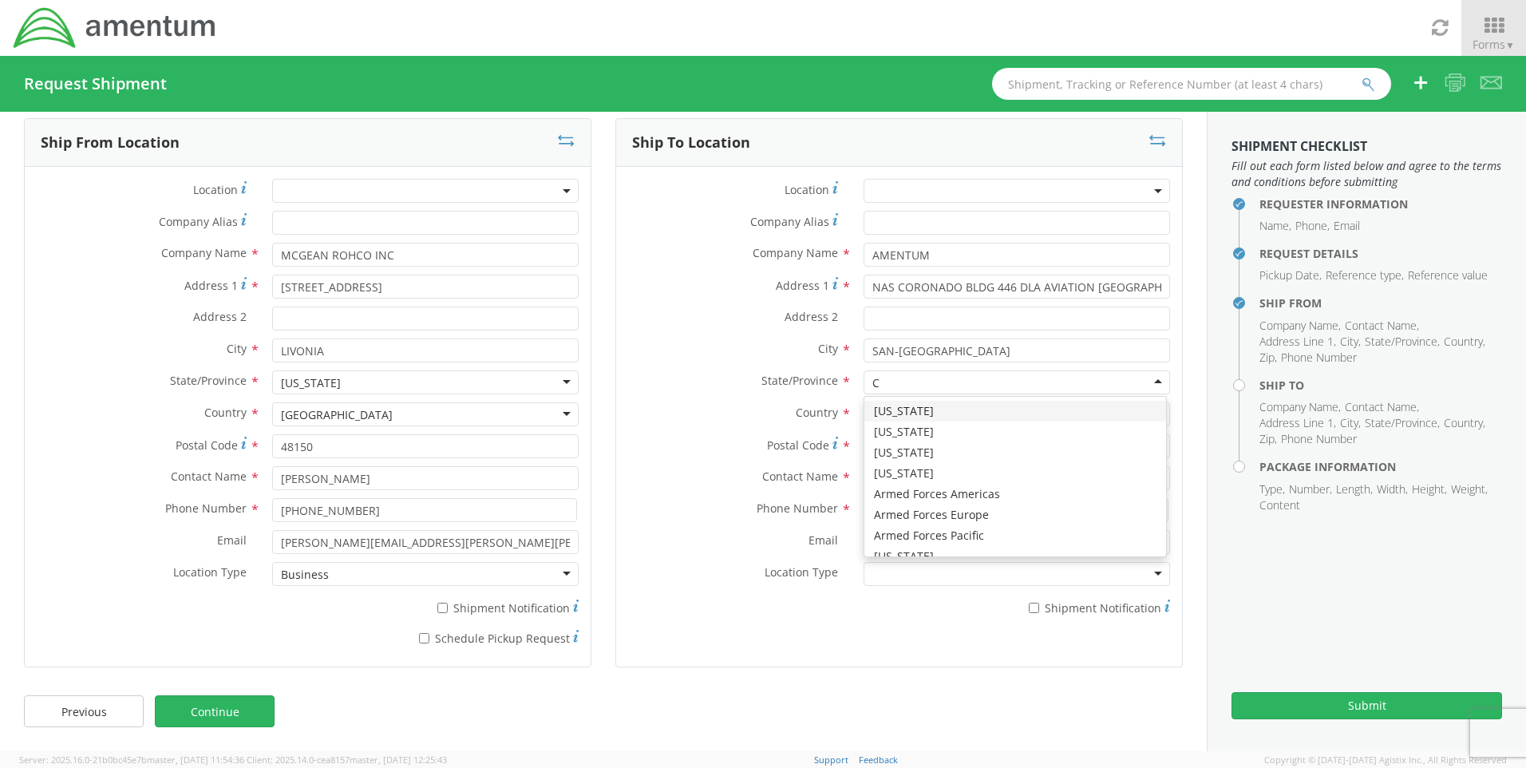
type input "CA"
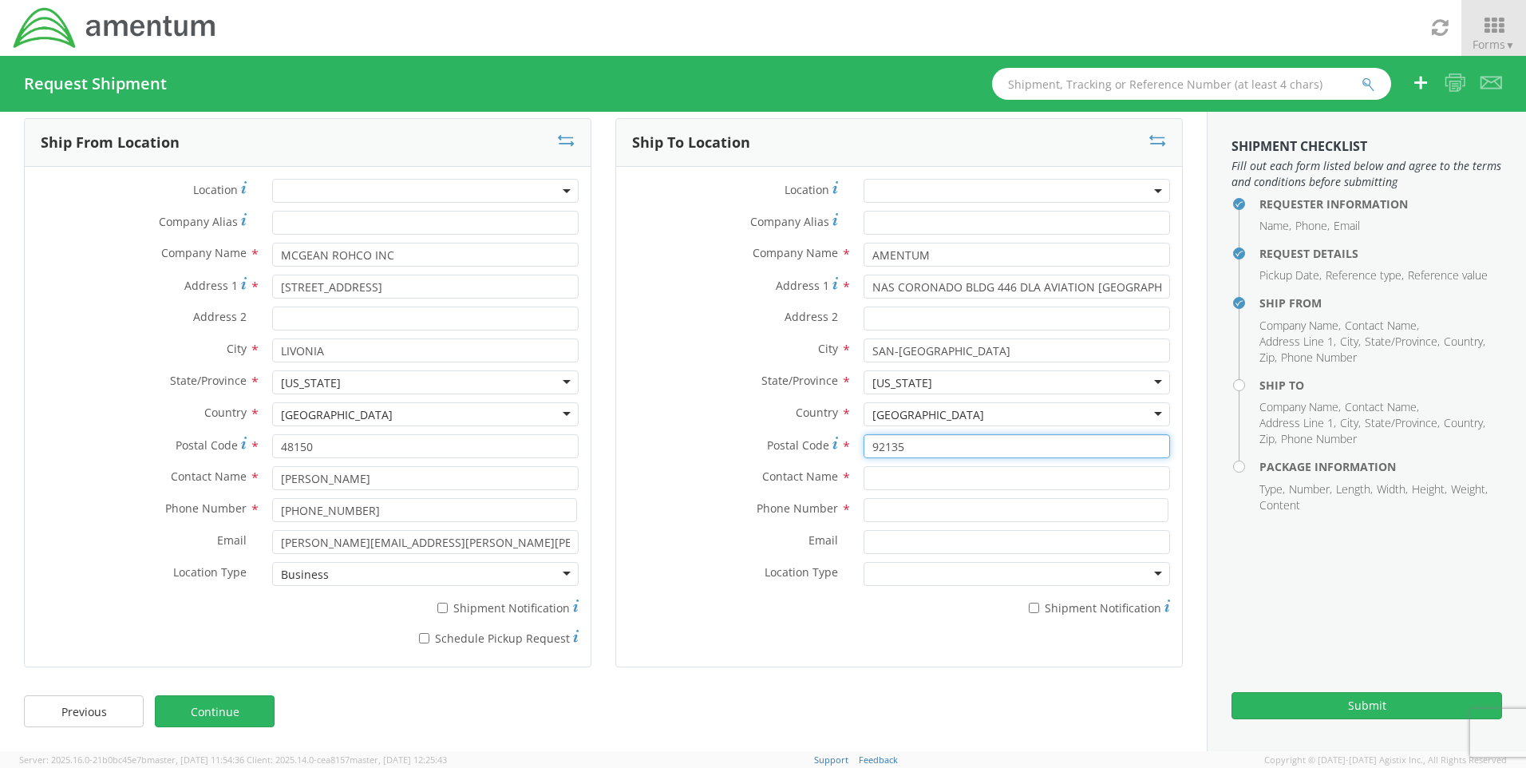
type input "92135"
click at [926, 479] on input "text" at bounding box center [1016, 478] width 306 height 24
click at [925, 478] on input "[PERSON_NAME]" at bounding box center [1016, 478] width 306 height 24
type input "[PERSON_NAME]"
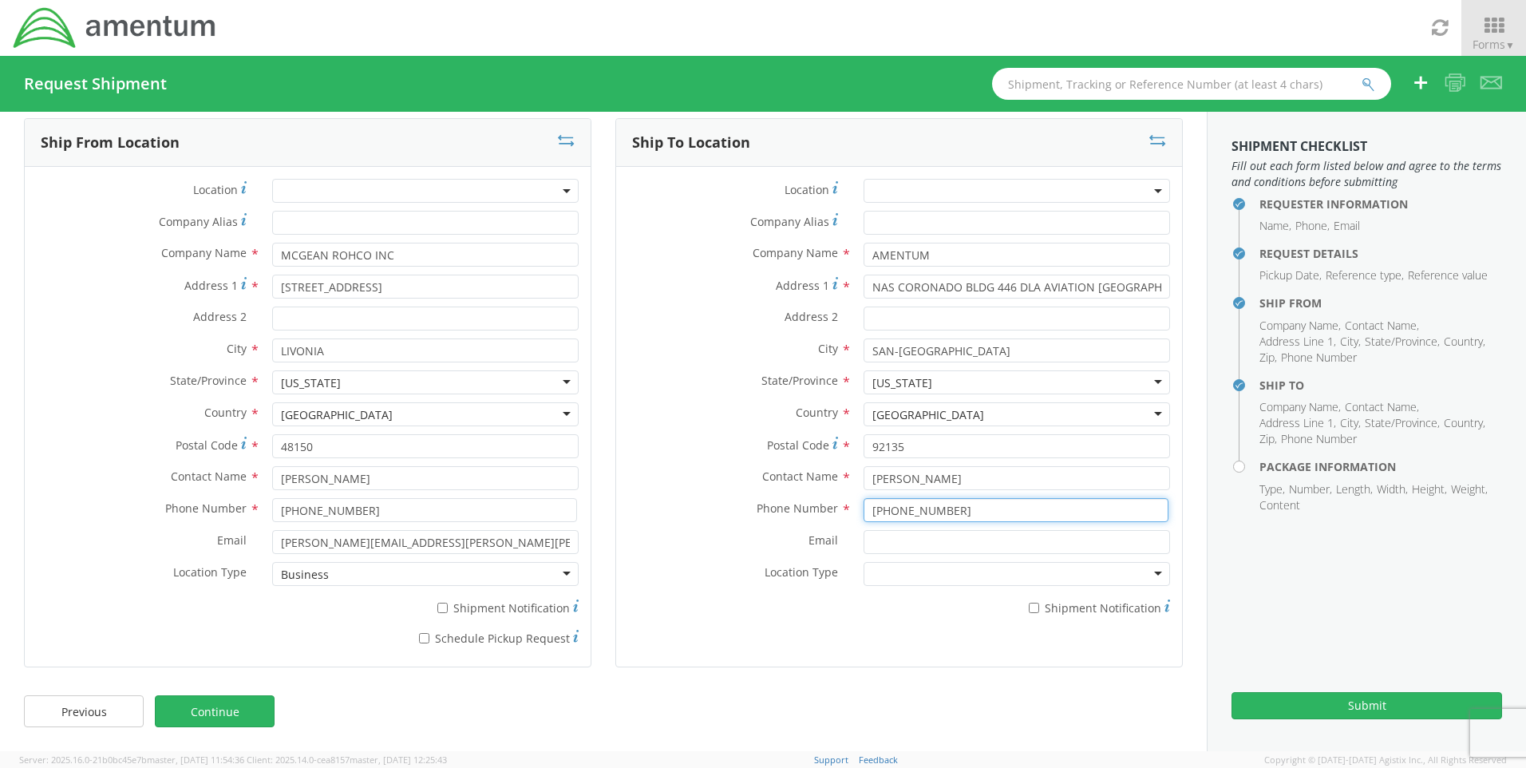
type input "[PHONE_NUMBER]"
type input "B"
type input "[PERSON_NAME][EMAIL_ADDRESS][PERSON_NAME][DOMAIN_NAME]"
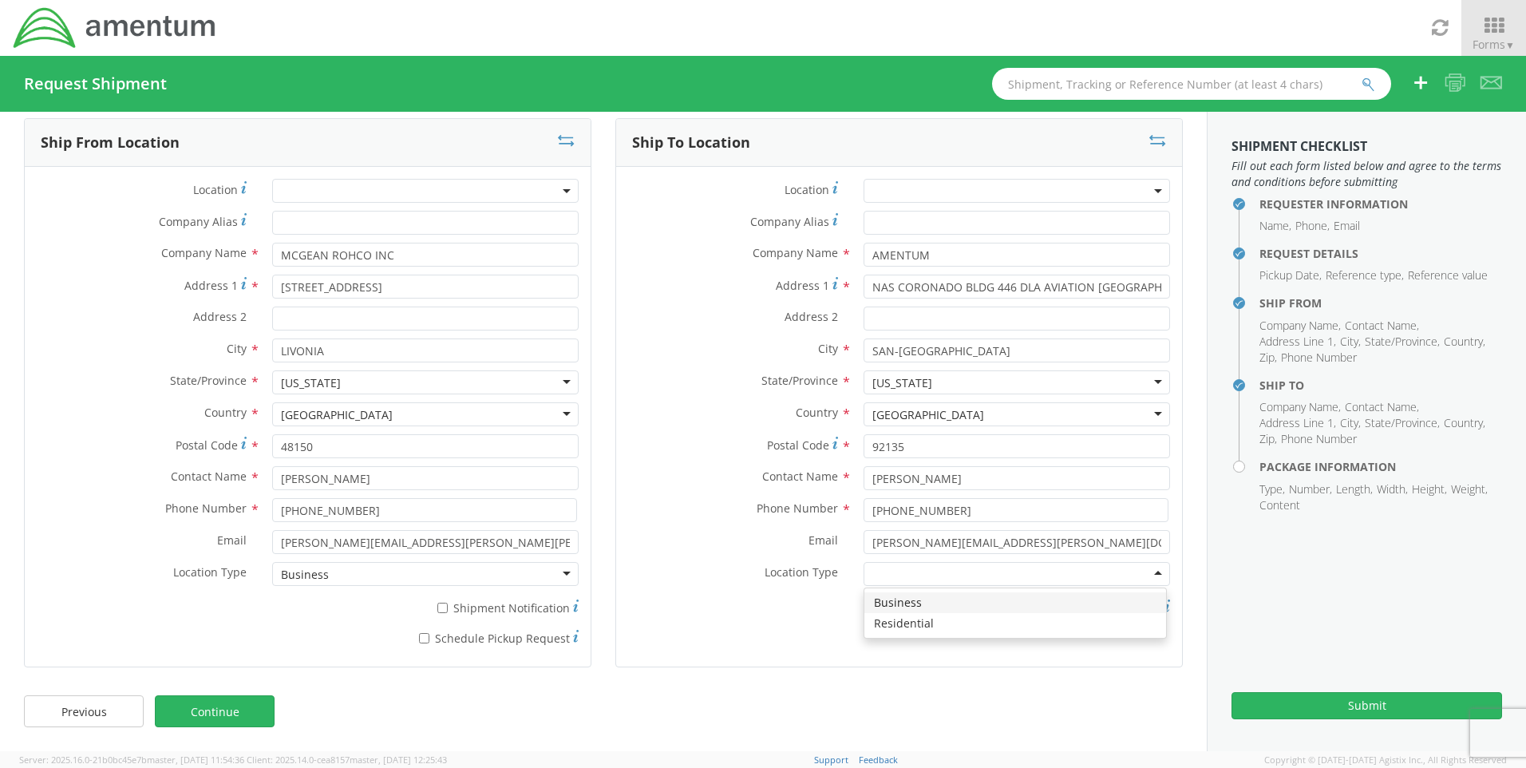
click at [1149, 583] on div at bounding box center [1016, 574] width 306 height 24
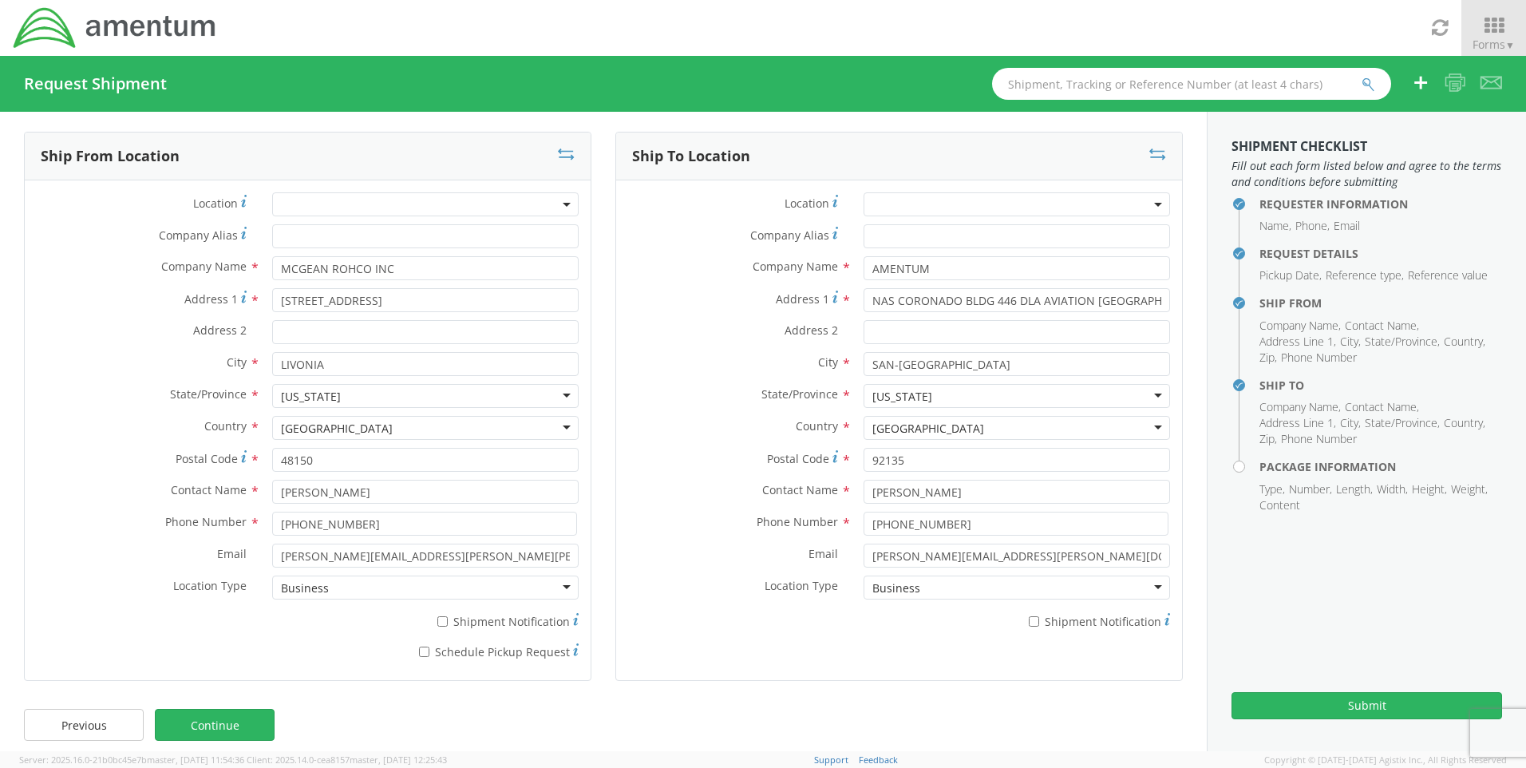
scroll to position [0, 0]
click at [237, 728] on link "Continue" at bounding box center [215, 729] width 120 height 32
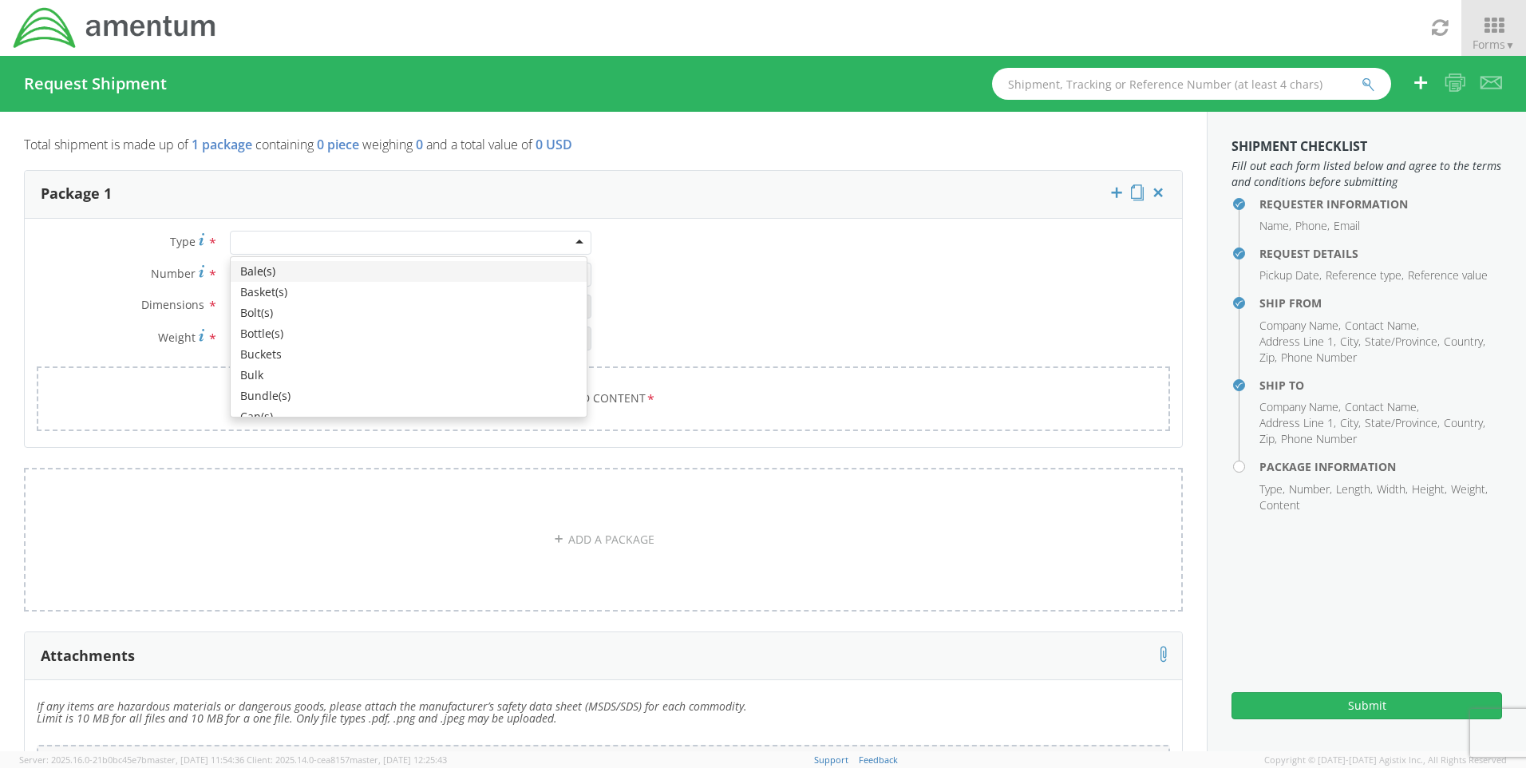
click at [273, 243] on div at bounding box center [410, 243] width 361 height 24
type input "PAL"
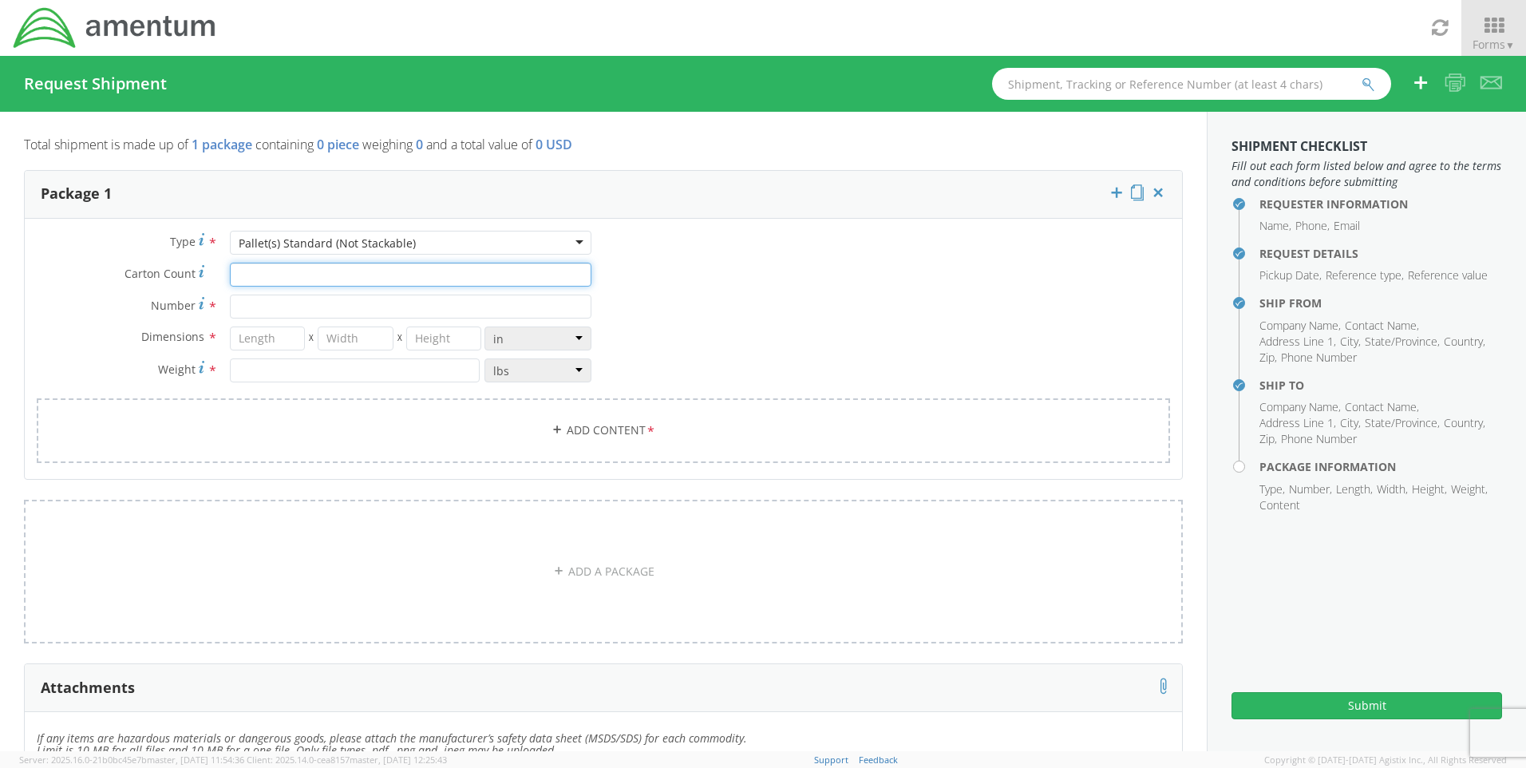
click at [368, 269] on input "Carton Count *" at bounding box center [410, 275] width 361 height 24
click at [372, 306] on input "Number *" at bounding box center [410, 306] width 361 height 24
click at [372, 282] on input "Carton Count *" at bounding box center [410, 275] width 361 height 24
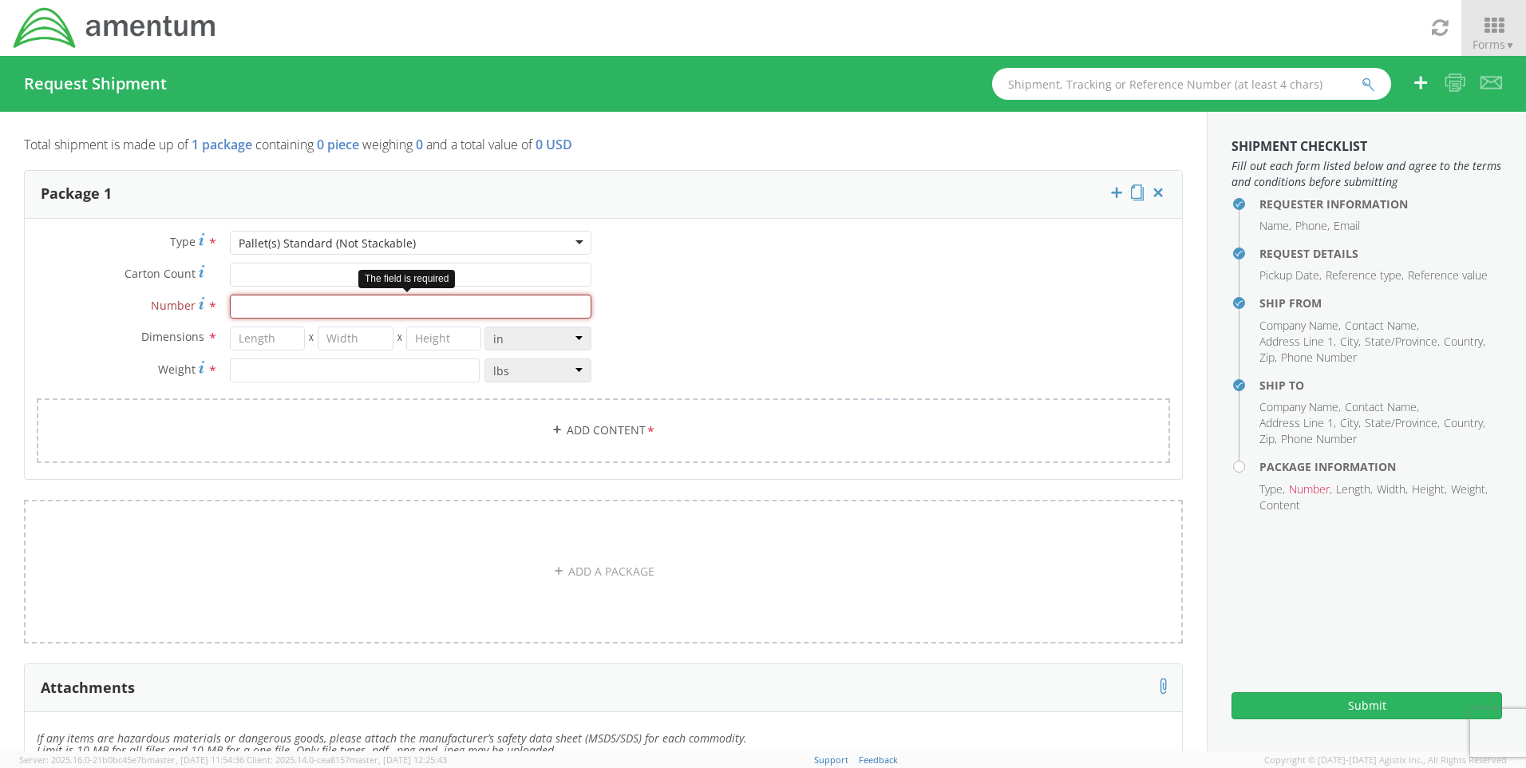
click at [378, 305] on input "Number *" at bounding box center [410, 306] width 361 height 24
click at [486, 243] on div "Pallet(s) Standard (Not Stackable)" at bounding box center [410, 243] width 361 height 24
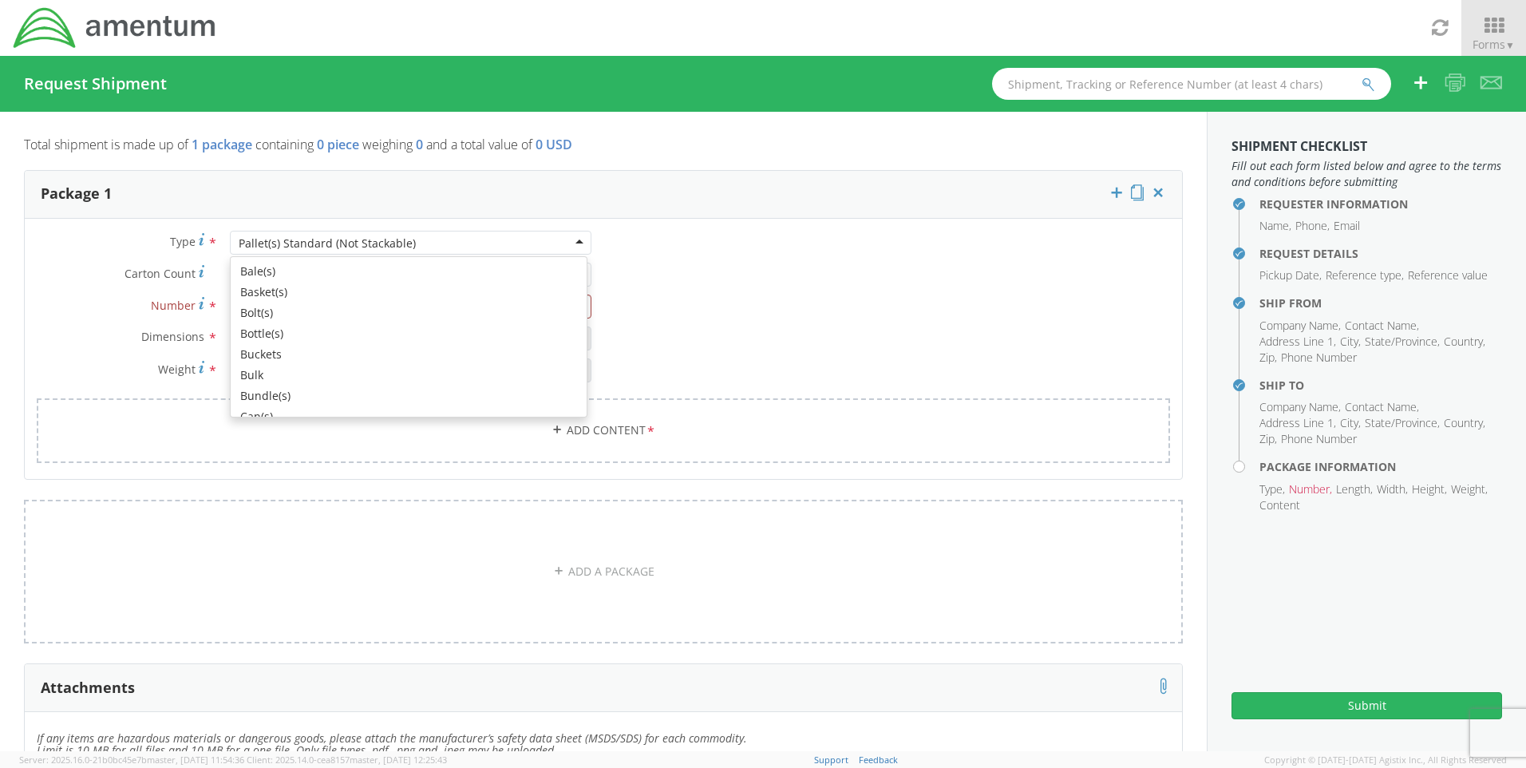
click at [486, 243] on div "Pallet(s) Standard (Not Stackable)" at bounding box center [410, 243] width 361 height 24
click at [482, 243] on div "Pallet(s) Standard (Not Stackable)" at bounding box center [410, 243] width 361 height 24
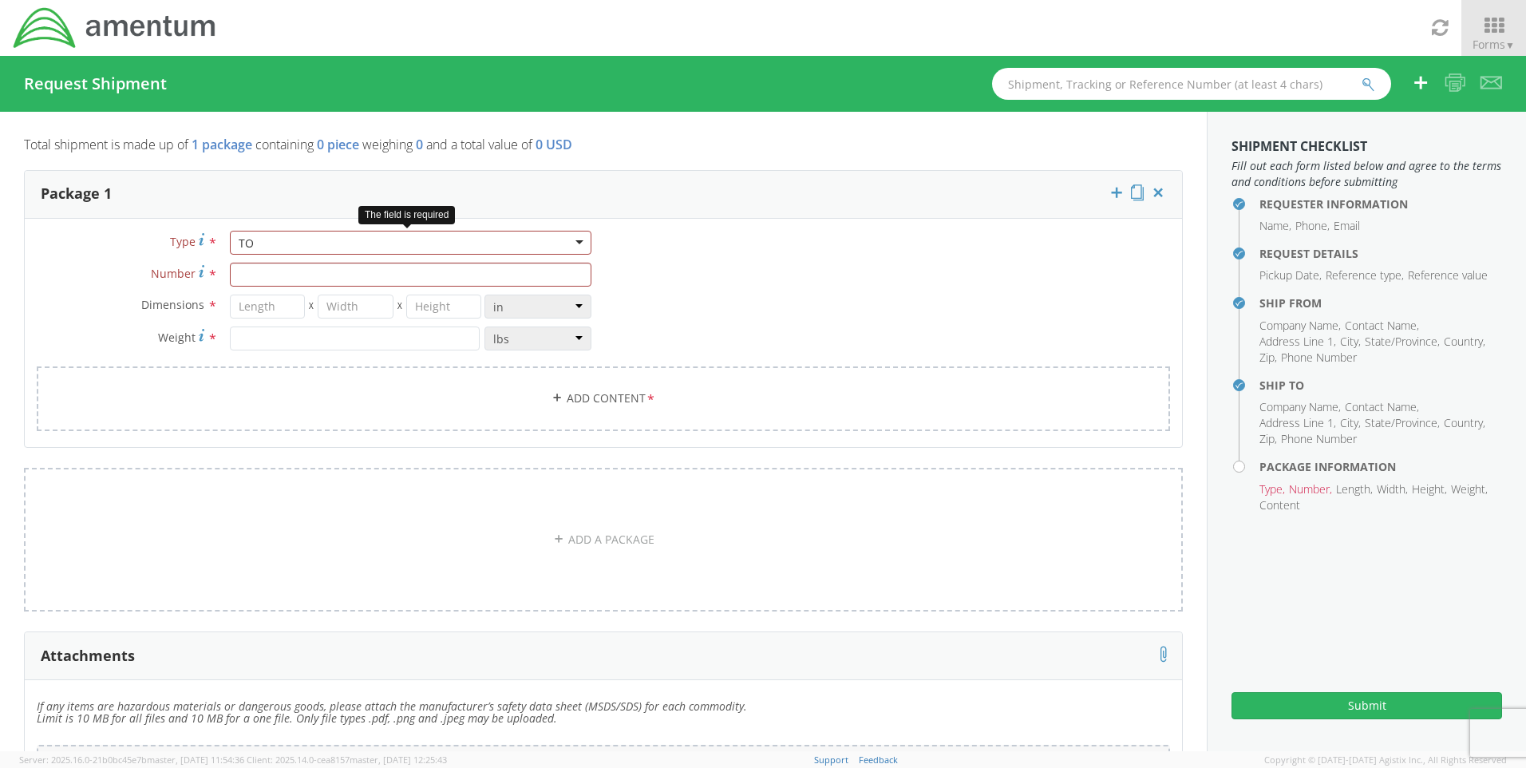
type input "T"
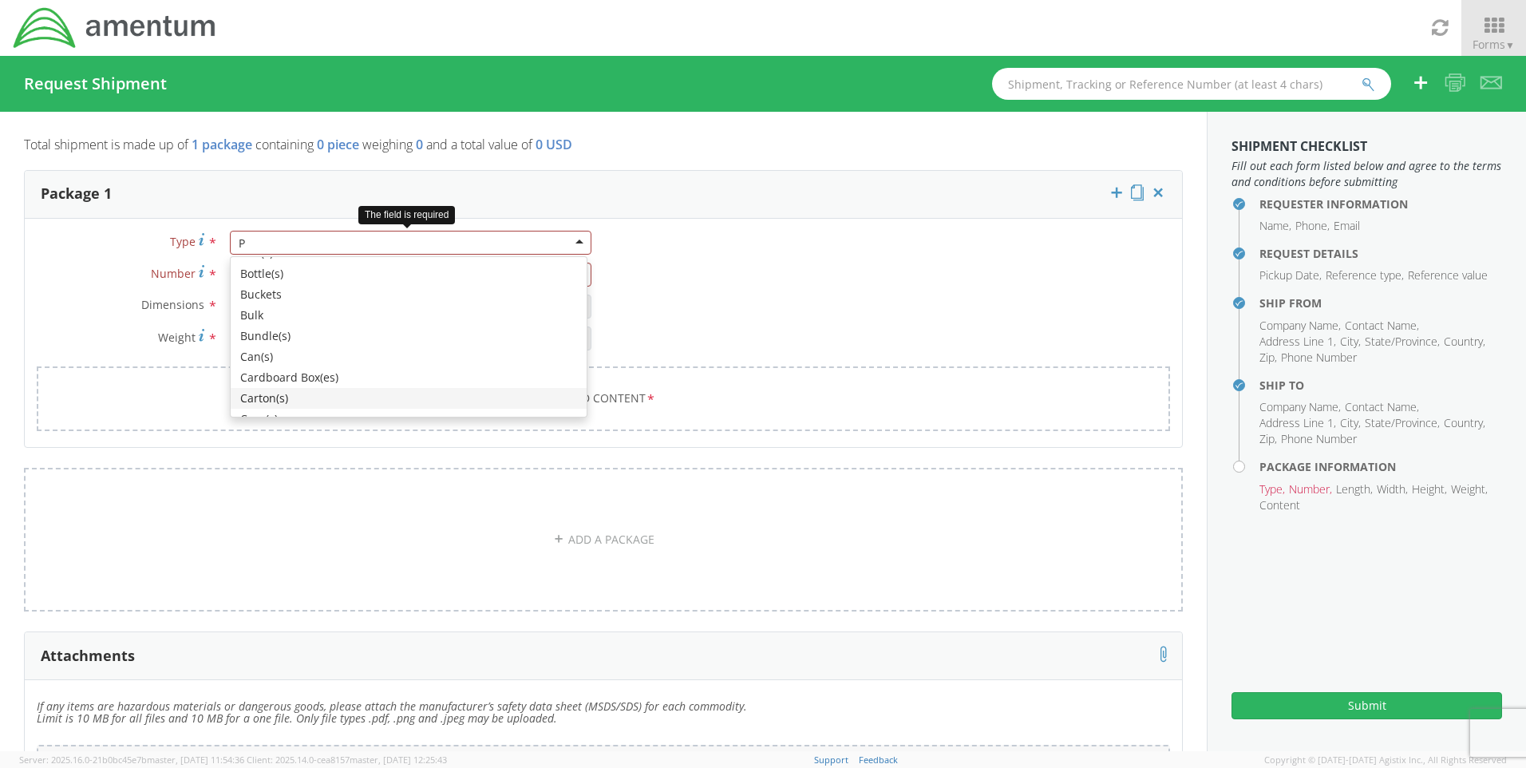
scroll to position [4, 0]
type input "P"
type input "PAL"
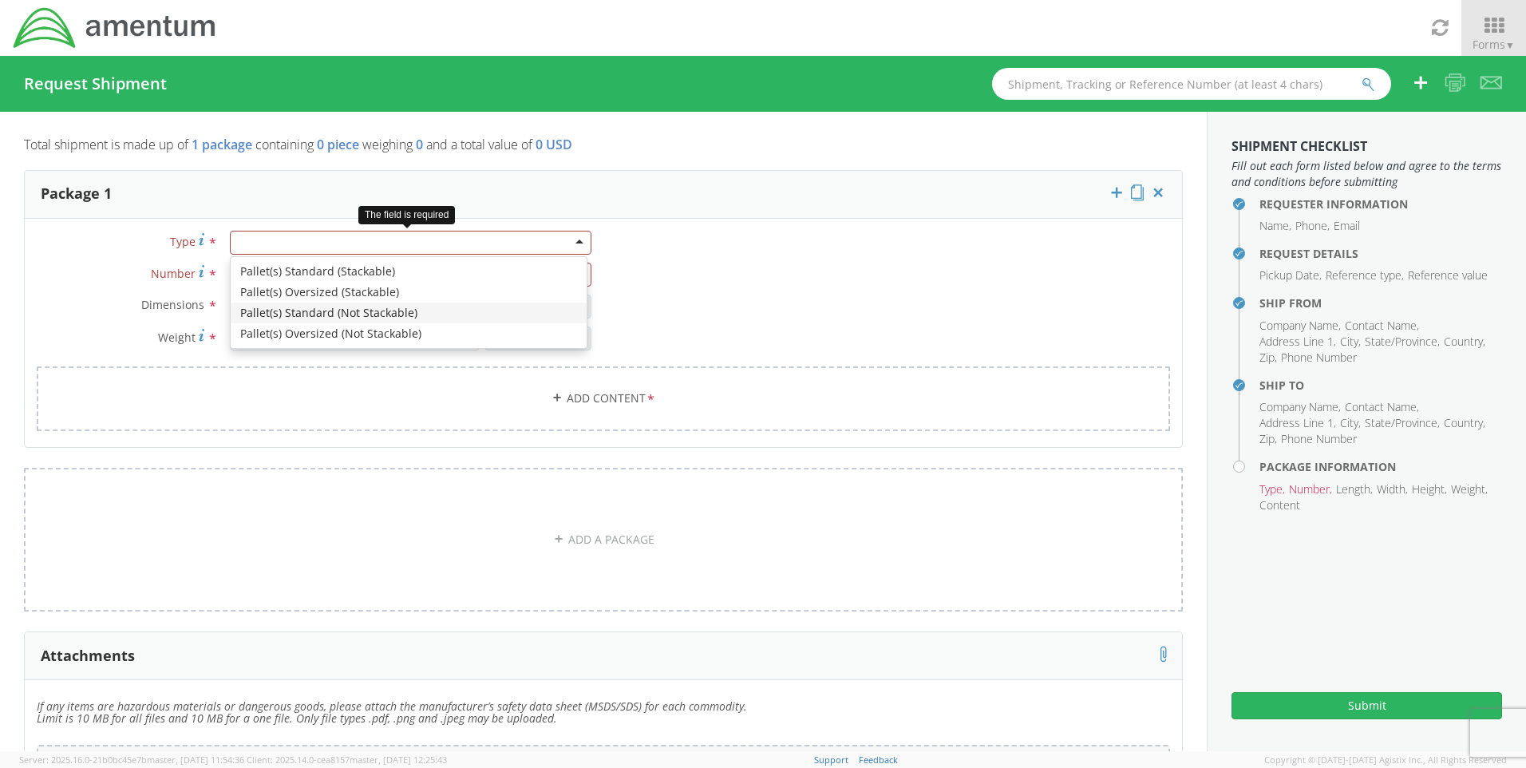
scroll to position [0, 0]
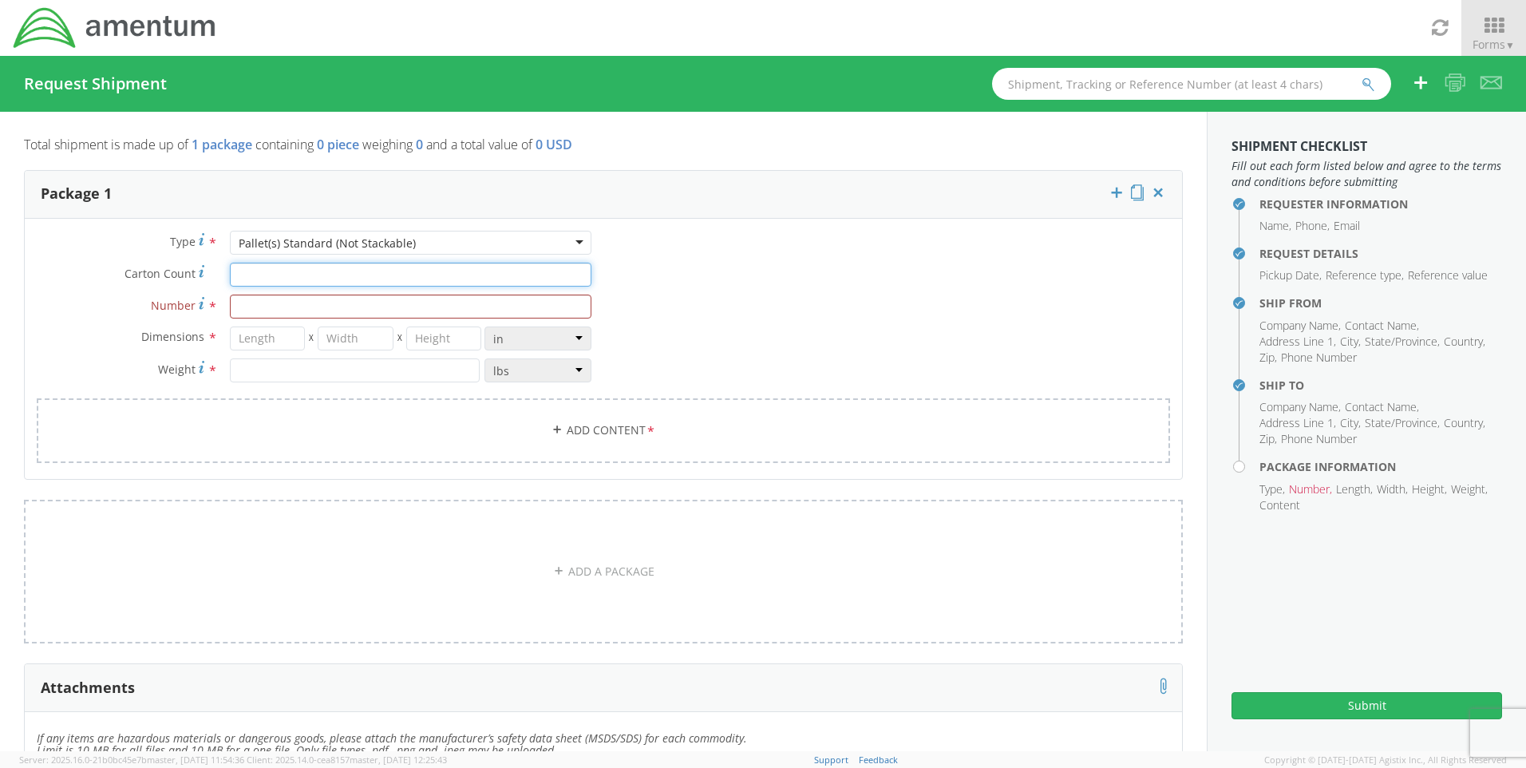
click at [478, 266] on input "Carton Count *" at bounding box center [410, 275] width 361 height 24
click at [382, 322] on div "Type * Pallet(s) Standard (Not Stackable) Pallet(s) Standard (Not Stackable) Ba…" at bounding box center [314, 315] width 579 height 168
click at [372, 306] on input "Number *" at bounding box center [410, 306] width 361 height 24
click at [258, 346] on input "number" at bounding box center [268, 338] width 76 height 24
type input "46"
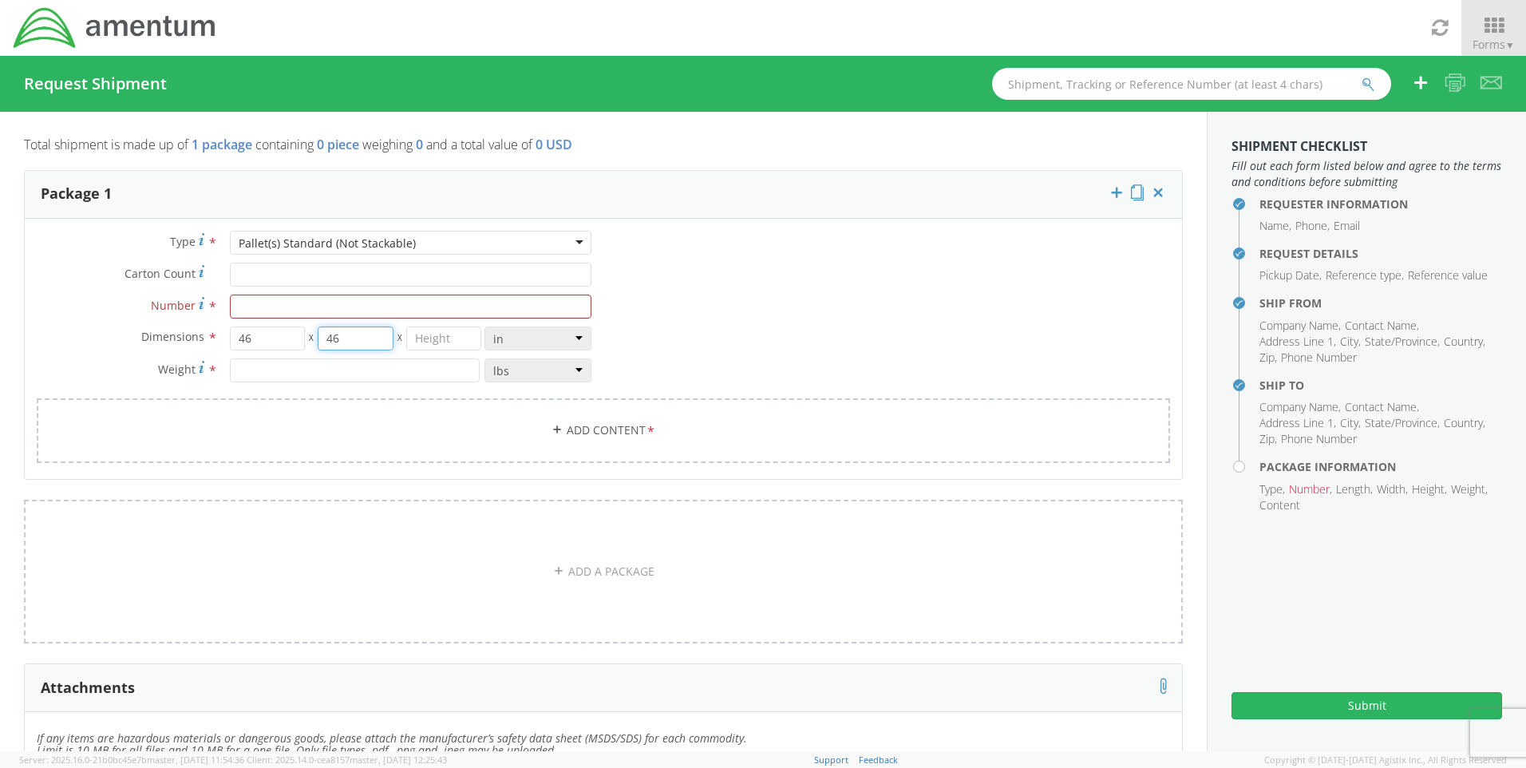
type input "46"
type input "40"
click at [332, 382] on div "Dimensions * 46 X 46 X 40 in cm ft Weight * lbs kgs" at bounding box center [314, 358] width 579 height 64
click at [419, 362] on input "number" at bounding box center [355, 370] width 250 height 24
click at [303, 279] on input "Carton Count *" at bounding box center [410, 275] width 361 height 24
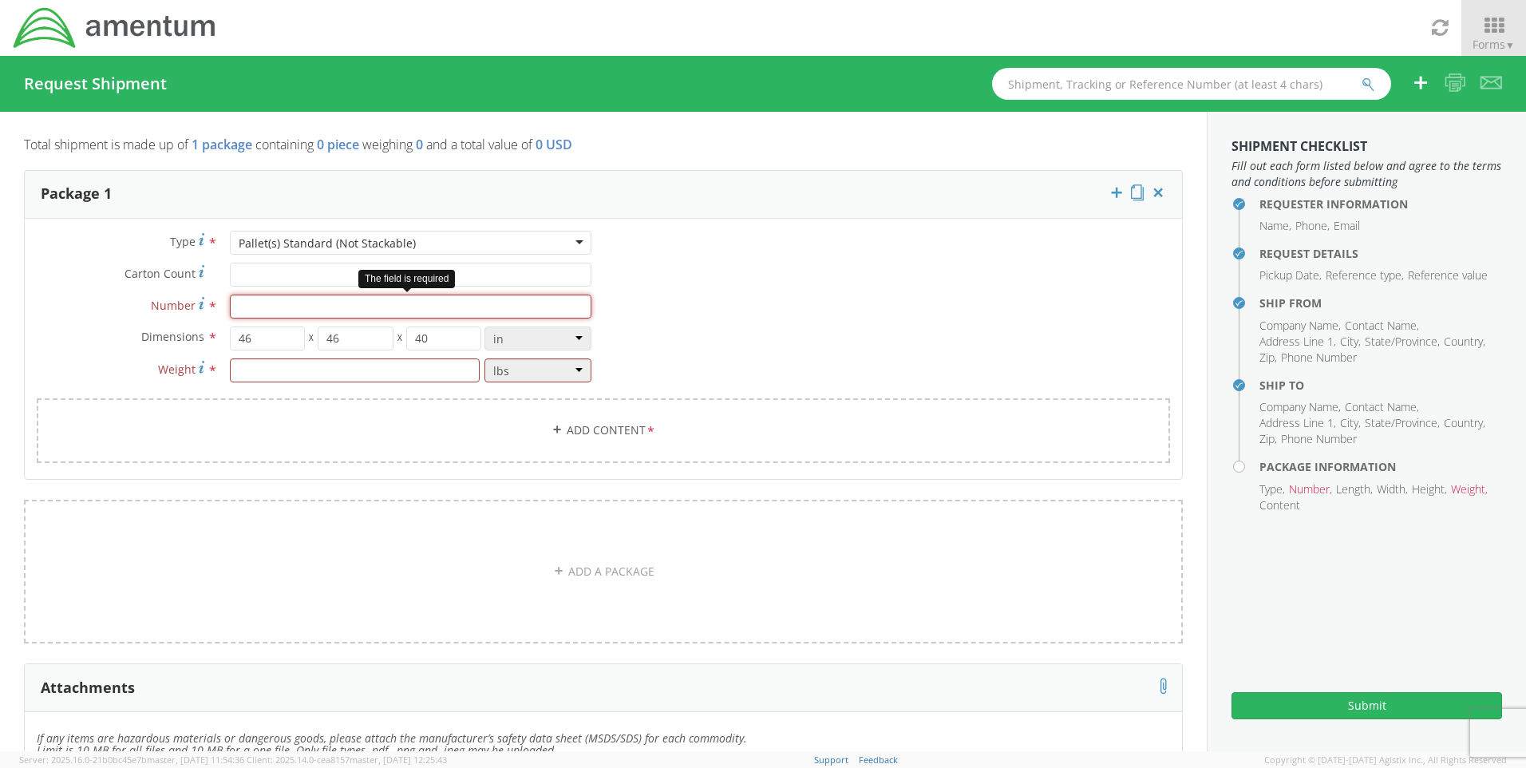
click at [286, 313] on input "Number *" at bounding box center [410, 306] width 361 height 24
type input "2"
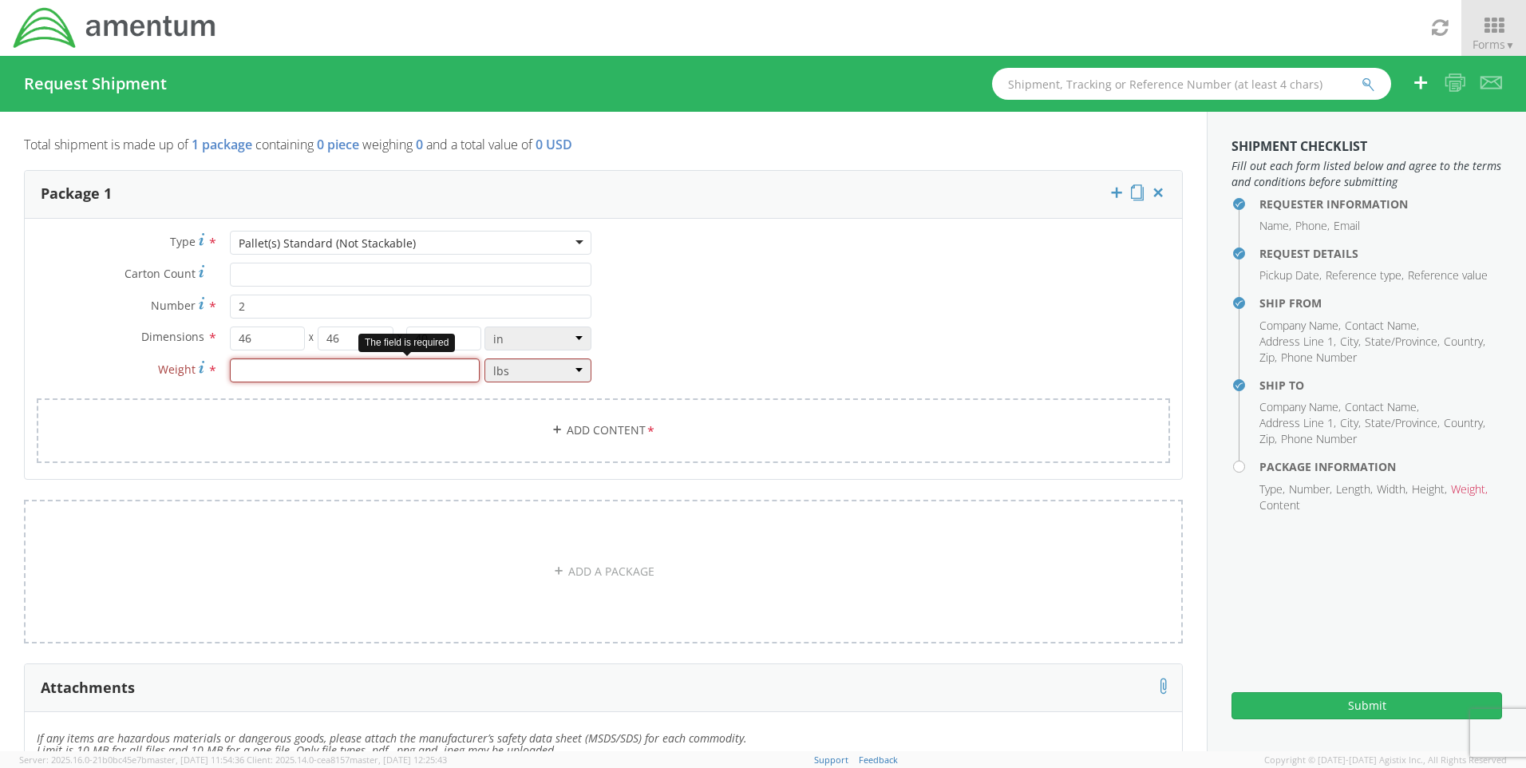
click at [294, 381] on input "number" at bounding box center [355, 370] width 250 height 24
click at [294, 370] on input "number" at bounding box center [355, 370] width 250 height 24
type input "5118"
click at [556, 432] on link "Add Content *" at bounding box center [603, 430] width 1133 height 65
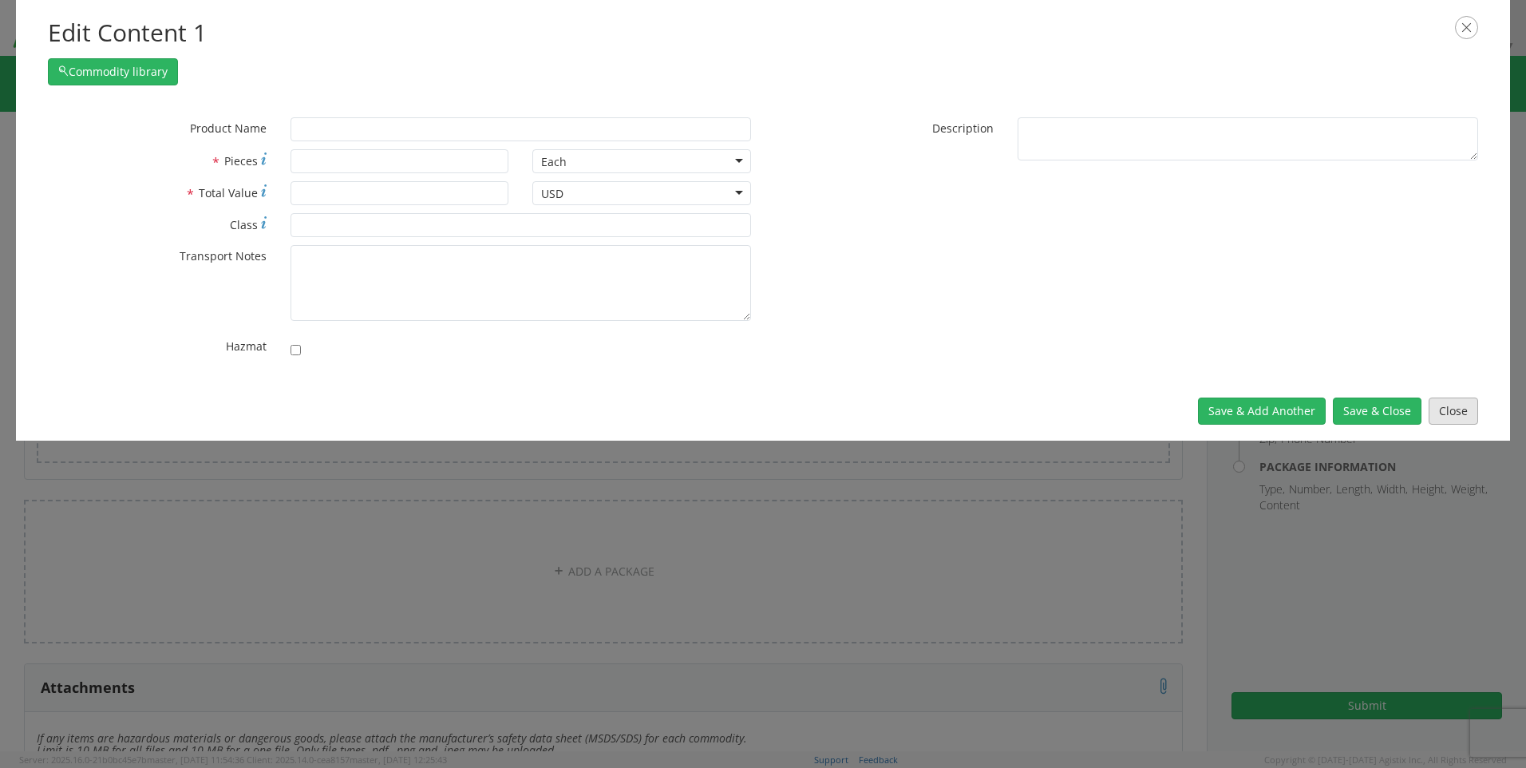
click at [1464, 409] on button "Close" at bounding box center [1452, 410] width 49 height 27
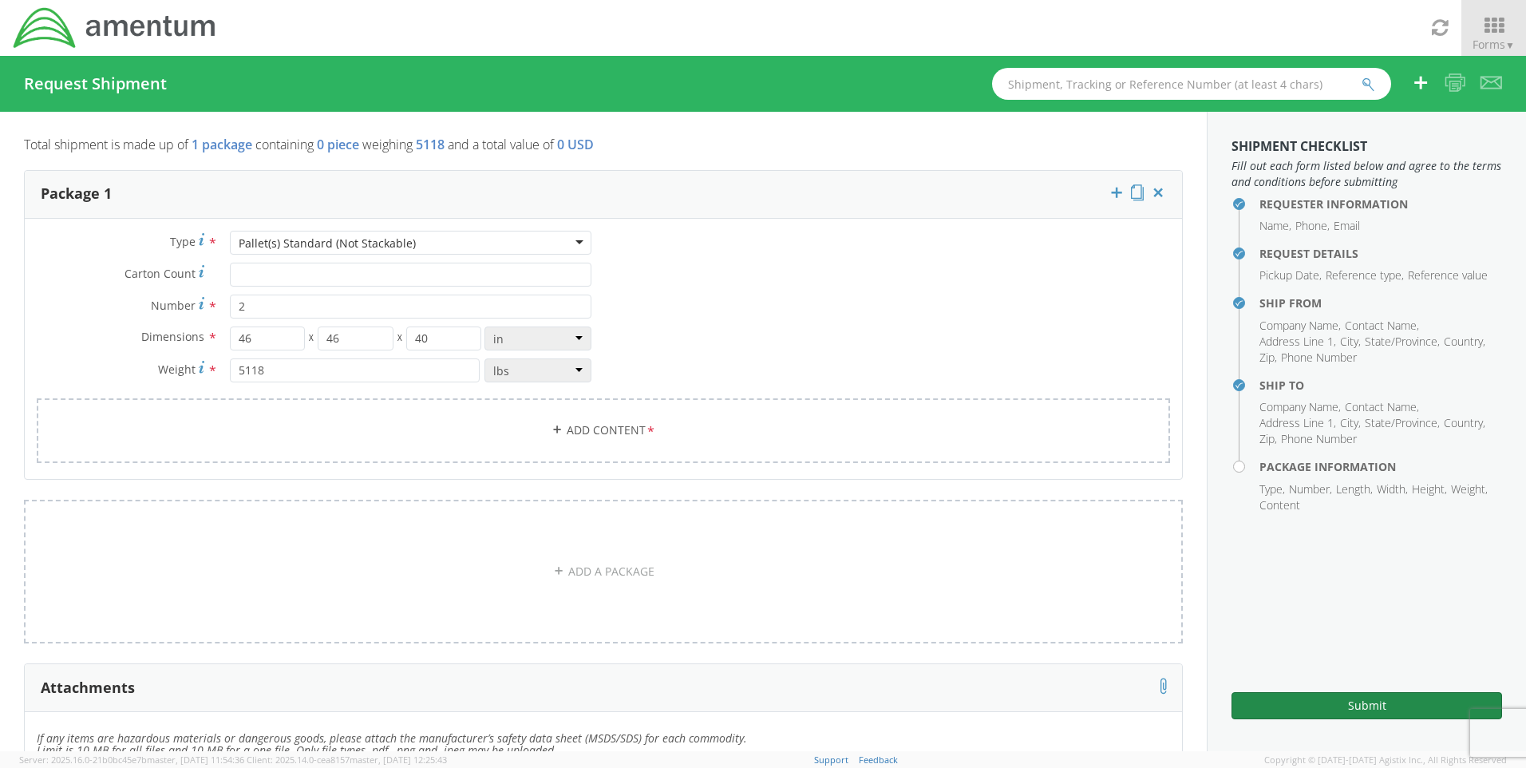
click at [1396, 705] on button "Submit" at bounding box center [1366, 705] width 271 height 27
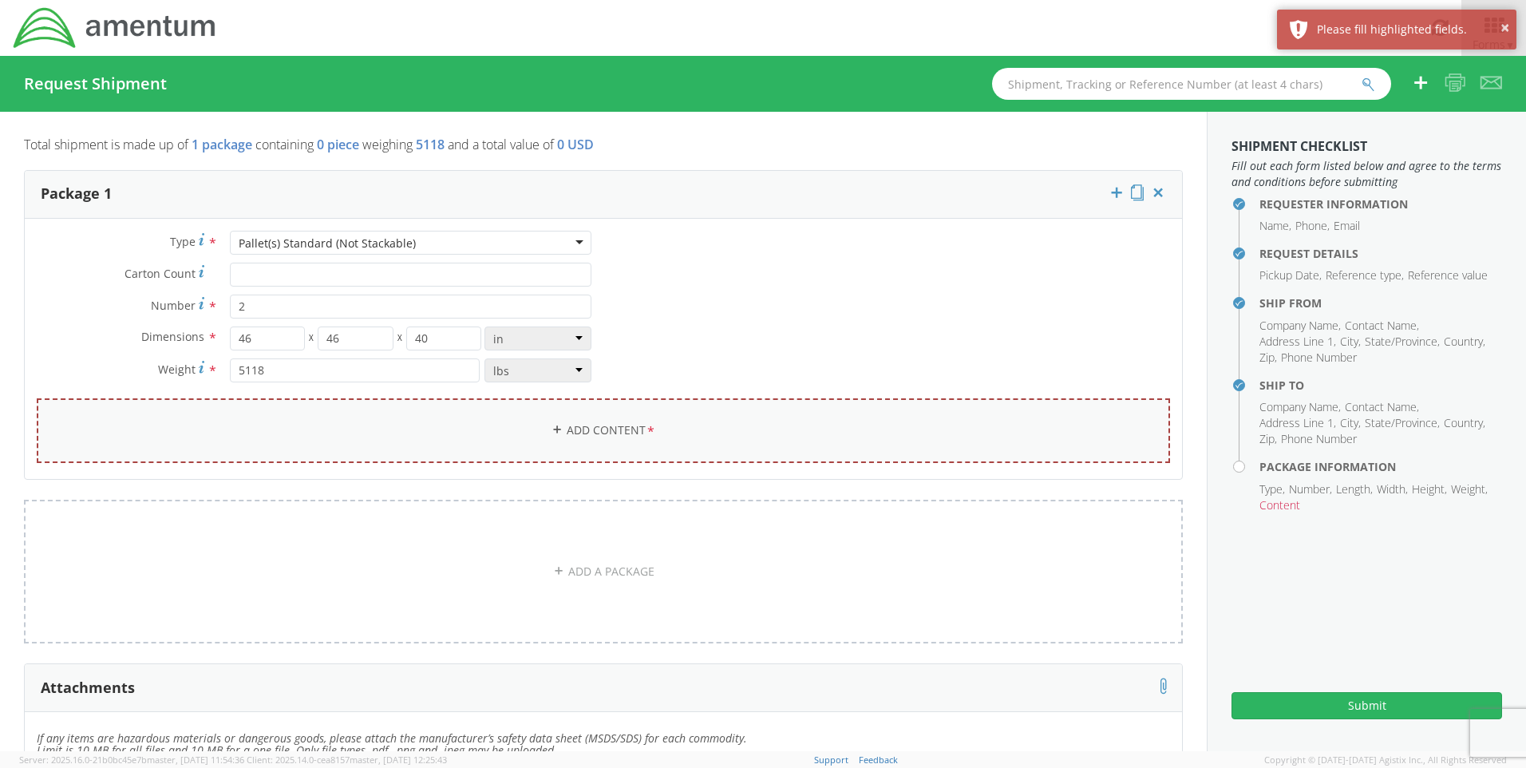
click at [622, 438] on link "Add Content *" at bounding box center [603, 430] width 1133 height 65
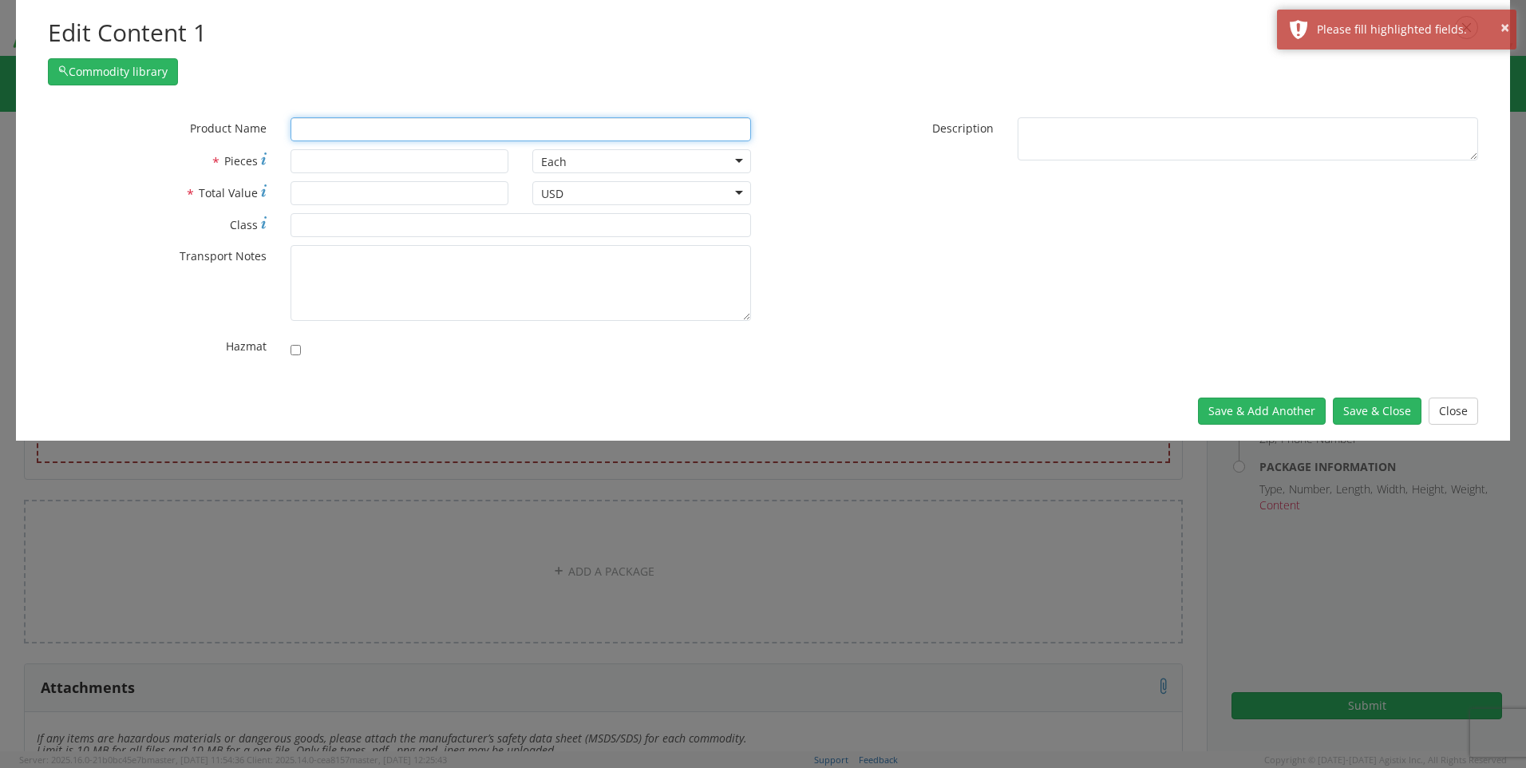
click at [413, 133] on input "text" at bounding box center [520, 129] width 460 height 24
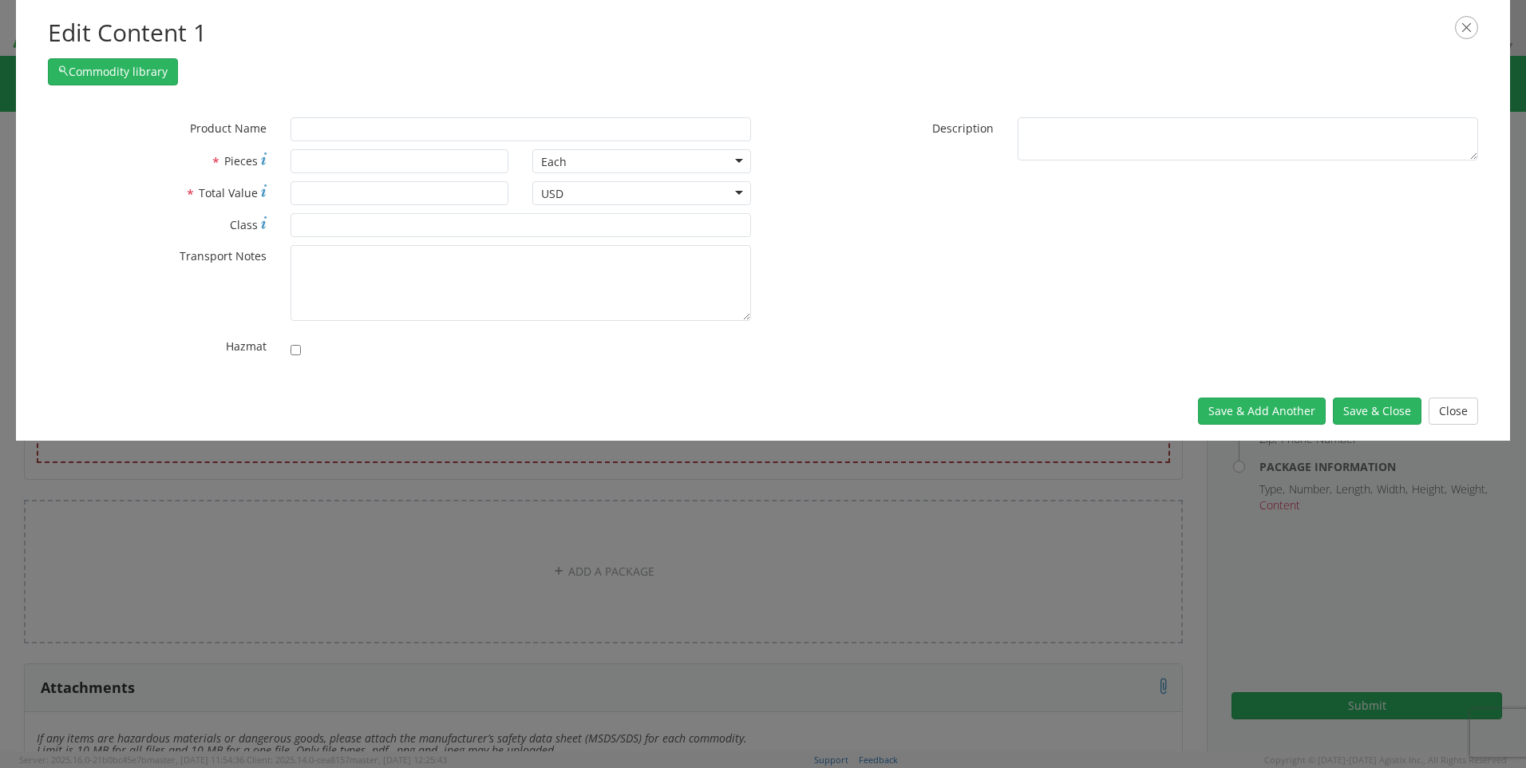
click at [401, 176] on div "* Pieces" at bounding box center [278, 165] width 484 height 32
drag, startPoint x: 374, startPoint y: 146, endPoint x: 373, endPoint y: 159, distance: 12.9
click at [374, 149] on div "* Product Name * Pieces Each Each Bag Blister Pack Bottle Capsule Carton Centim…" at bounding box center [399, 241] width 727 height 248
drag, startPoint x: 373, startPoint y: 160, endPoint x: 373, endPoint y: 148, distance: 11.2
click at [373, 152] on input "* Pieces" at bounding box center [399, 161] width 219 height 24
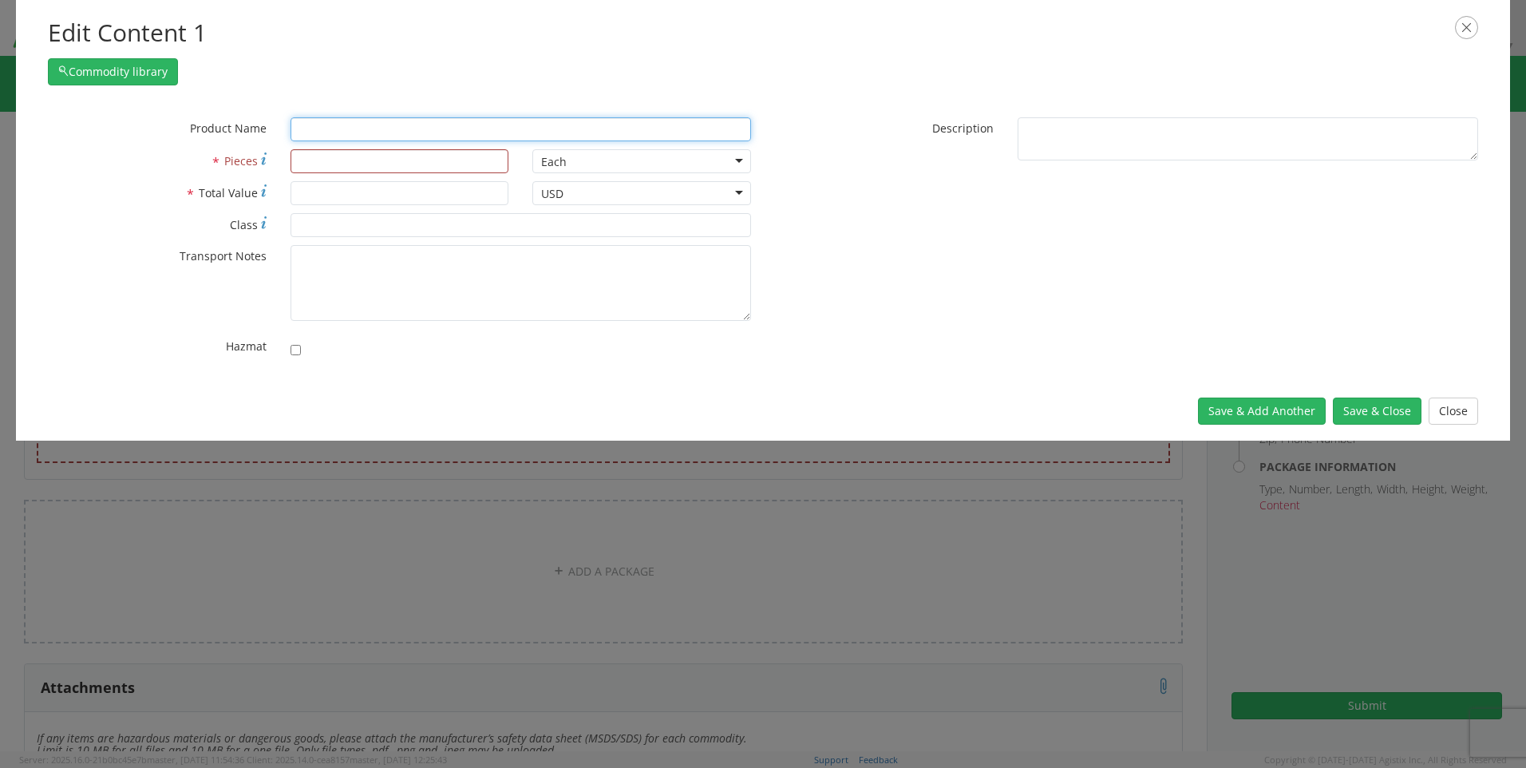
click at [385, 127] on input "text" at bounding box center [520, 129] width 460 height 24
click at [468, 136] on input "text" at bounding box center [520, 129] width 460 height 24
type input "s"
type input "SUPER BEE 300LFM"
type input "1"
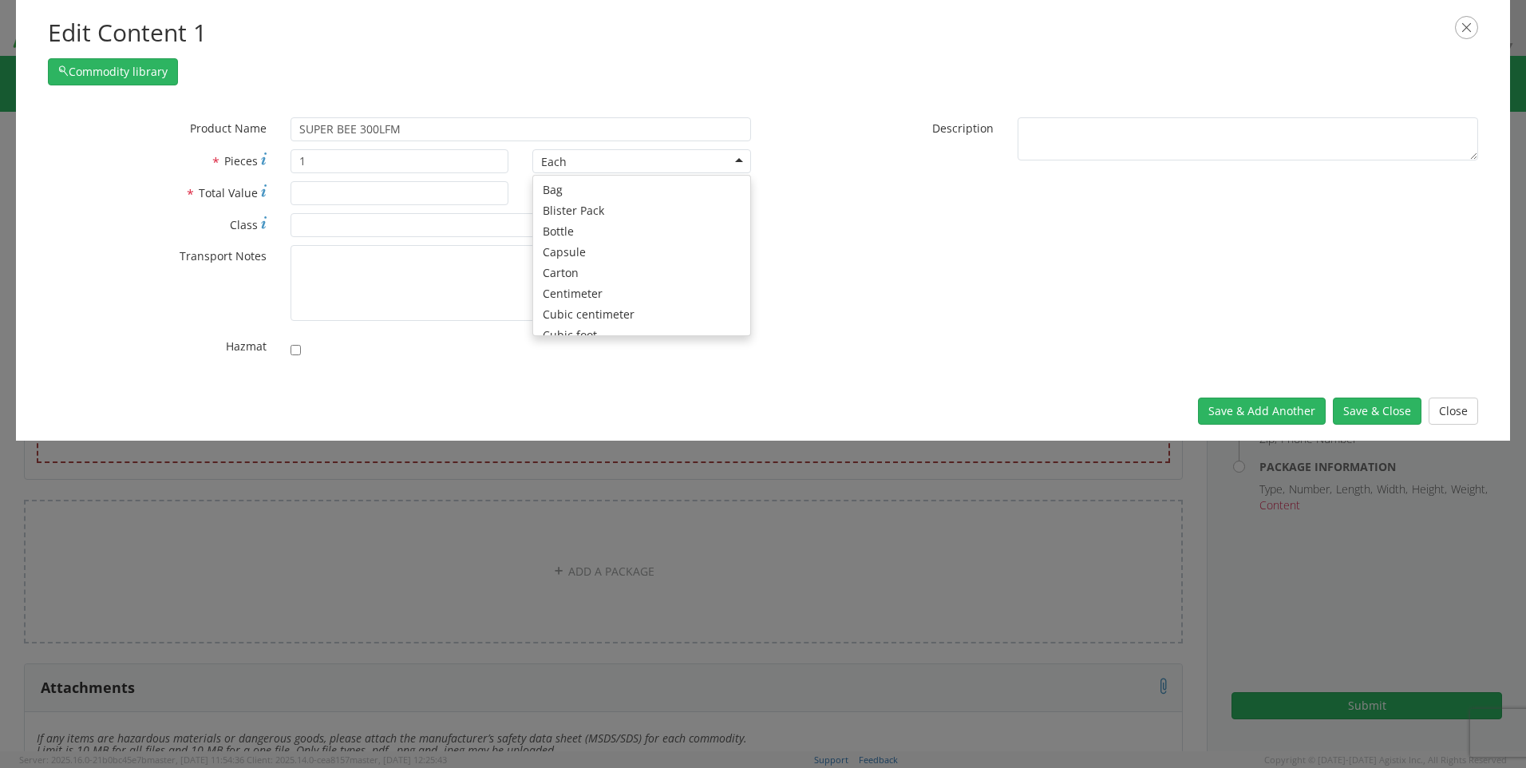
click at [733, 168] on div "Each" at bounding box center [641, 161] width 219 height 24
type input "T"
type input "EA"
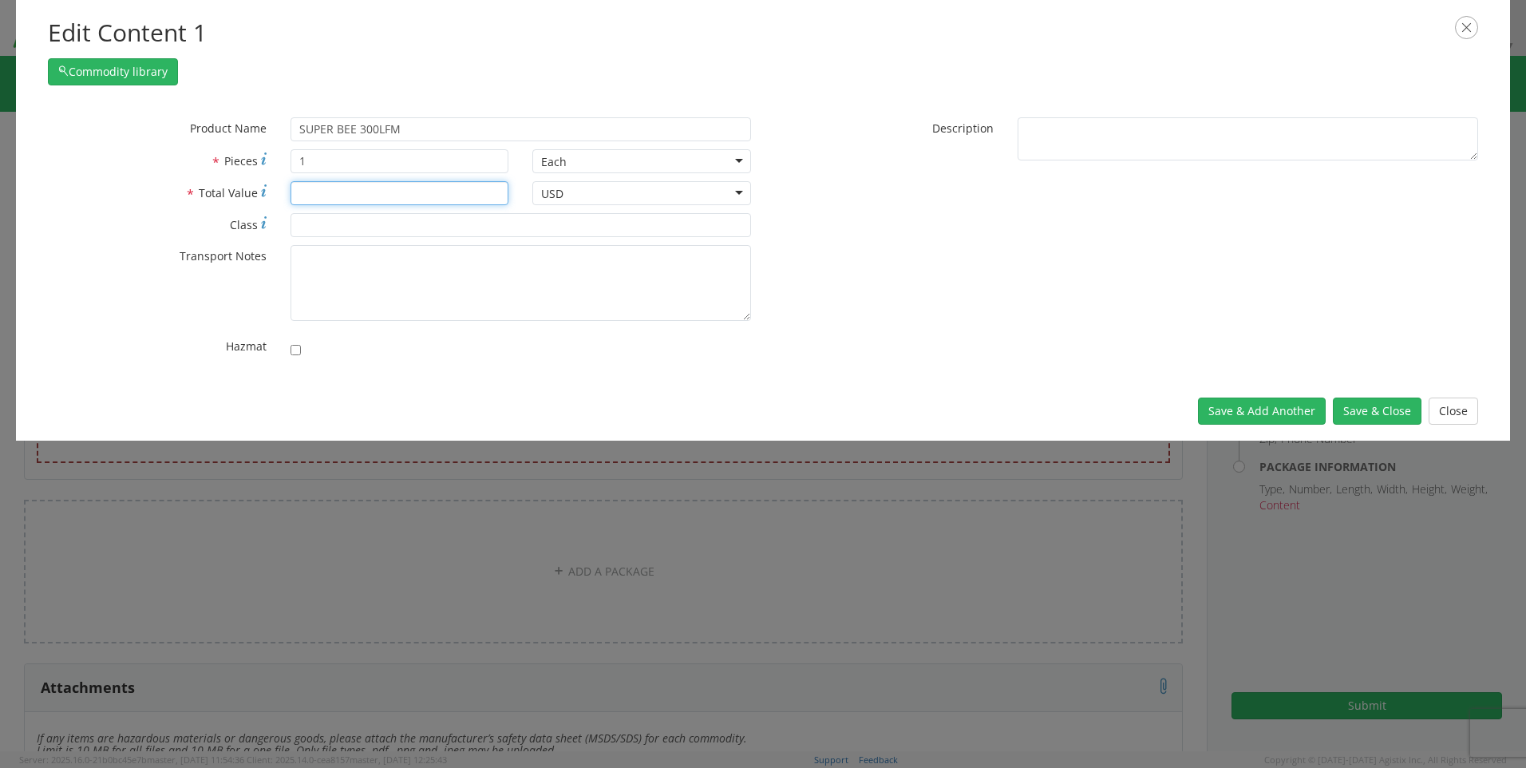
click at [484, 203] on input "* Total Value" at bounding box center [399, 193] width 219 height 24
click at [512, 228] on input "* Class" at bounding box center [520, 225] width 460 height 24
click at [430, 188] on input "* Total Value" at bounding box center [399, 193] width 219 height 24
click at [336, 170] on input "1" at bounding box center [399, 161] width 219 height 24
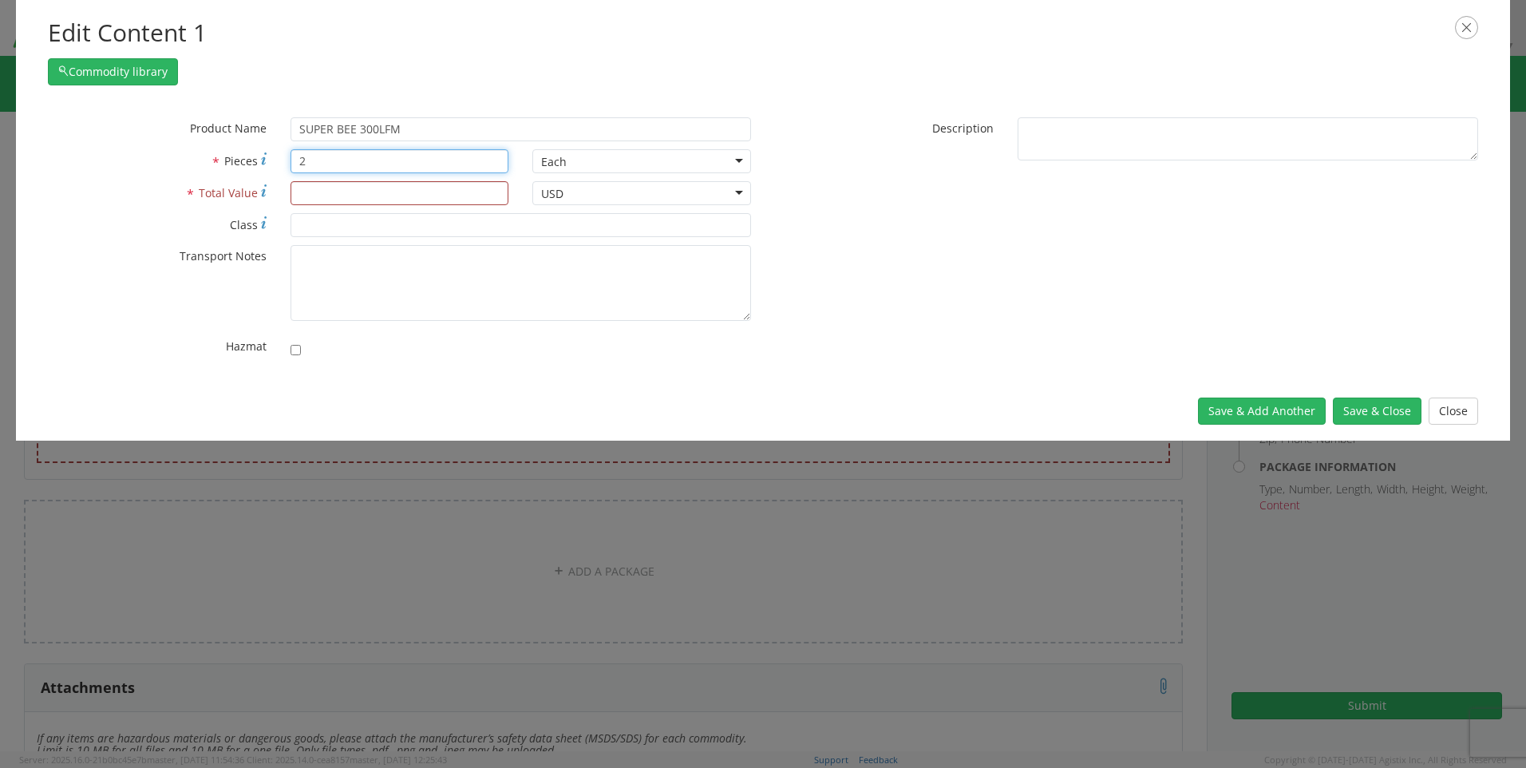
type input "2"
click at [441, 195] on input "* Total Value" at bounding box center [399, 193] width 219 height 24
type input "9905"
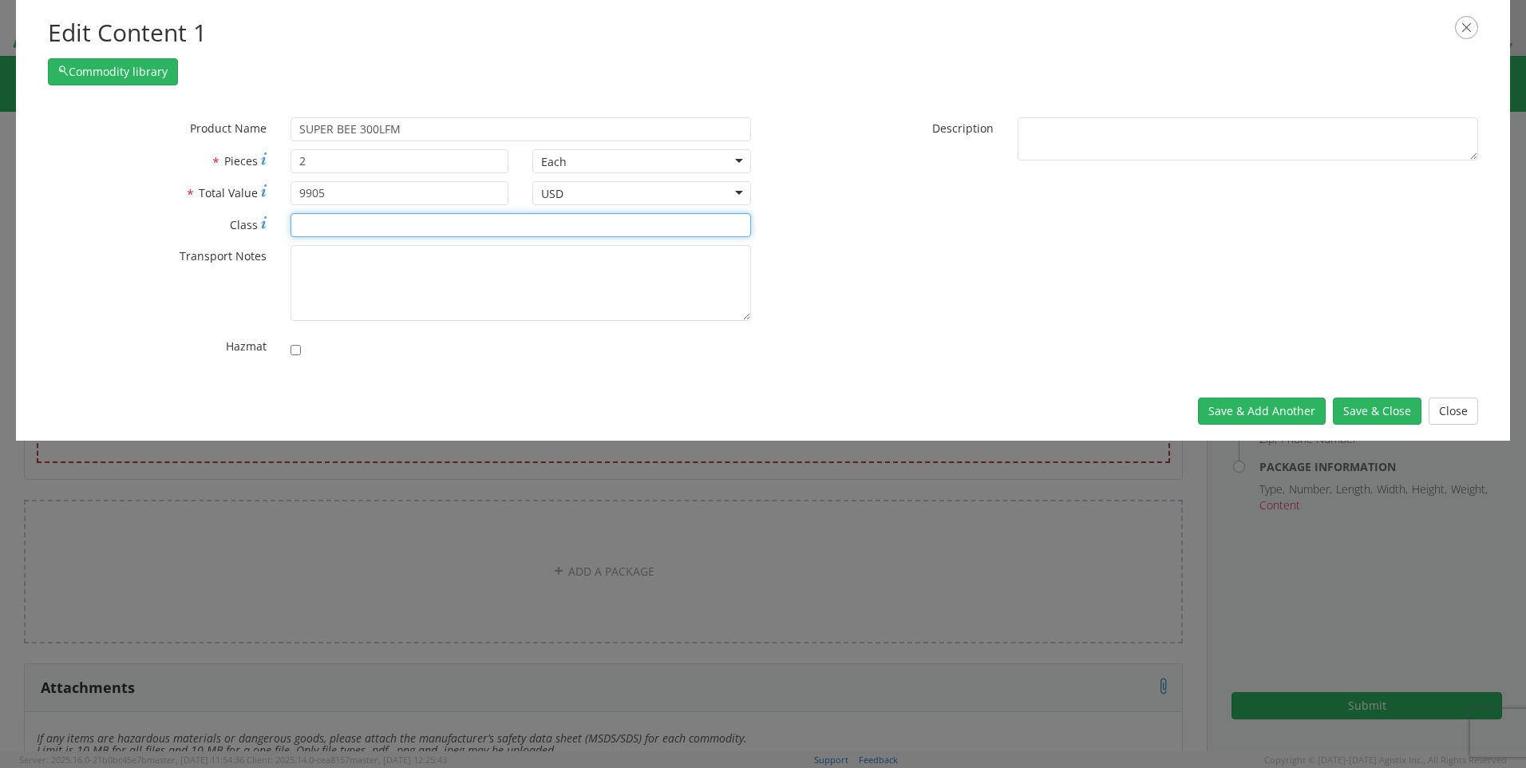
click at [486, 231] on input "* Class" at bounding box center [520, 225] width 460 height 24
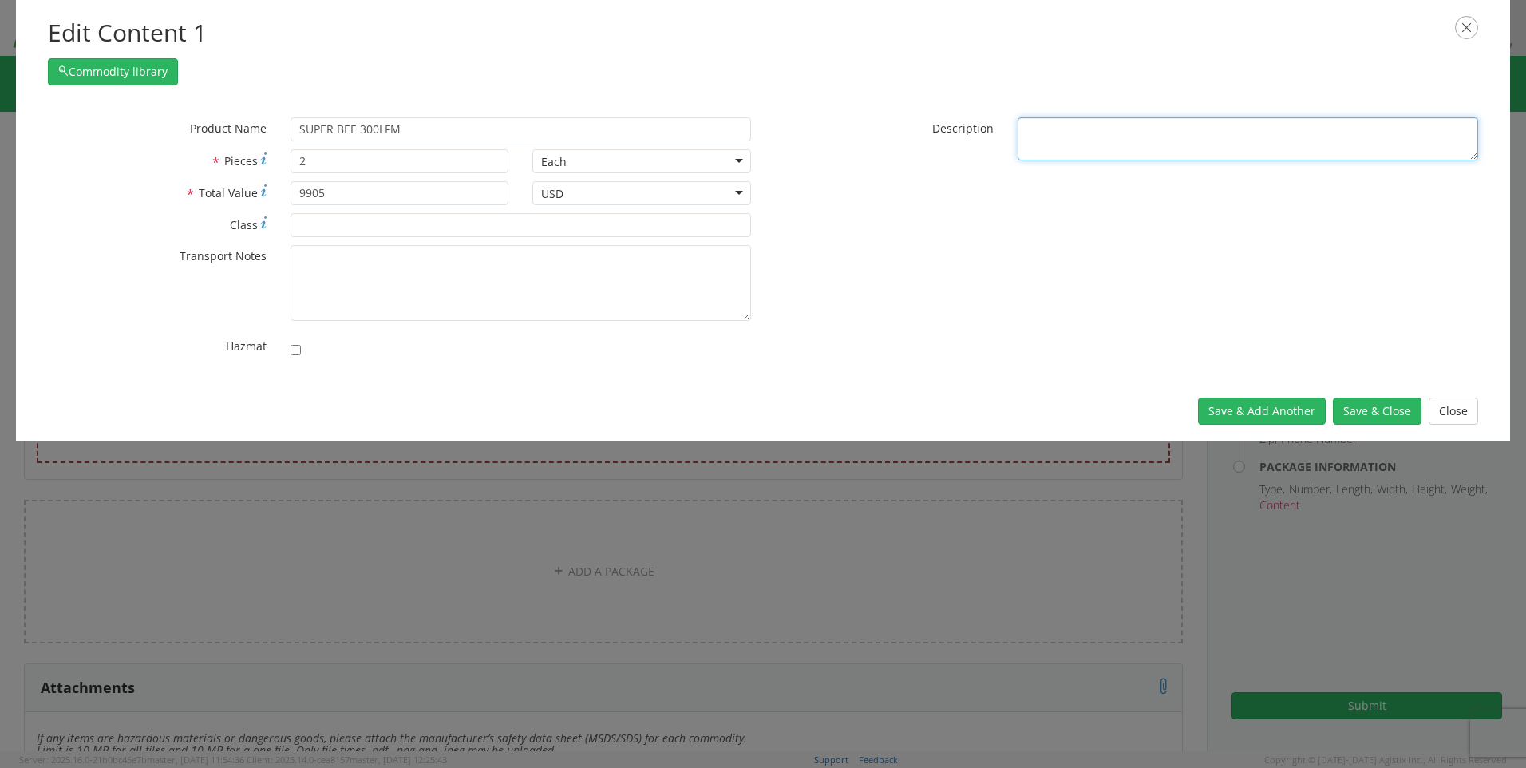
click at [1118, 152] on textarea "* Description" at bounding box center [1247, 139] width 460 height 44
type textarea "2 totes of 300LFM"
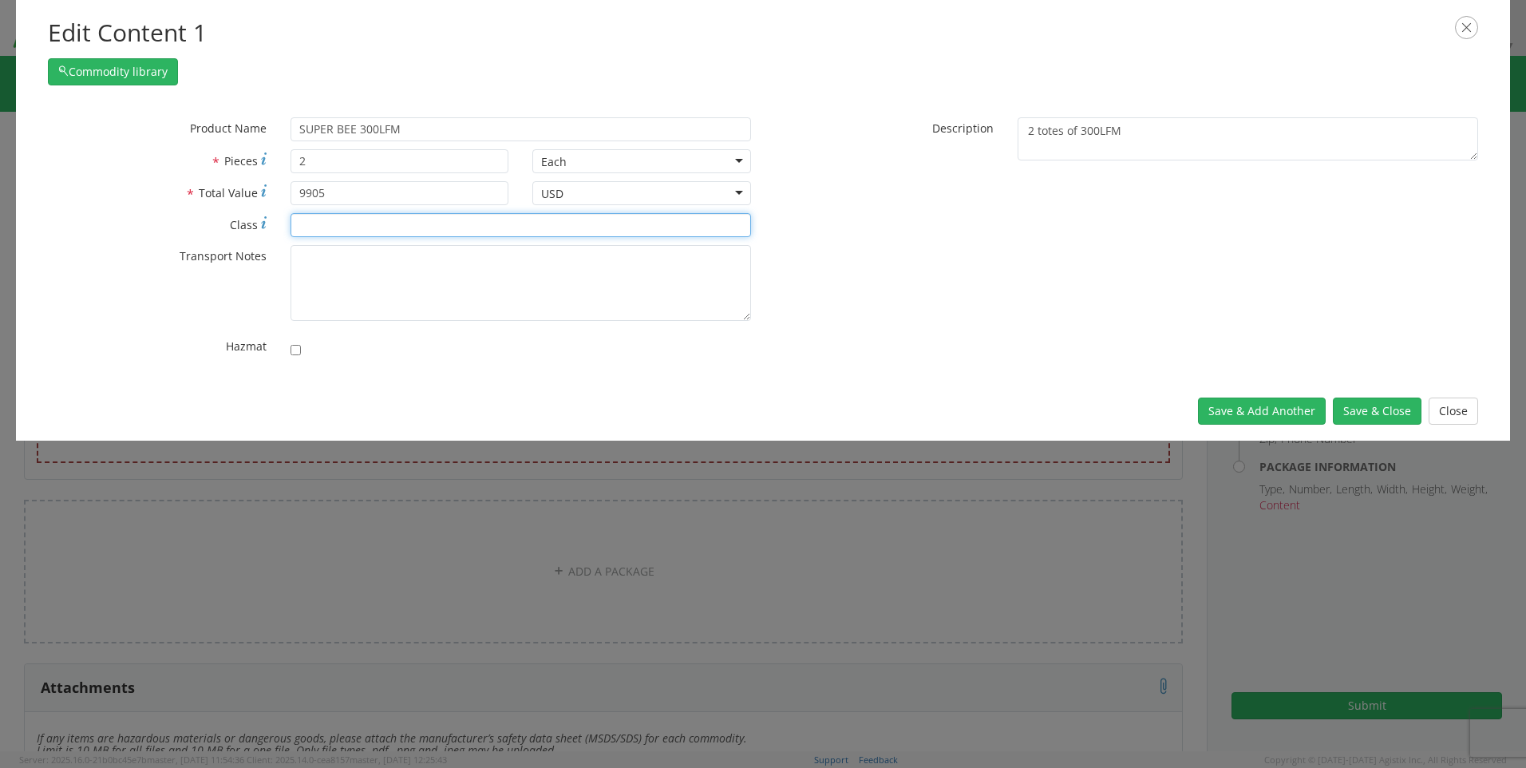
click at [404, 223] on input "* Class" at bounding box center [520, 225] width 460 height 24
type input "55"
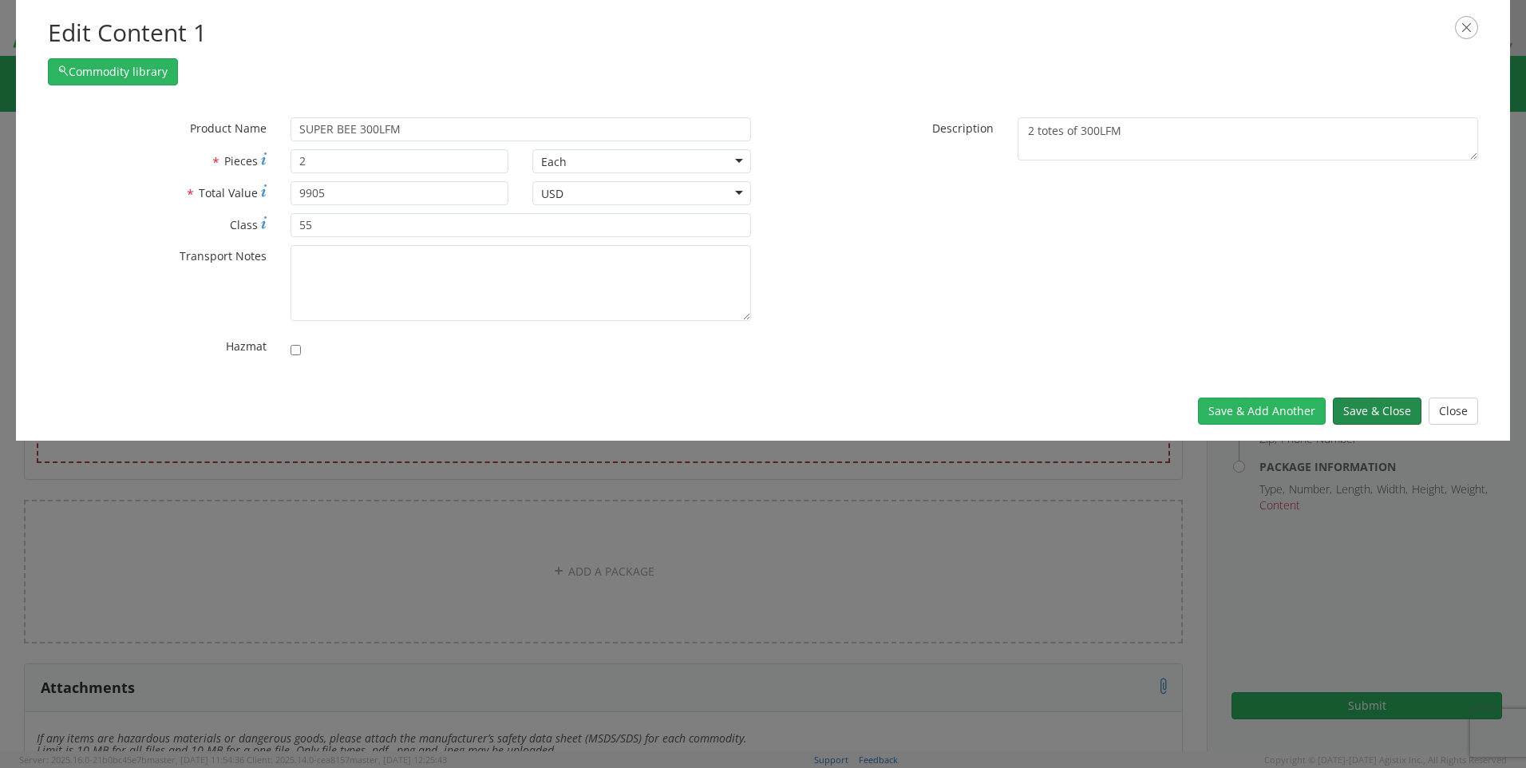
click at [1363, 420] on button "Save & Close" at bounding box center [1377, 410] width 89 height 27
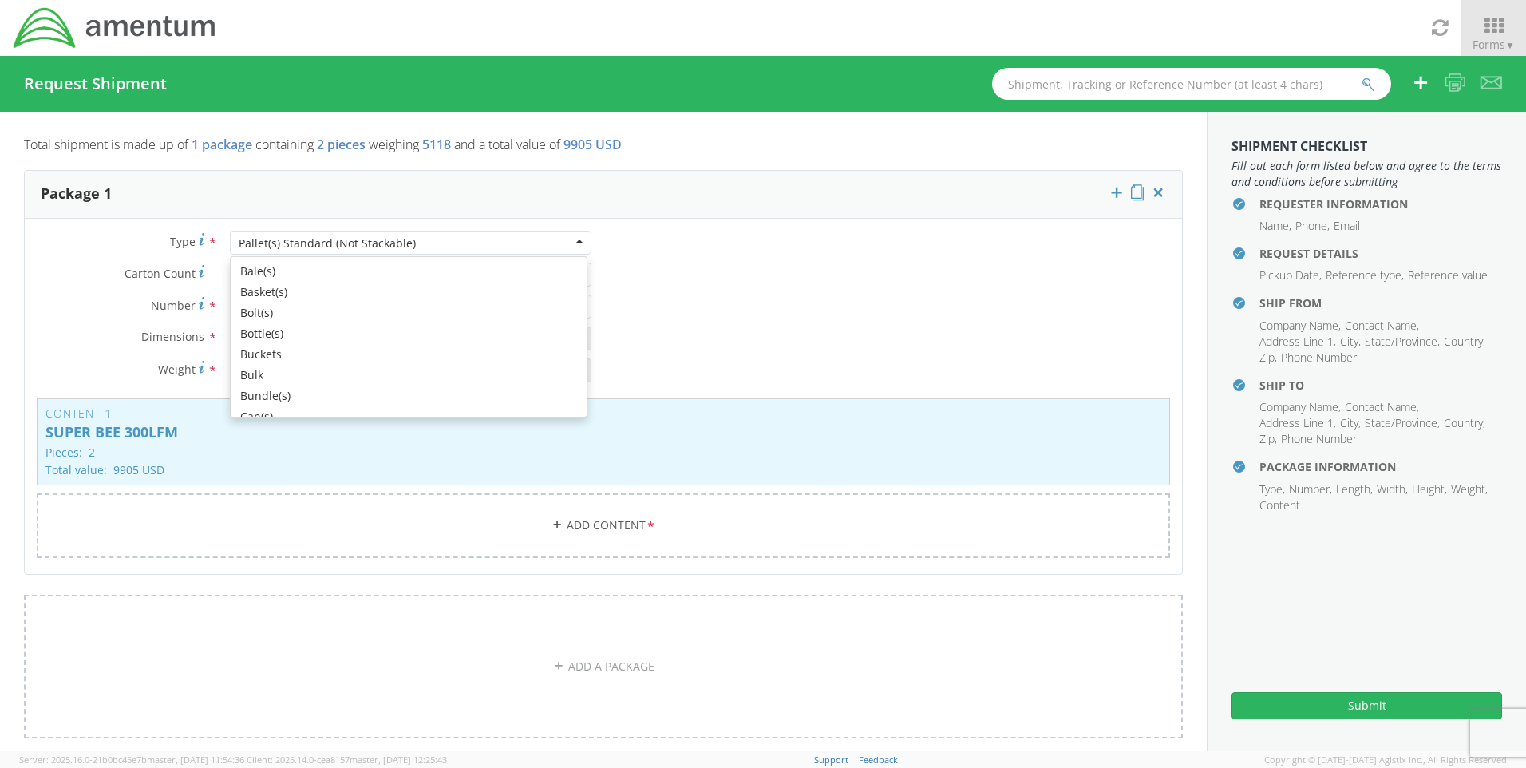
click at [456, 247] on div "Pallet(s) Standard (Not Stackable)" at bounding box center [410, 243] width 361 height 24
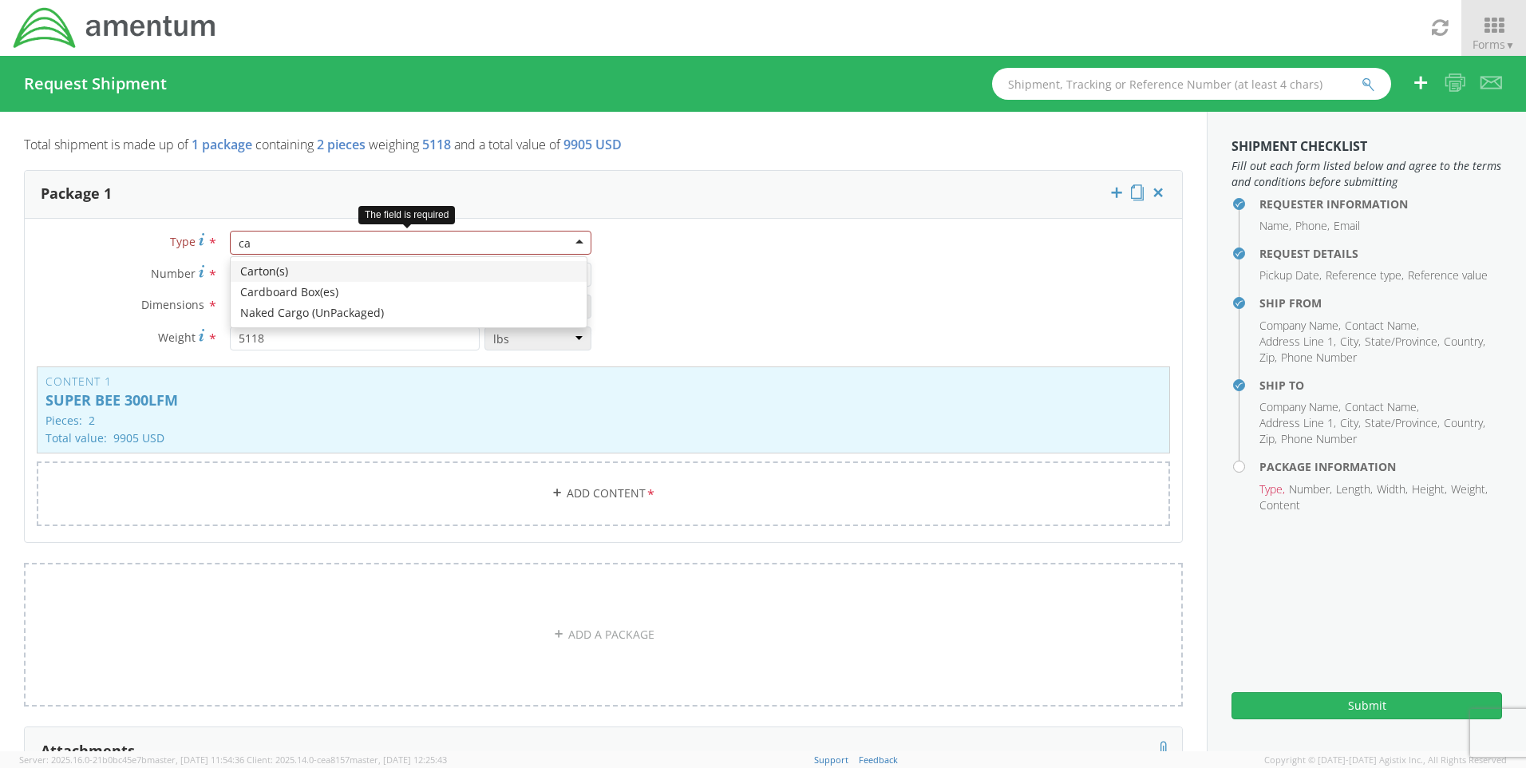
type input "c"
type input "t"
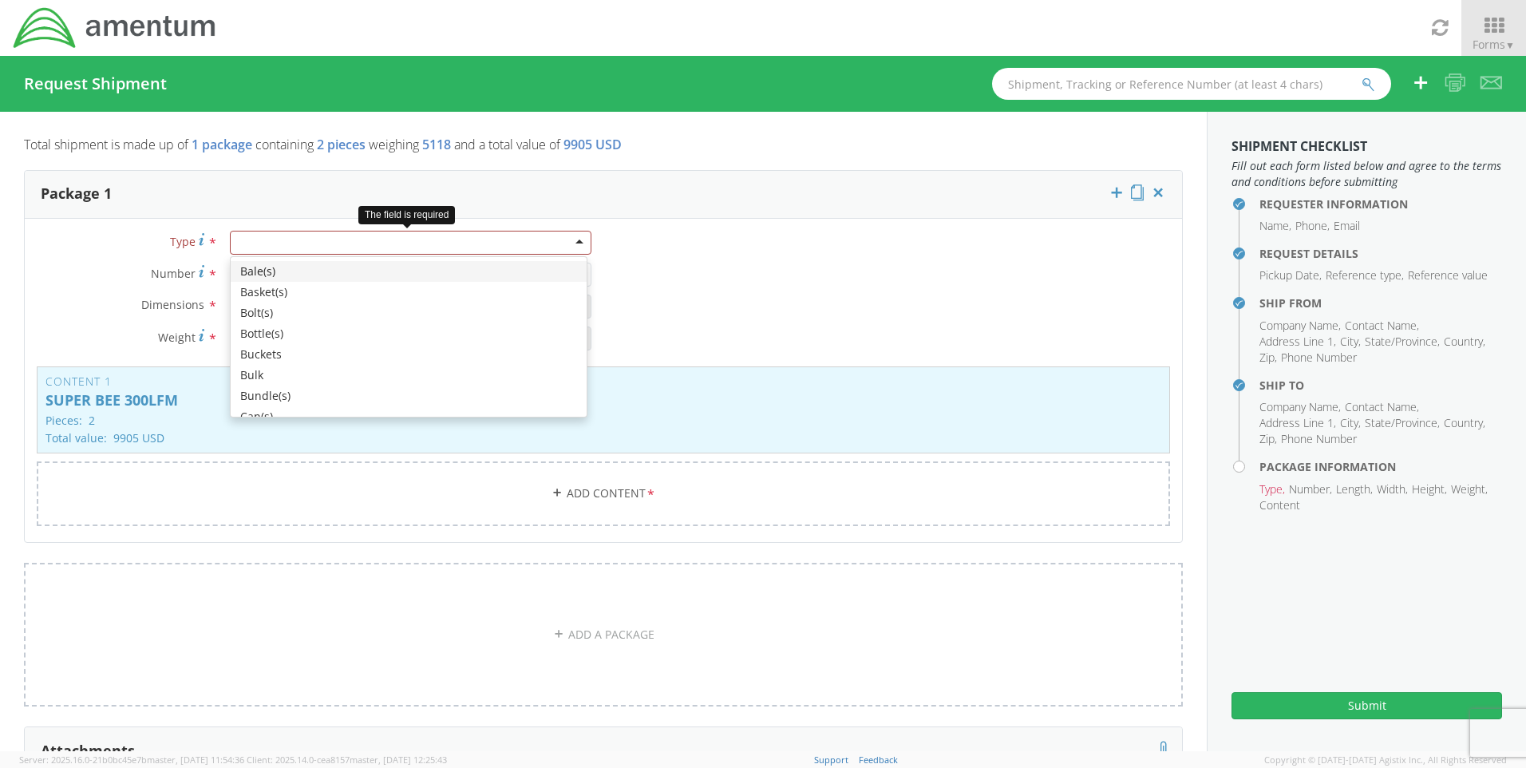
click at [444, 235] on div at bounding box center [410, 243] width 361 height 24
type input "pal"
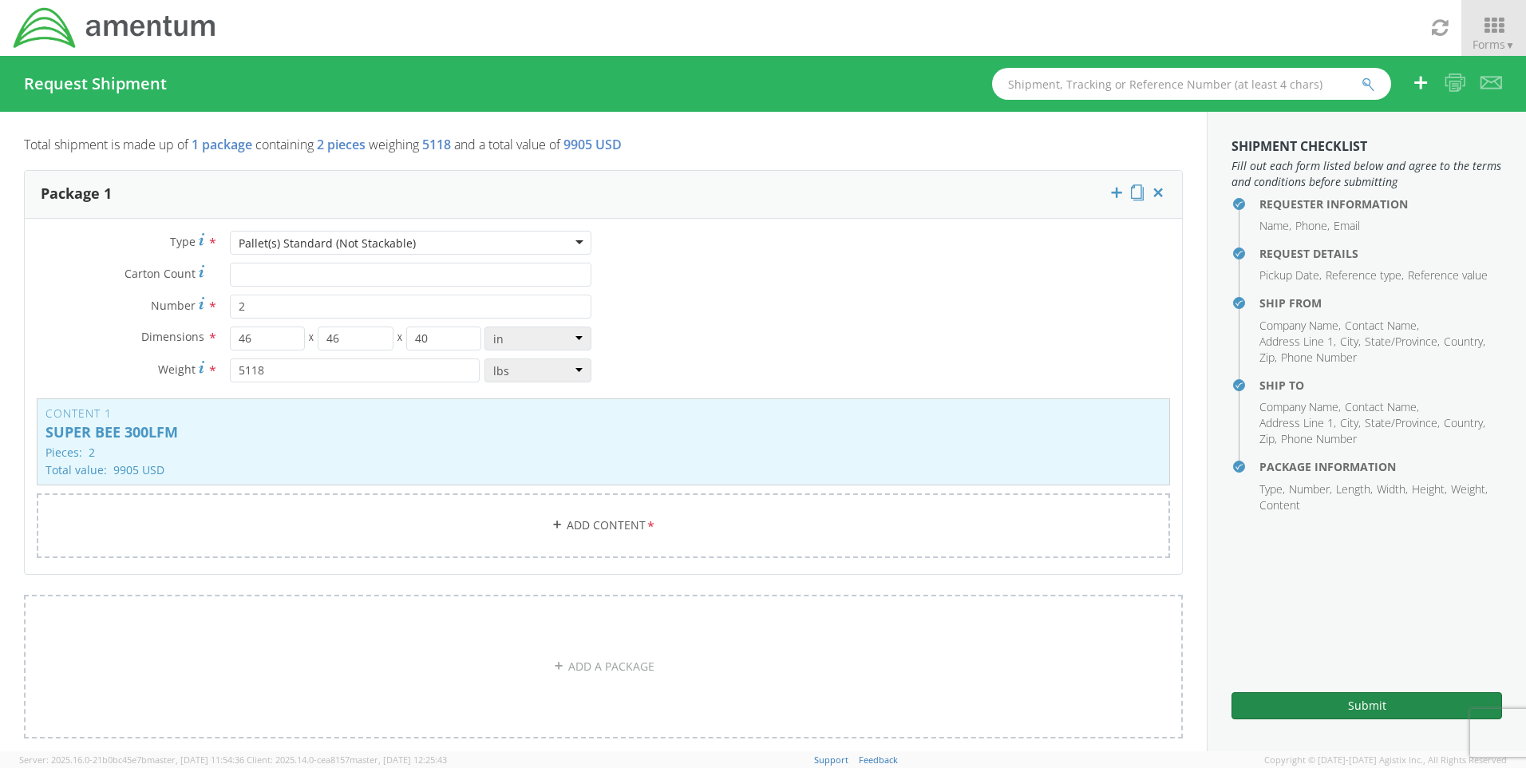
click at [1368, 700] on button "Submit" at bounding box center [1366, 705] width 271 height 27
